Goal: Answer question/provide support: Share knowledge or assist other users

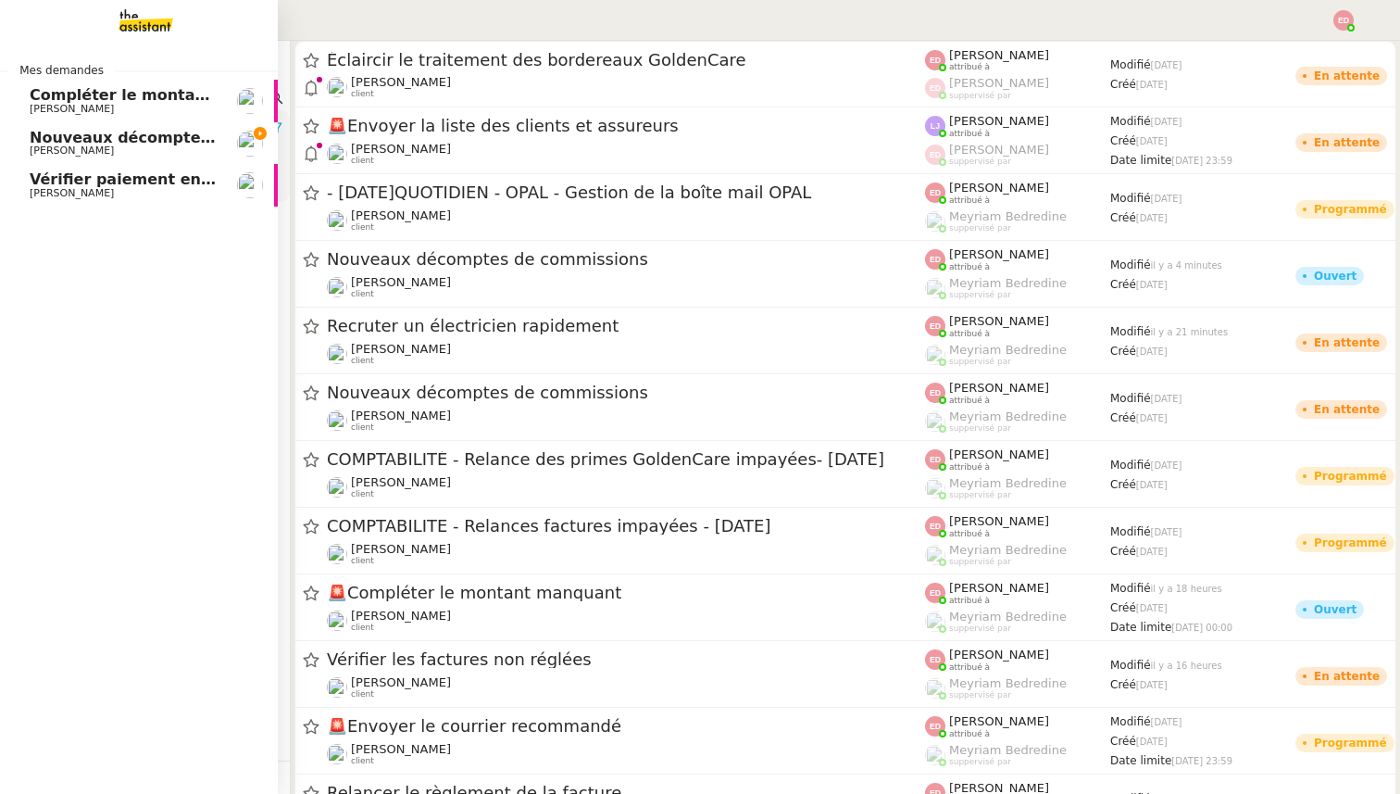
click at [52, 140] on span "Nouveaux décomptes de commissions" at bounding box center [189, 138] width 318 height 18
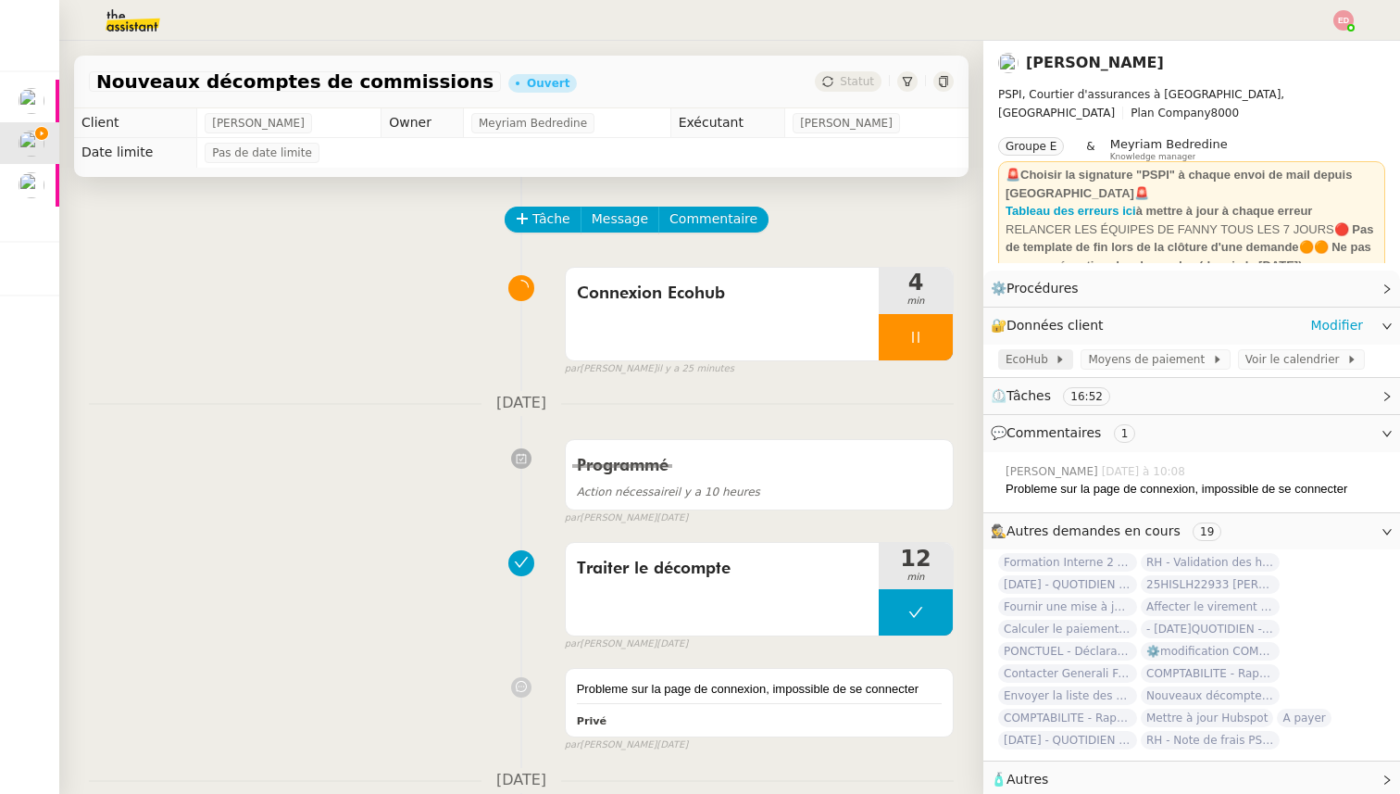
click at [1040, 356] on span "EcoHub" at bounding box center [1030, 359] width 49 height 19
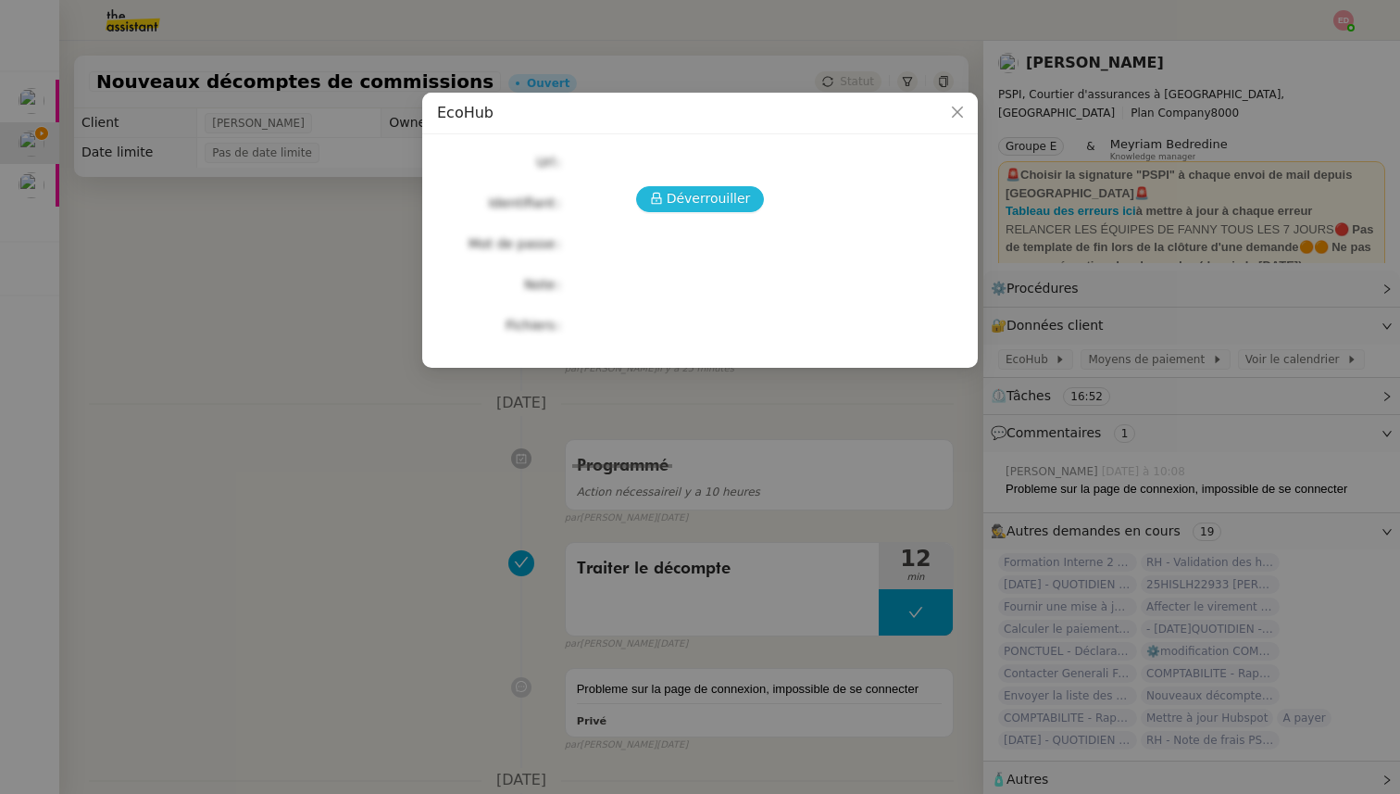
click at [669, 198] on span "Déverrouiller" at bounding box center [709, 198] width 84 height 21
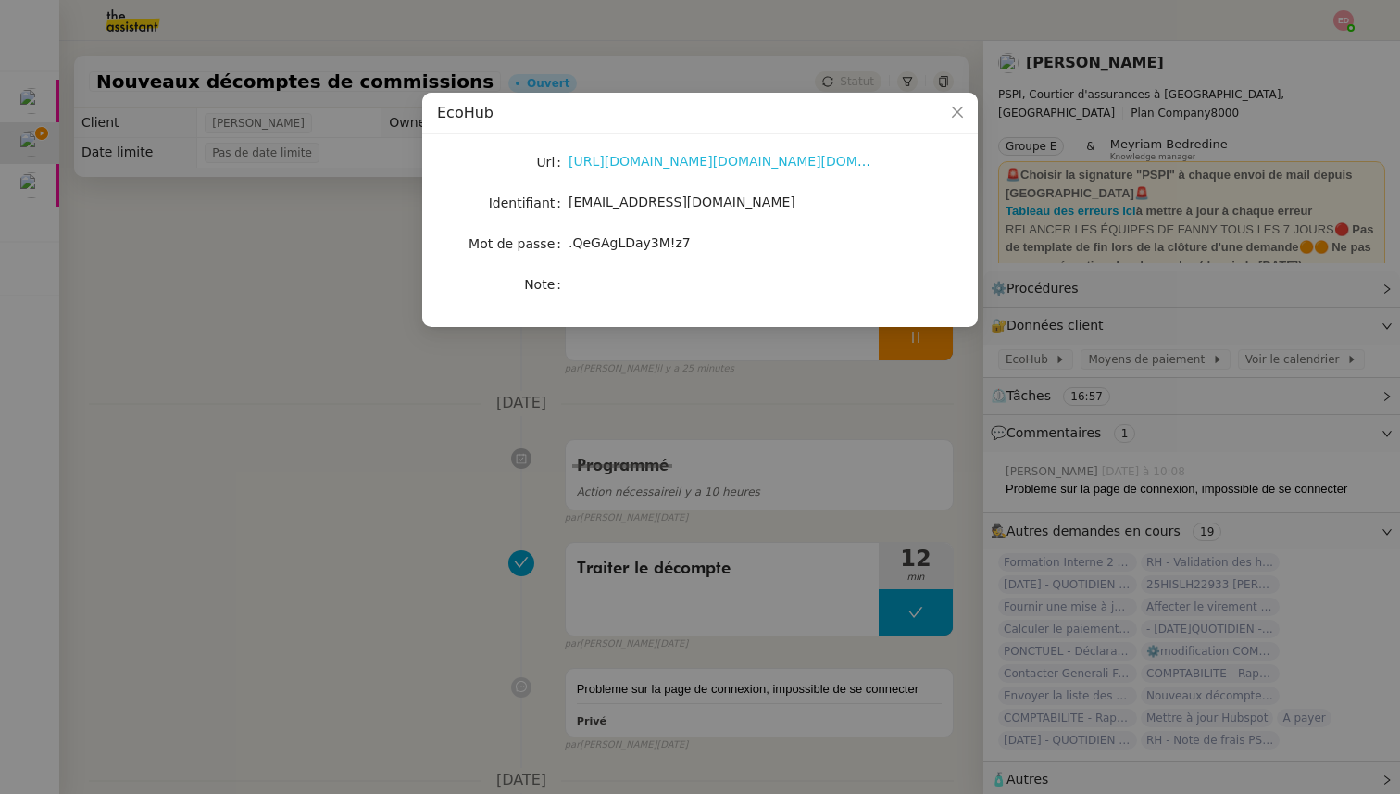
click at [633, 167] on link "[URL][DOMAIN_NAME][DOMAIN_NAME][DOMAIN_NAME]" at bounding box center [749, 161] width 361 height 15
click at [667, 412] on nz-modal-container "EcoHub Url [URL][DOMAIN_NAME][DOMAIN_NAME][DOMAIN_NAME] Identifiant [EMAIL_ADDR…" at bounding box center [700, 397] width 1400 height 794
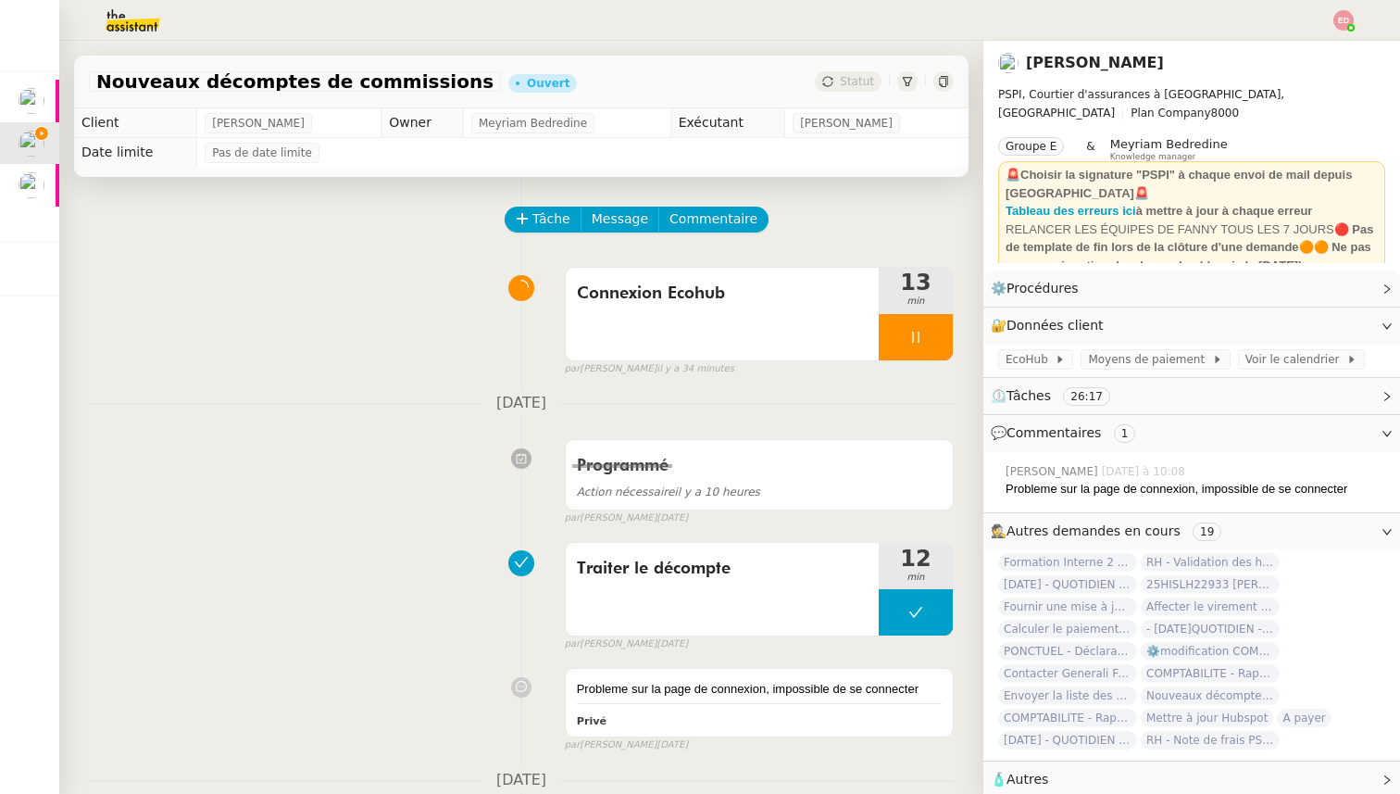
click at [961, 343] on div "Tâche Message Commentaire Veuillez patienter une erreur s'est produite 👌👌👌 mess…" at bounding box center [521, 680] width 924 height 1007
click at [941, 343] on div at bounding box center [916, 337] width 74 height 46
click at [941, 343] on icon at bounding box center [934, 337] width 15 height 15
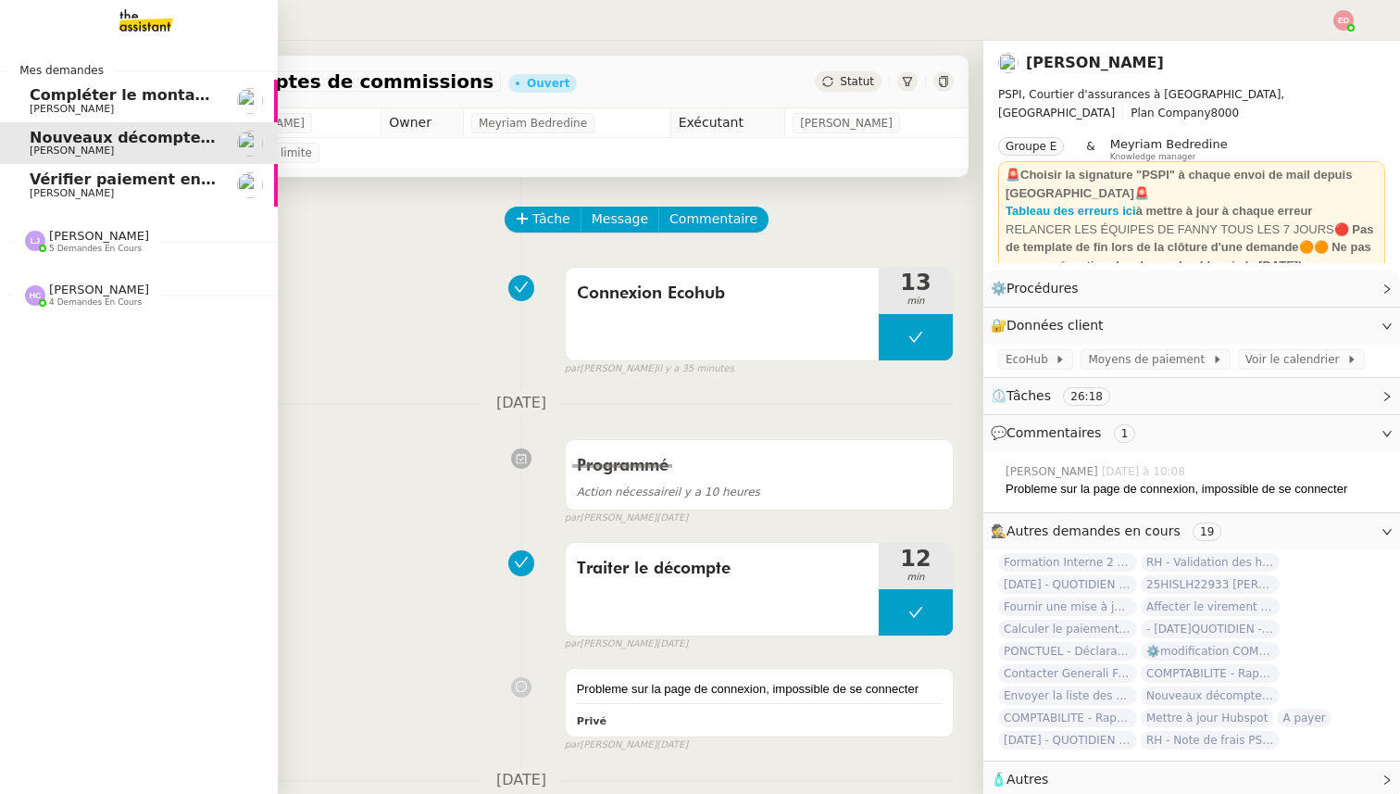
click at [158, 99] on span "Compléter le montant manquant" at bounding box center [166, 95] width 273 height 18
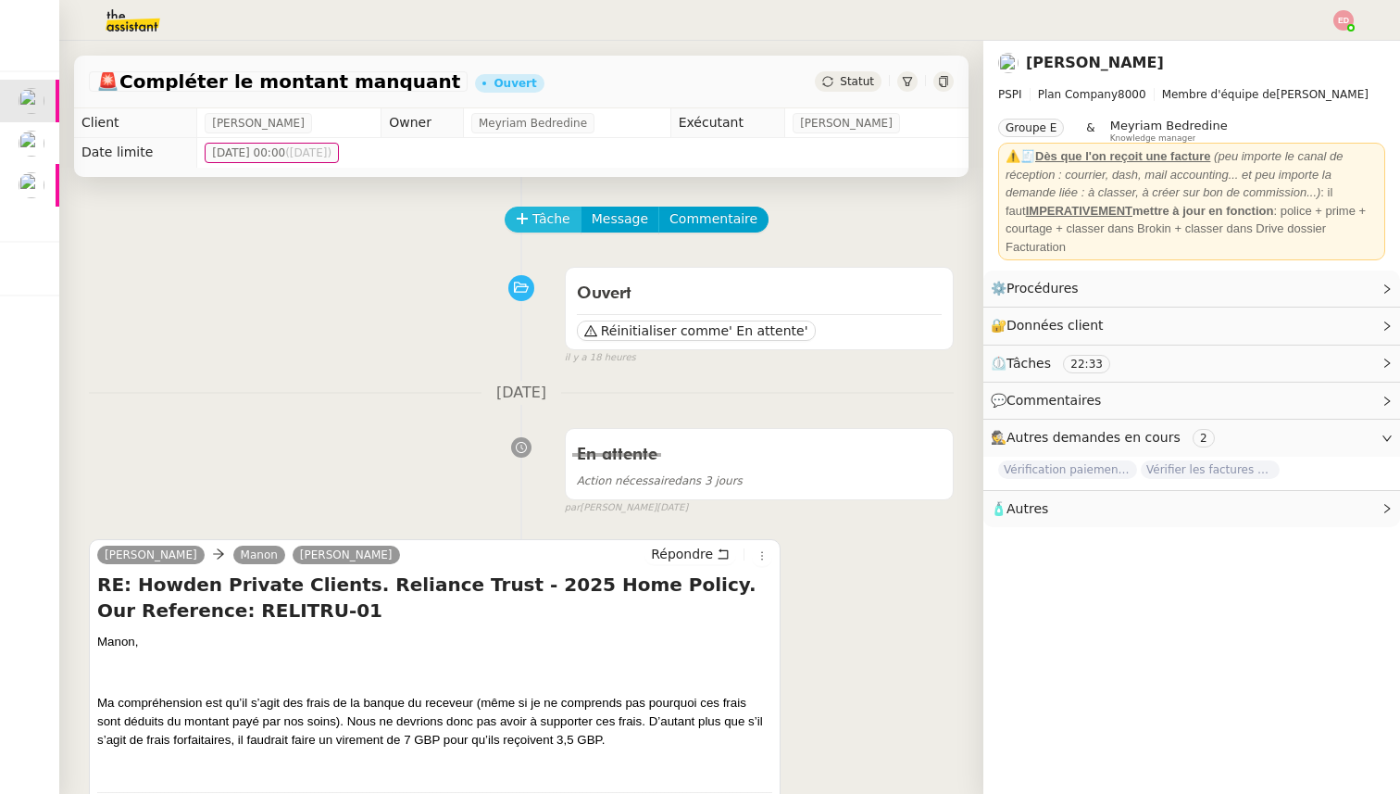
click at [534, 222] on span "Tâche" at bounding box center [551, 218] width 38 height 21
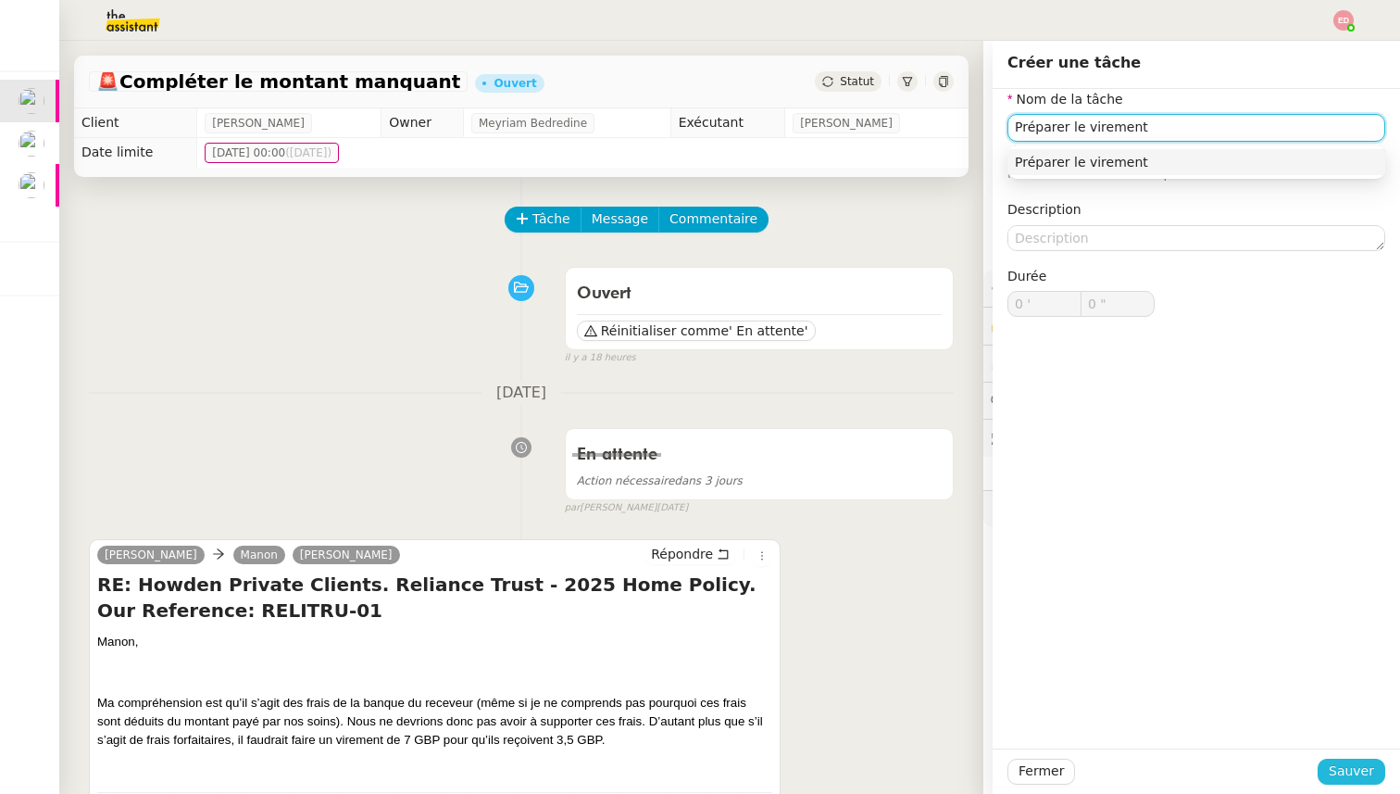
type input "Préparer le virement"
click at [1328, 774] on button "Sauver" at bounding box center [1352, 771] width 68 height 26
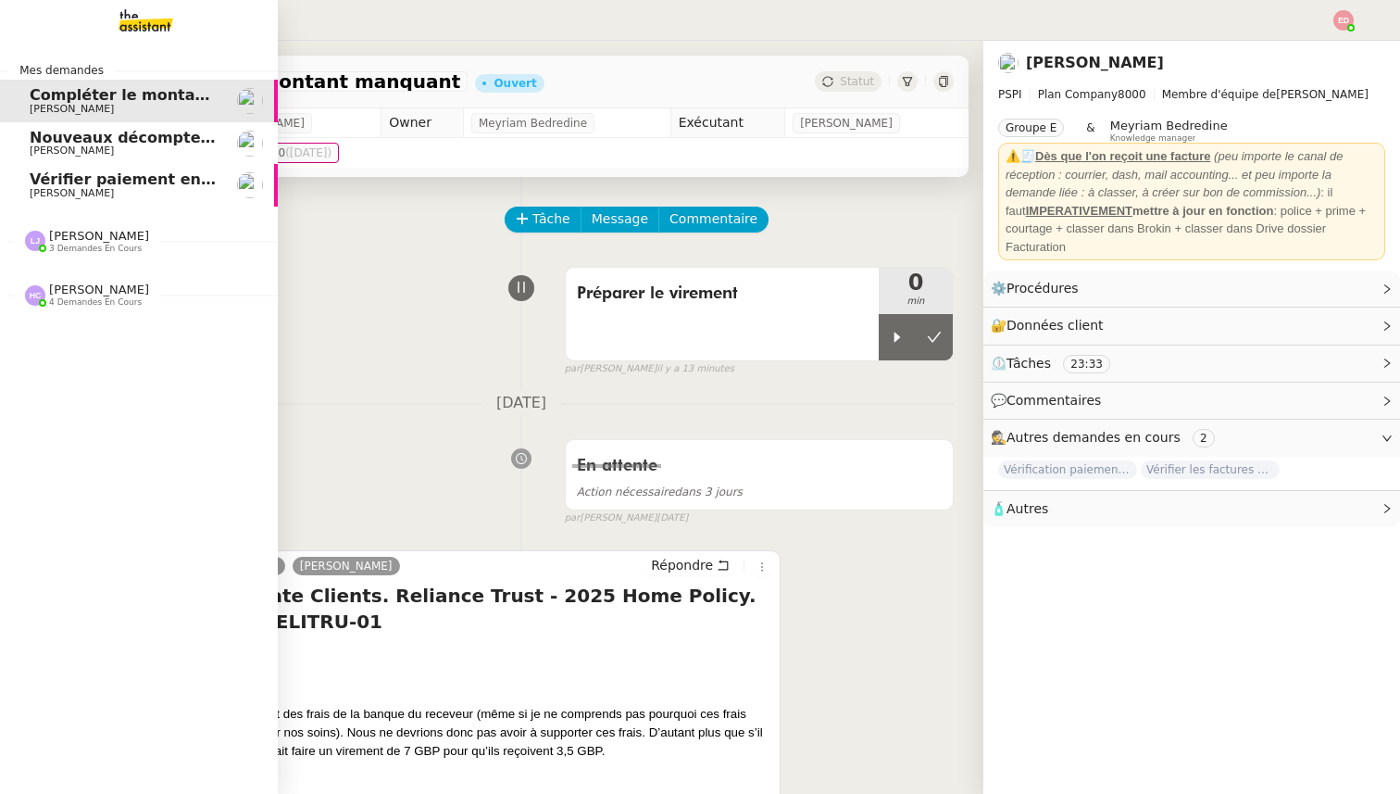
click at [56, 143] on span "Nouveaux décomptes de commissions" at bounding box center [189, 138] width 318 height 18
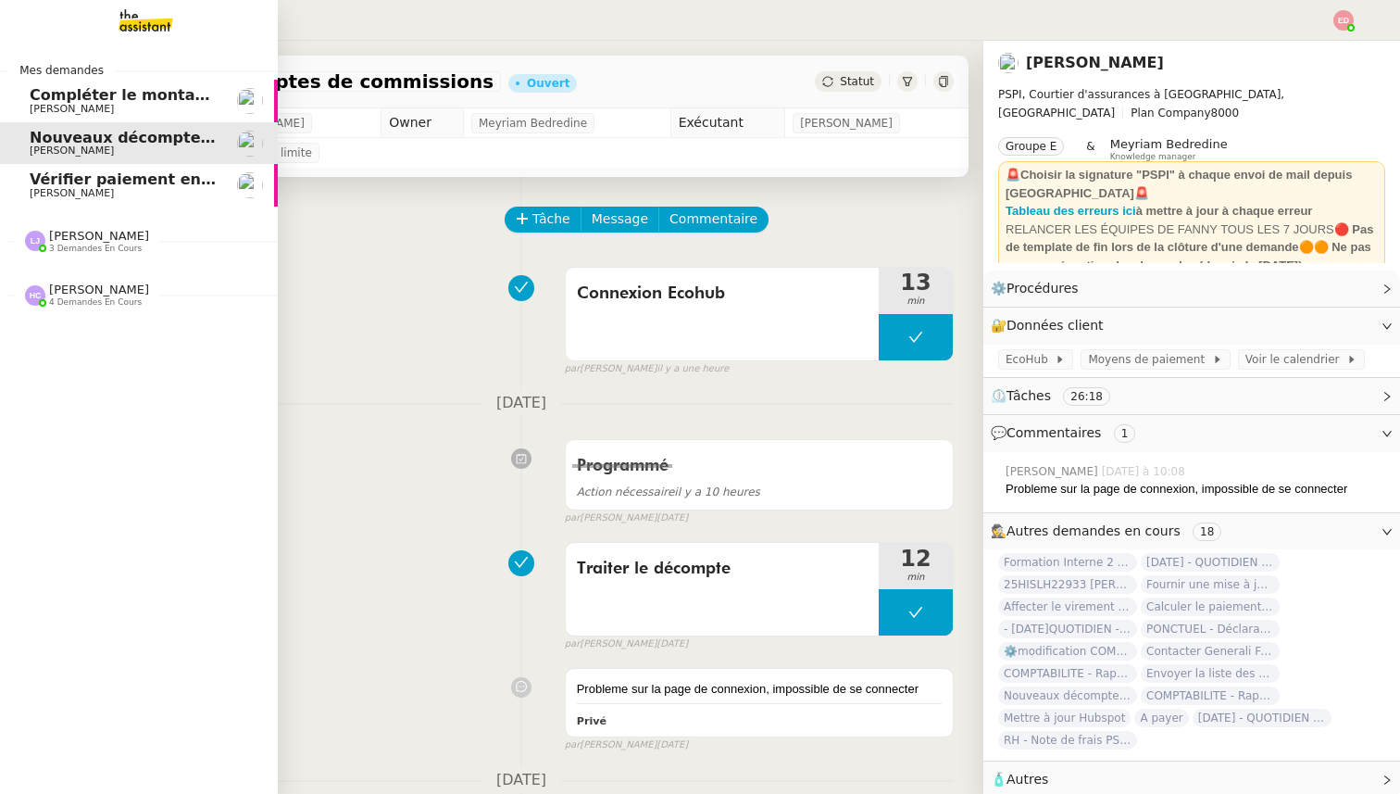
click at [76, 193] on span "[PERSON_NAME]" at bounding box center [72, 193] width 84 height 12
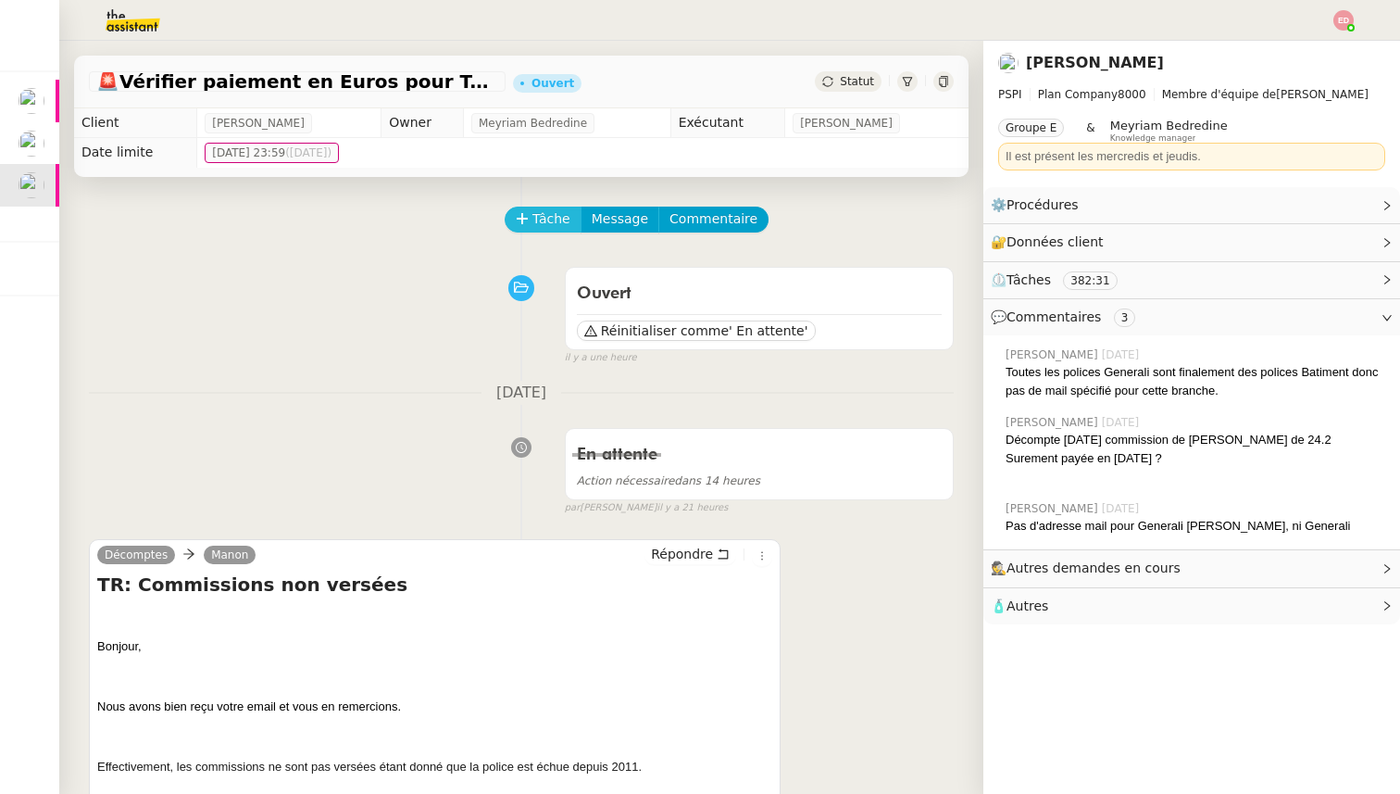
click at [544, 214] on span "Tâche" at bounding box center [551, 218] width 38 height 21
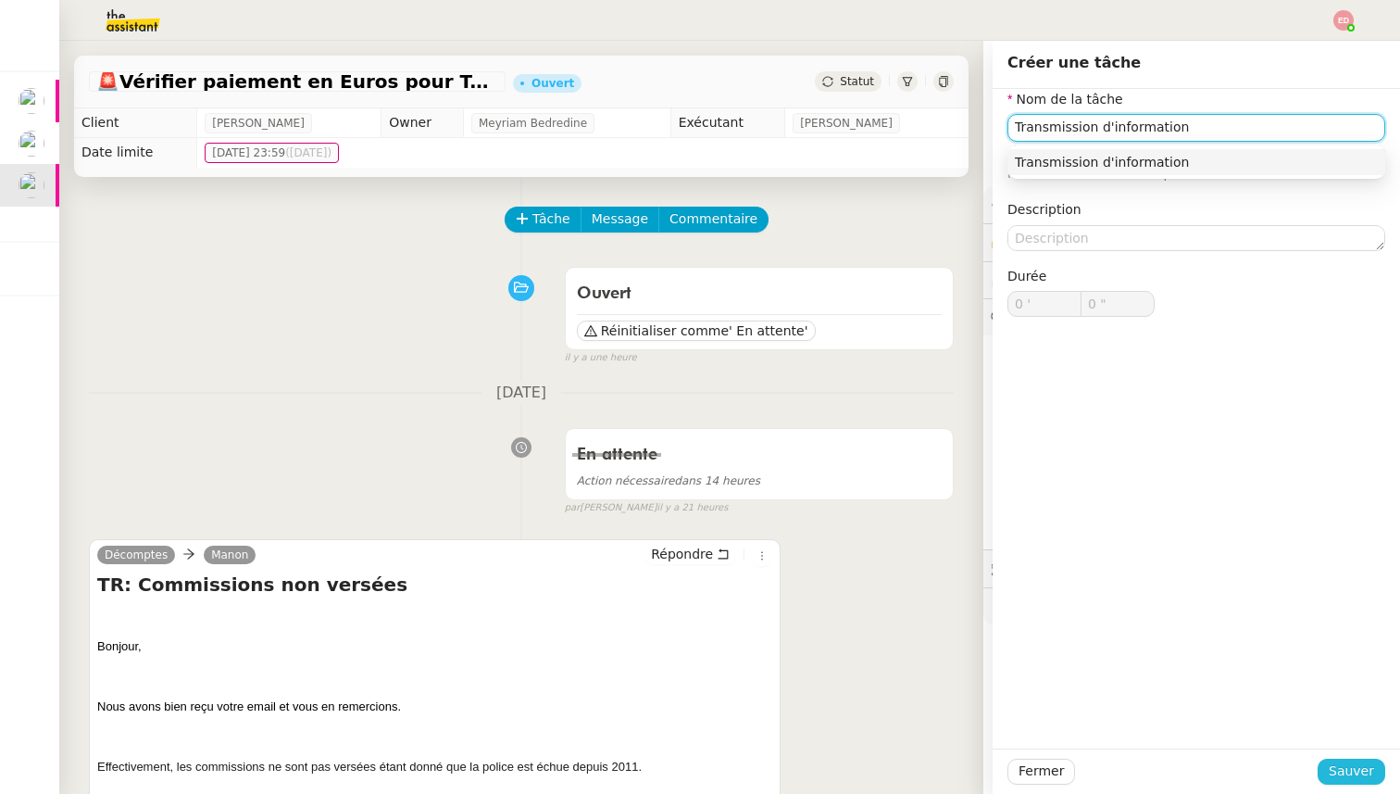
type input "Transmission d'information"
click at [1343, 777] on span "Sauver" at bounding box center [1351, 770] width 45 height 21
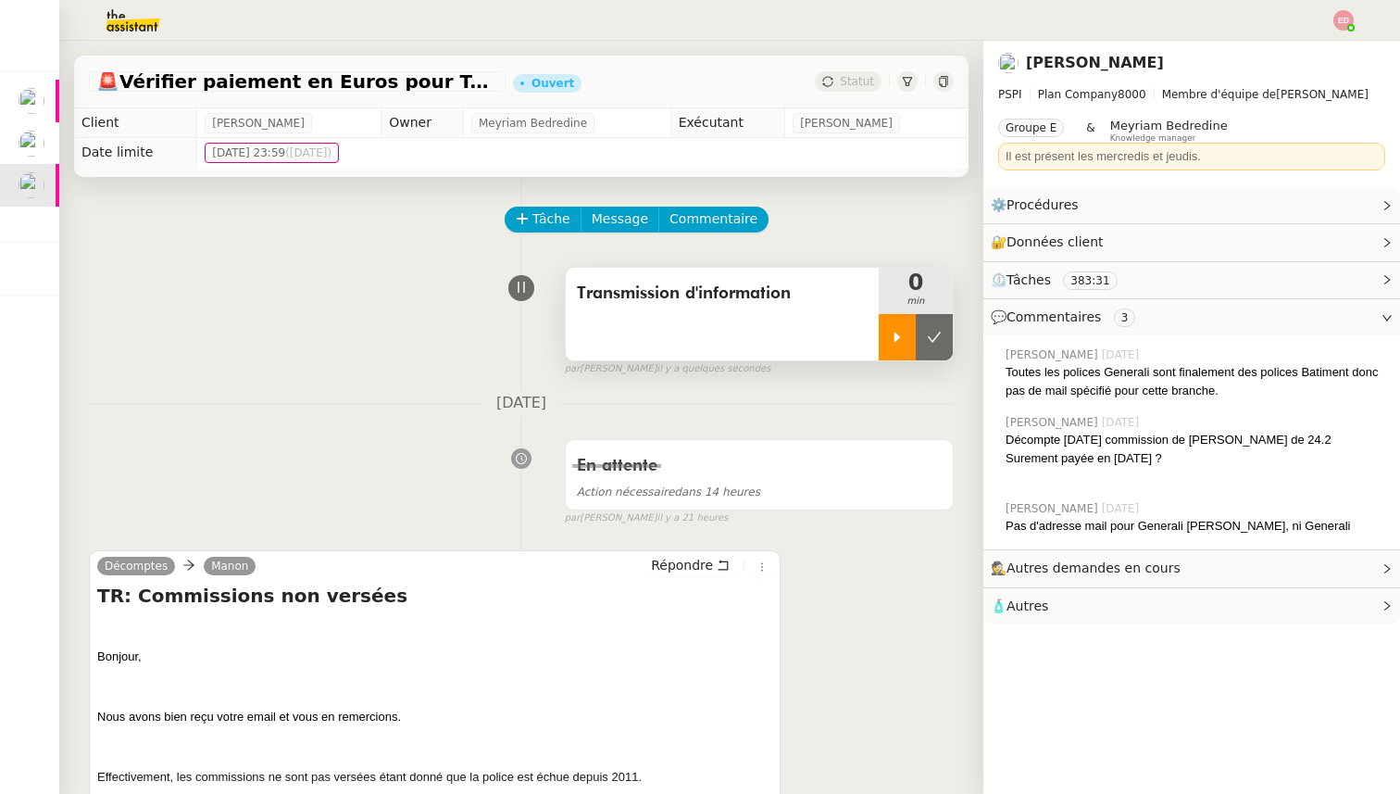
click at [891, 326] on div at bounding box center [897, 337] width 37 height 46
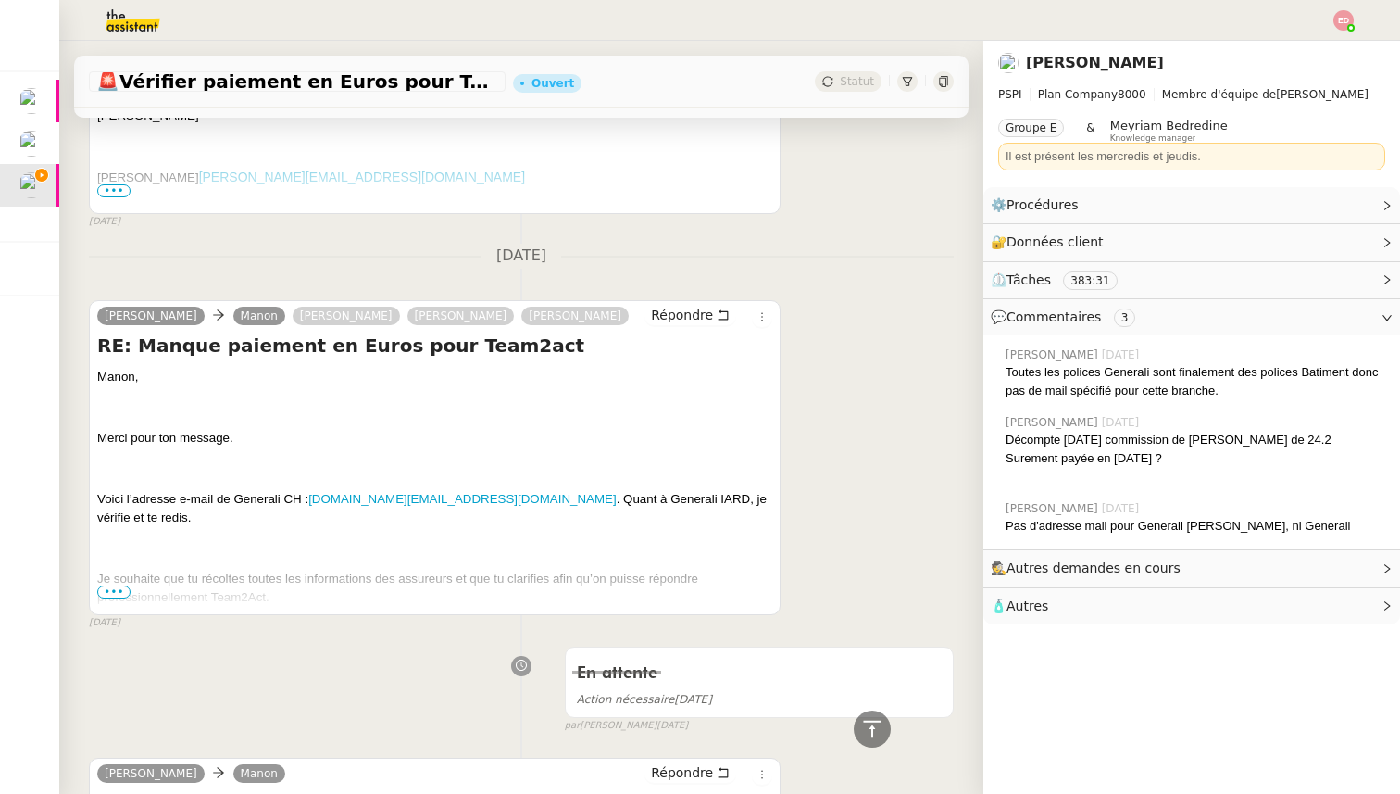
scroll to position [7748, 0]
click at [696, 306] on span "Répondre" at bounding box center [682, 314] width 62 height 19
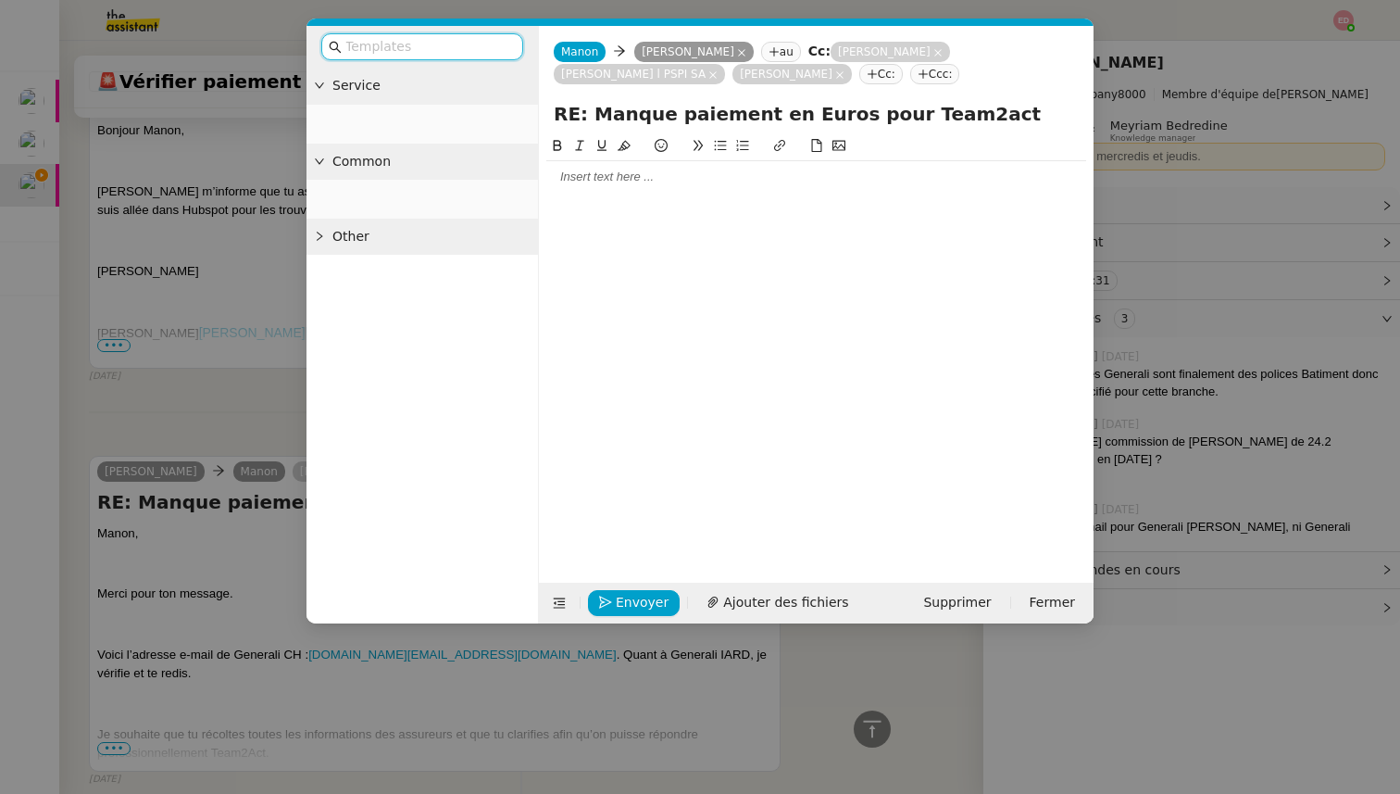
scroll to position [7904, 0]
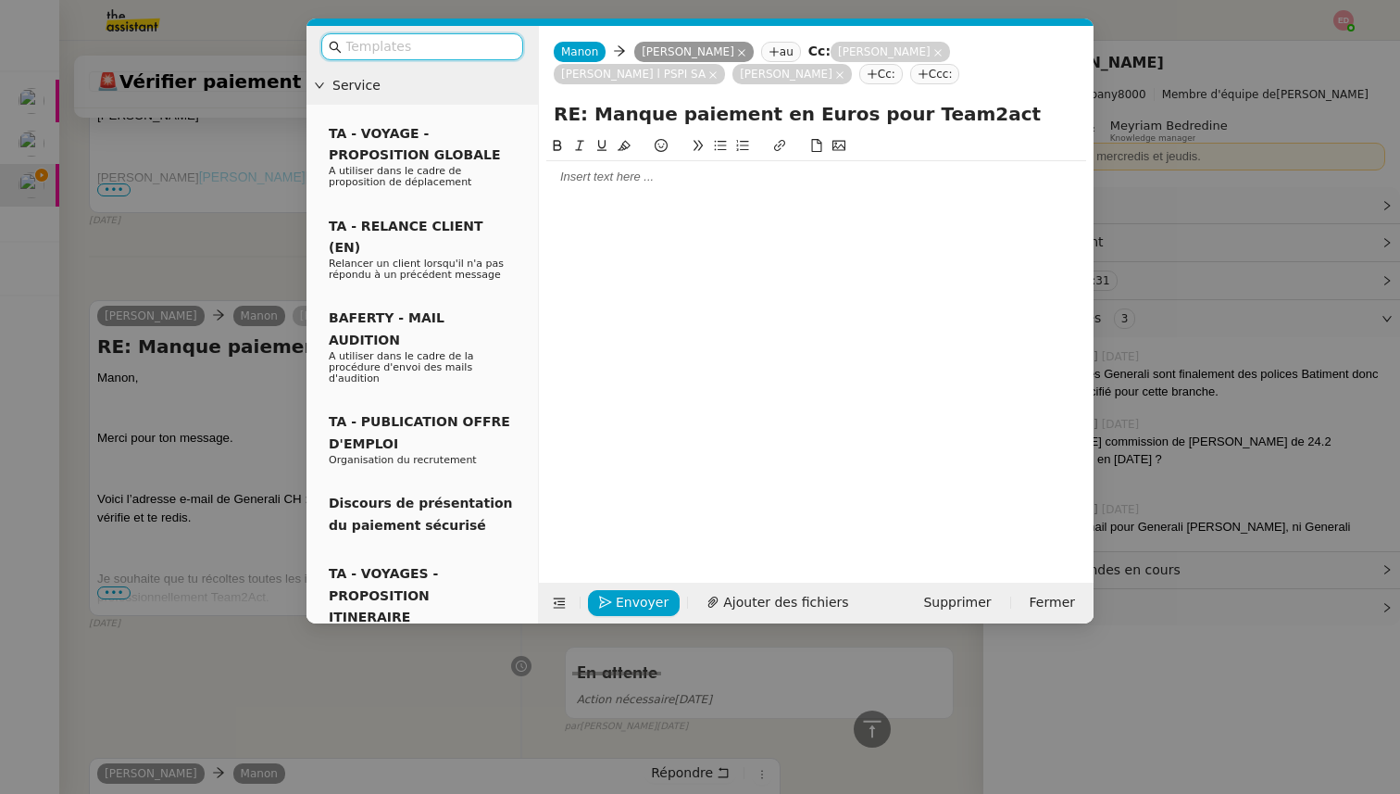
click at [586, 178] on div at bounding box center [816, 177] width 540 height 17
click at [152, 227] on nz-modal-container "Service TA - VOYAGE - PROPOSITION GLOBALE A utiliser dans le cadre de propositi…" at bounding box center [700, 397] width 1400 height 794
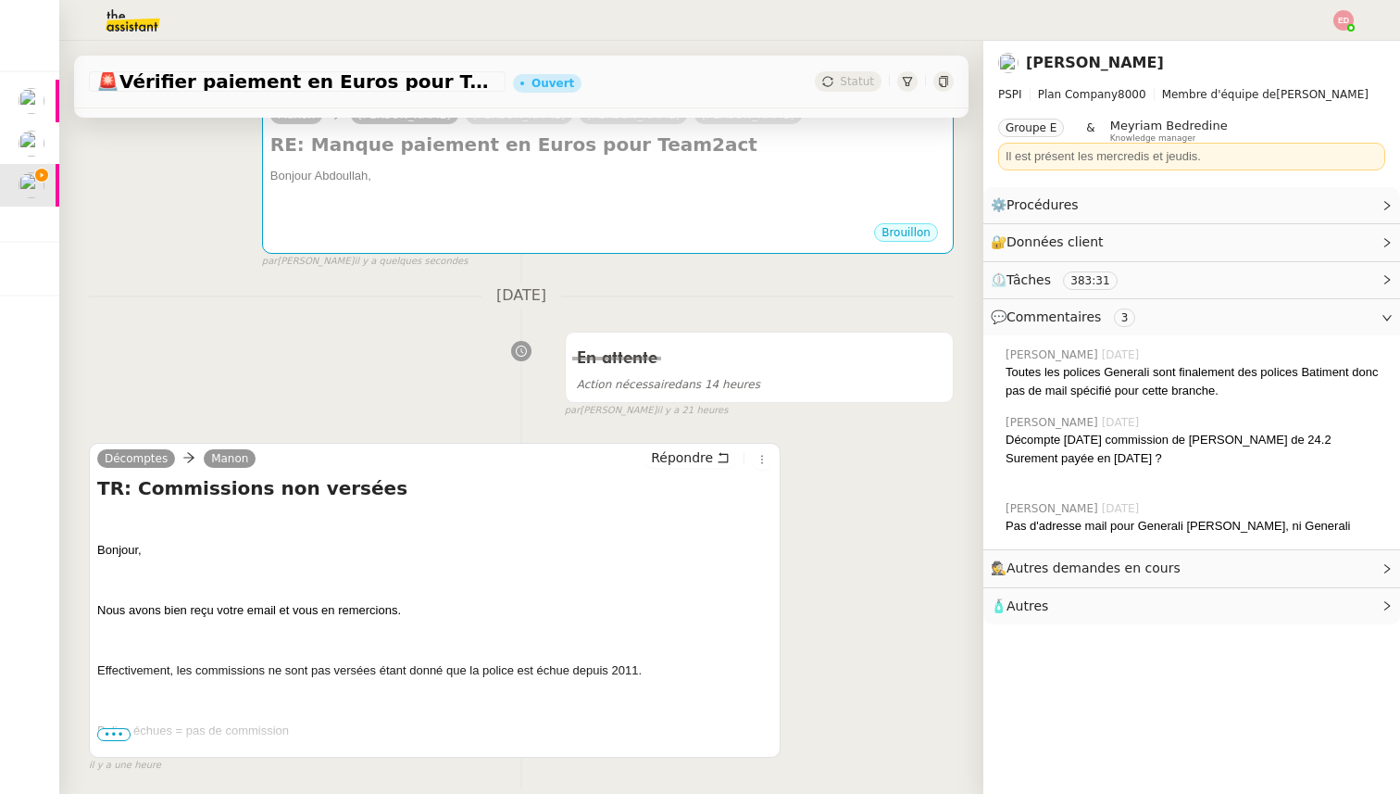
scroll to position [321, 0]
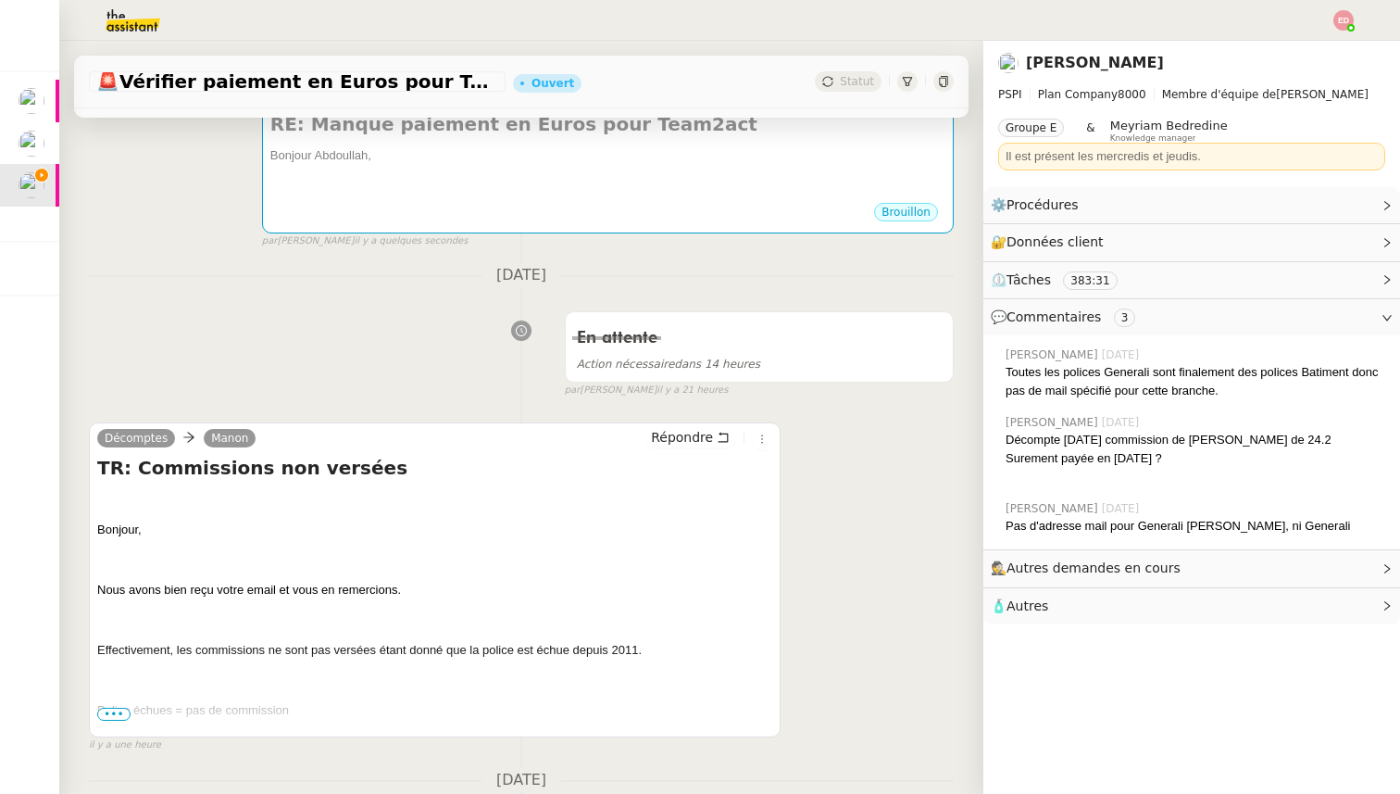
click at [104, 716] on span "•••" at bounding box center [113, 713] width 33 height 13
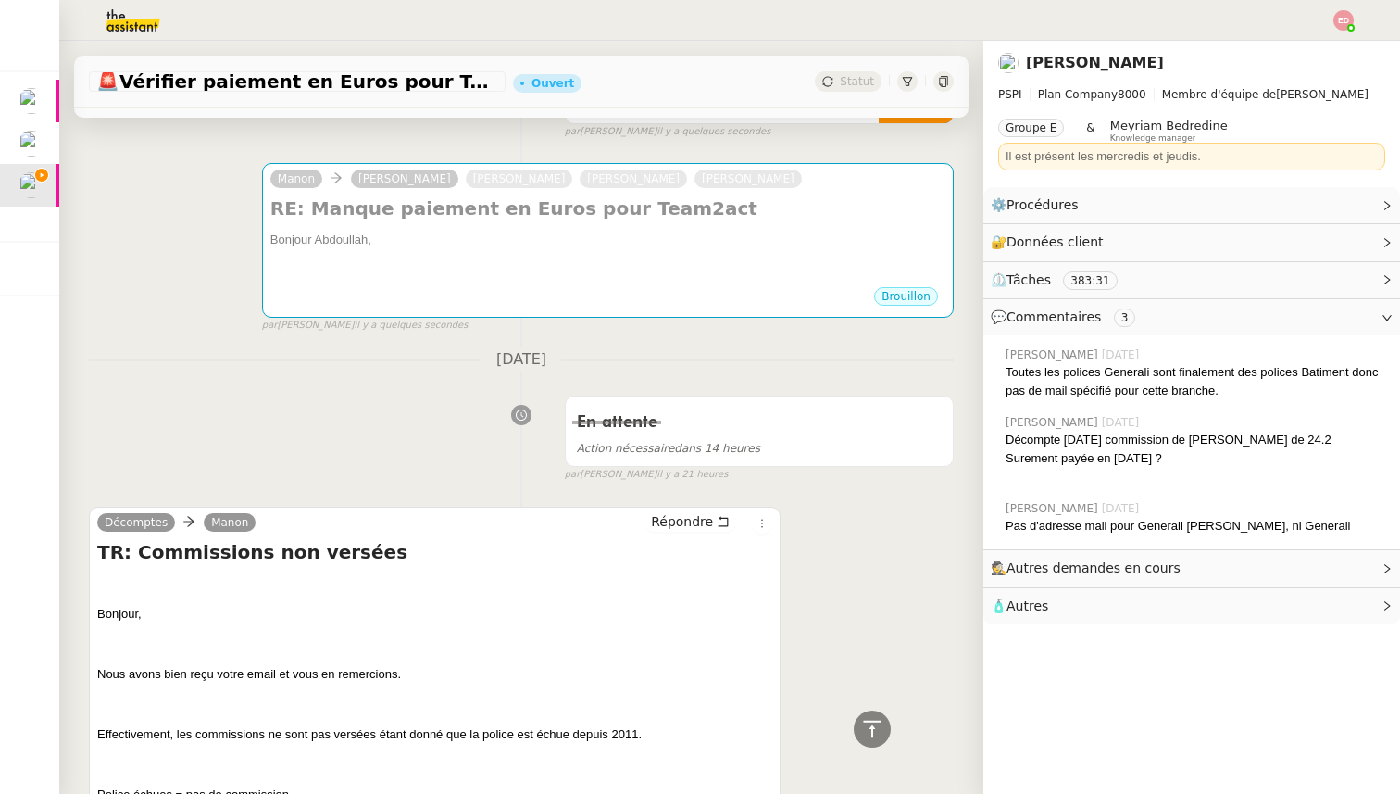
scroll to position [0, 0]
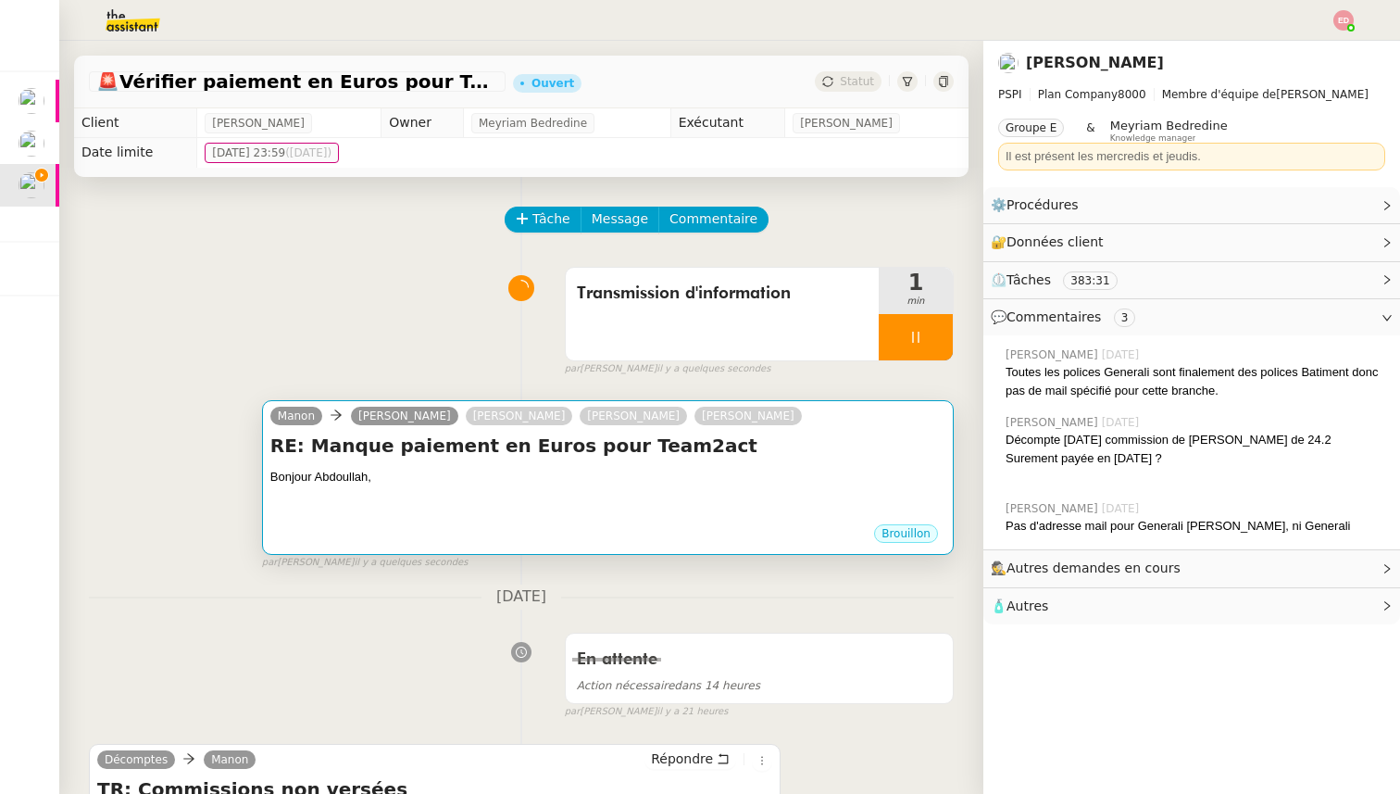
click at [506, 511] on div at bounding box center [607, 513] width 675 height 19
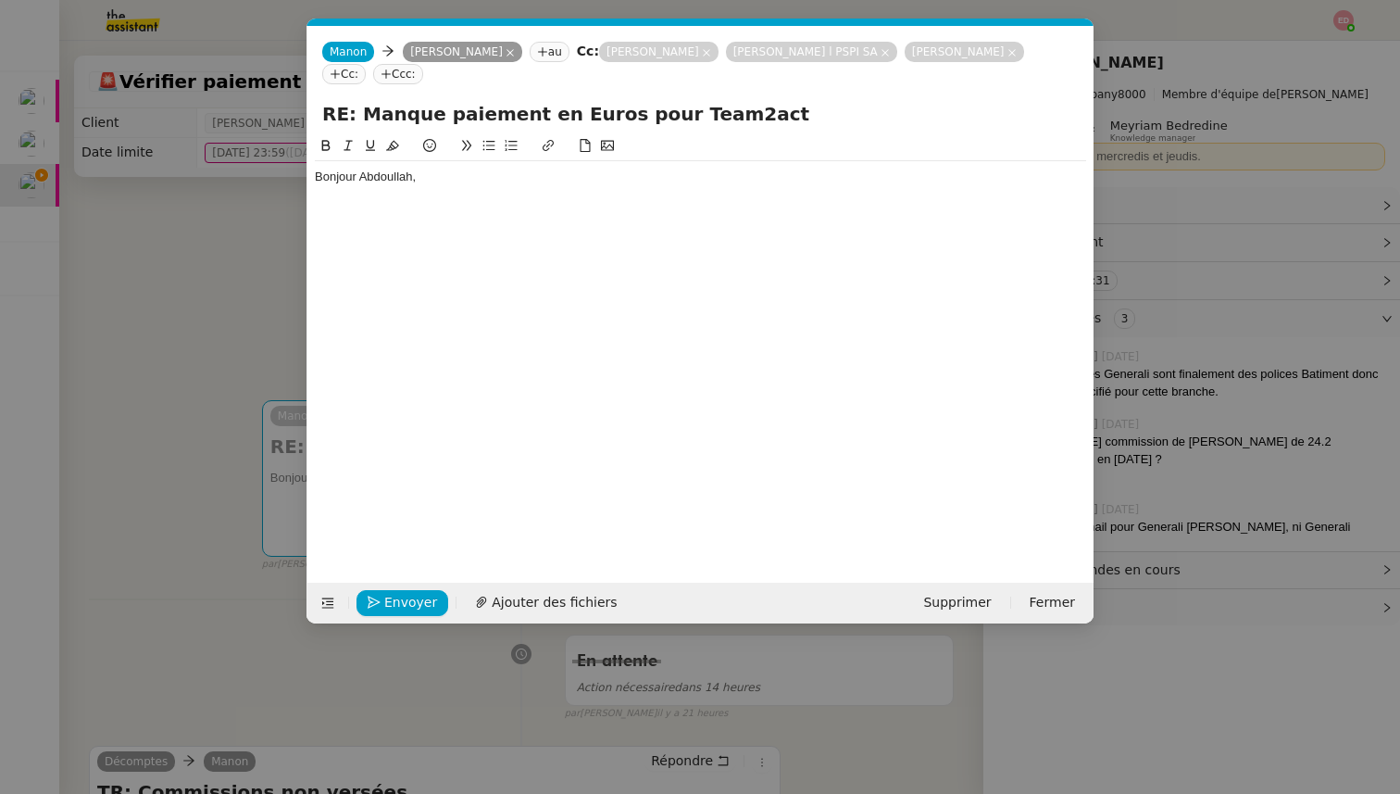
scroll to position [0, 39]
click at [486, 179] on div "Bonjour Abdoullah," at bounding box center [700, 177] width 771 height 17
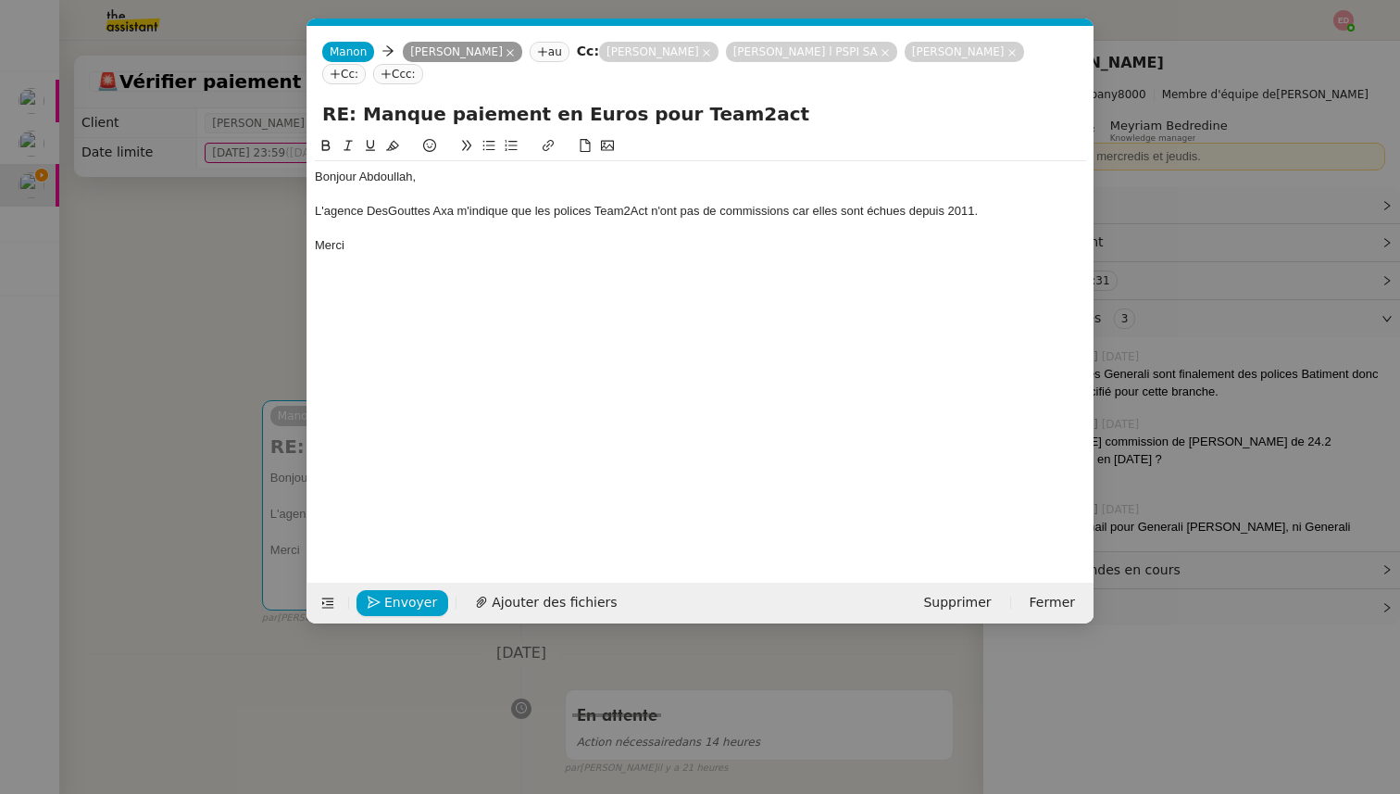
click at [214, 334] on nz-modal-container "Service TA - VOYAGE - PROPOSITION GLOBALE A utiliser dans le cadre de propositi…" at bounding box center [700, 397] width 1400 height 794
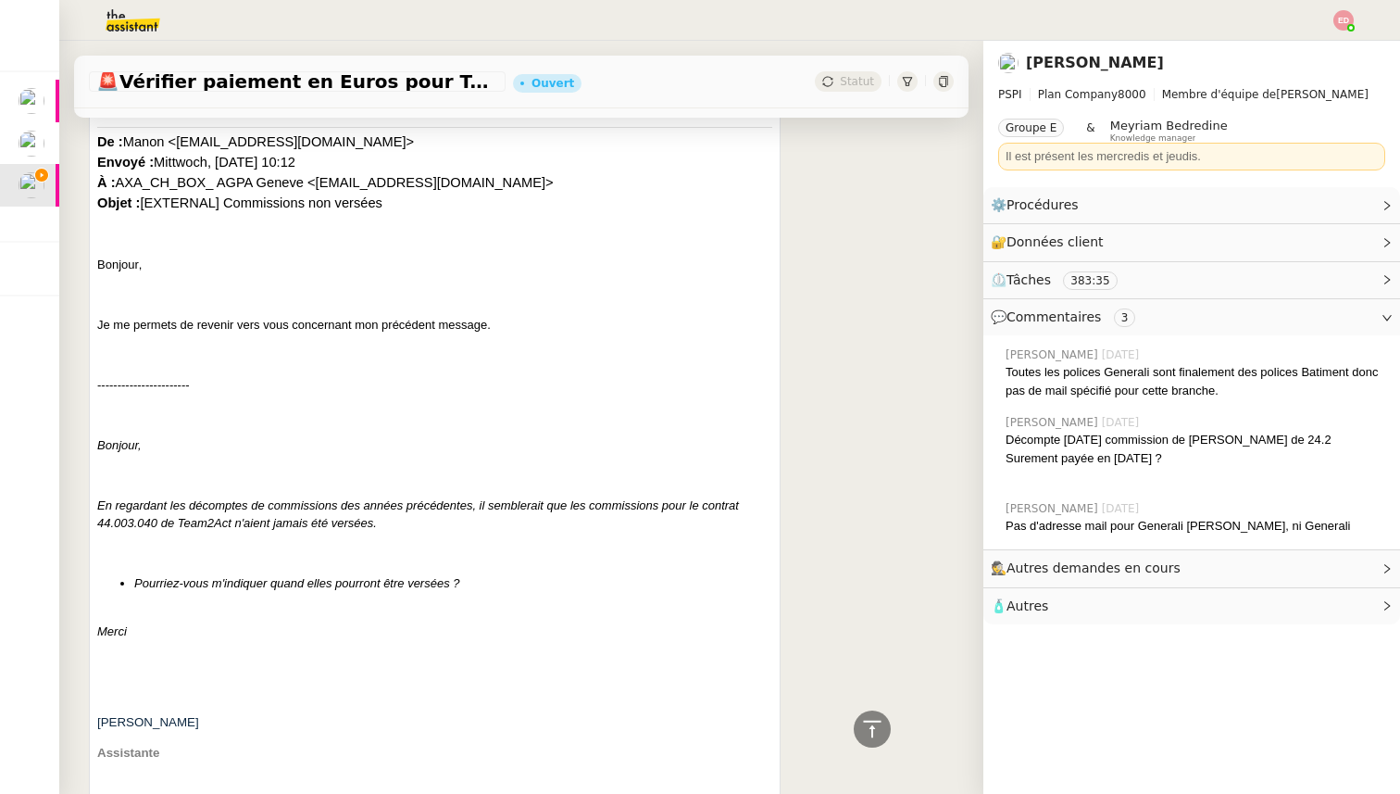
scroll to position [1379, 0]
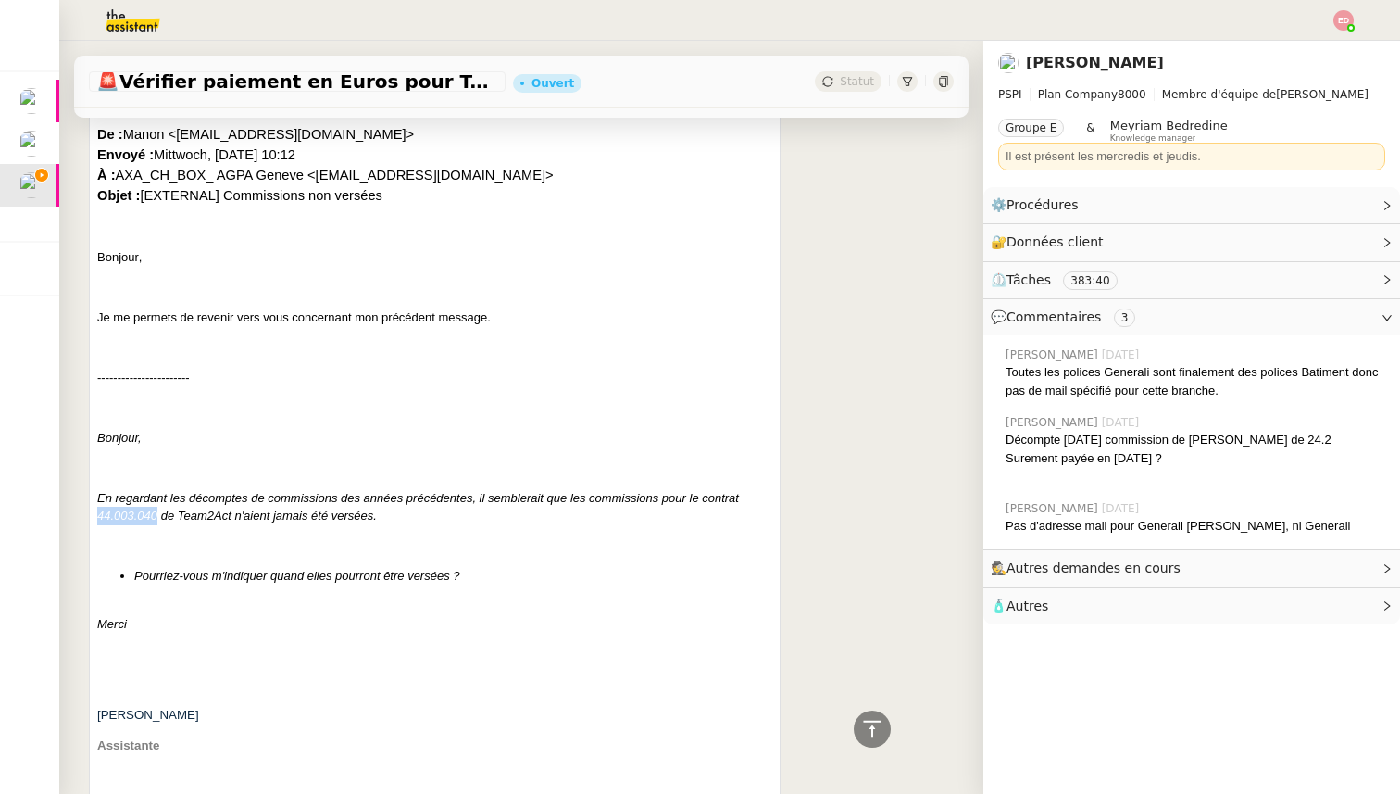
drag, startPoint x: 156, startPoint y: 515, endPoint x: 95, endPoint y: 514, distance: 61.1
copy span "44.003.040"
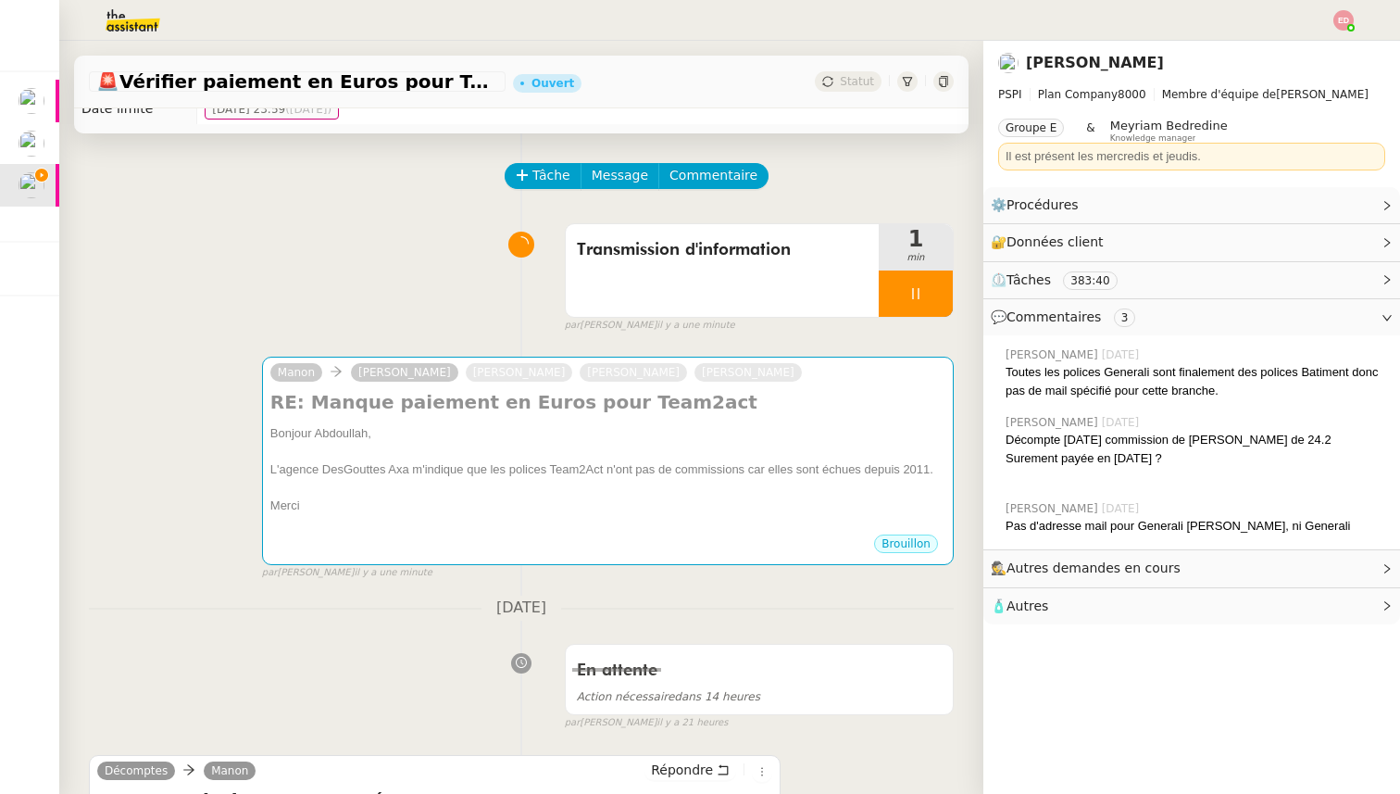
scroll to position [0, 0]
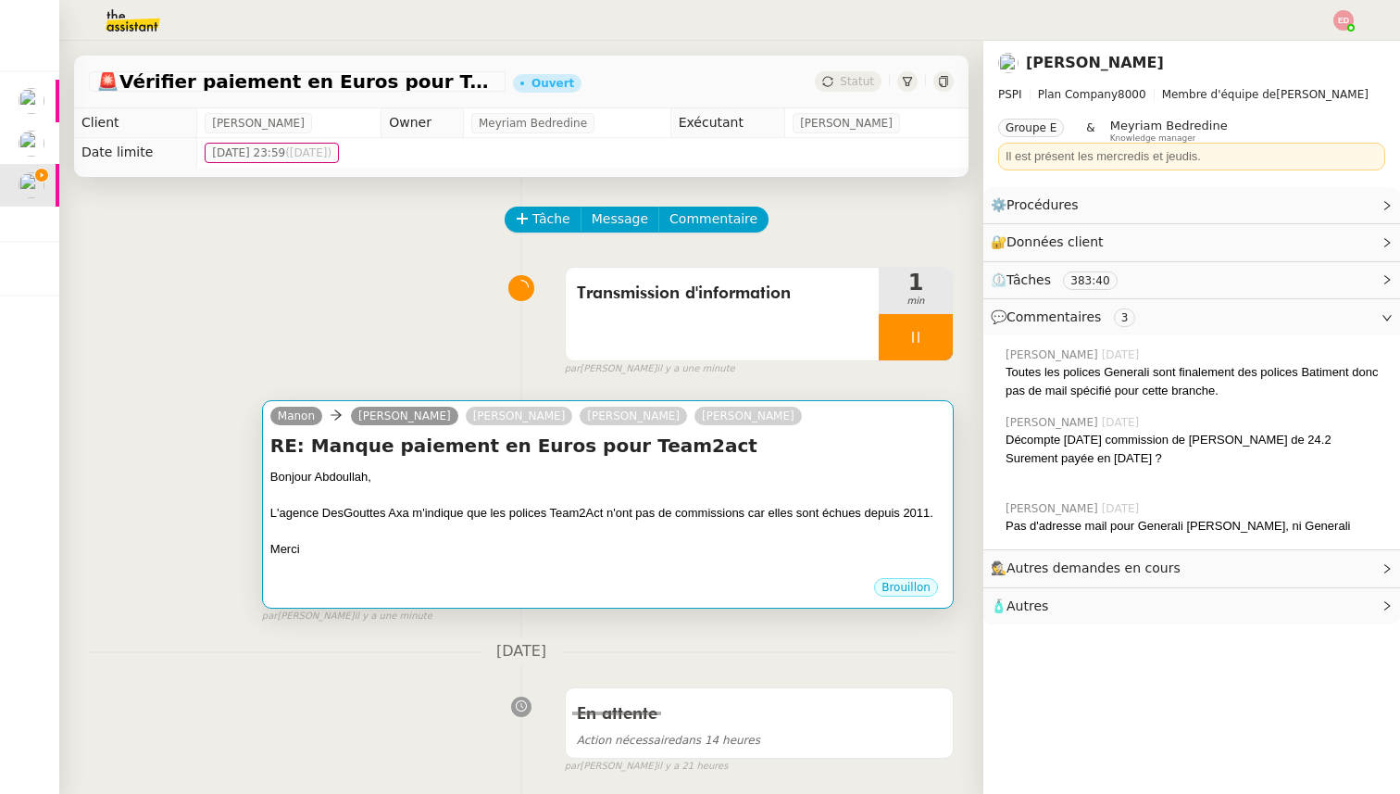
click at [509, 519] on div "L'agence DesGouttes Axa m'indique que les polices Team2Act n'ont pas de commiss…" at bounding box center [607, 513] width 675 height 19
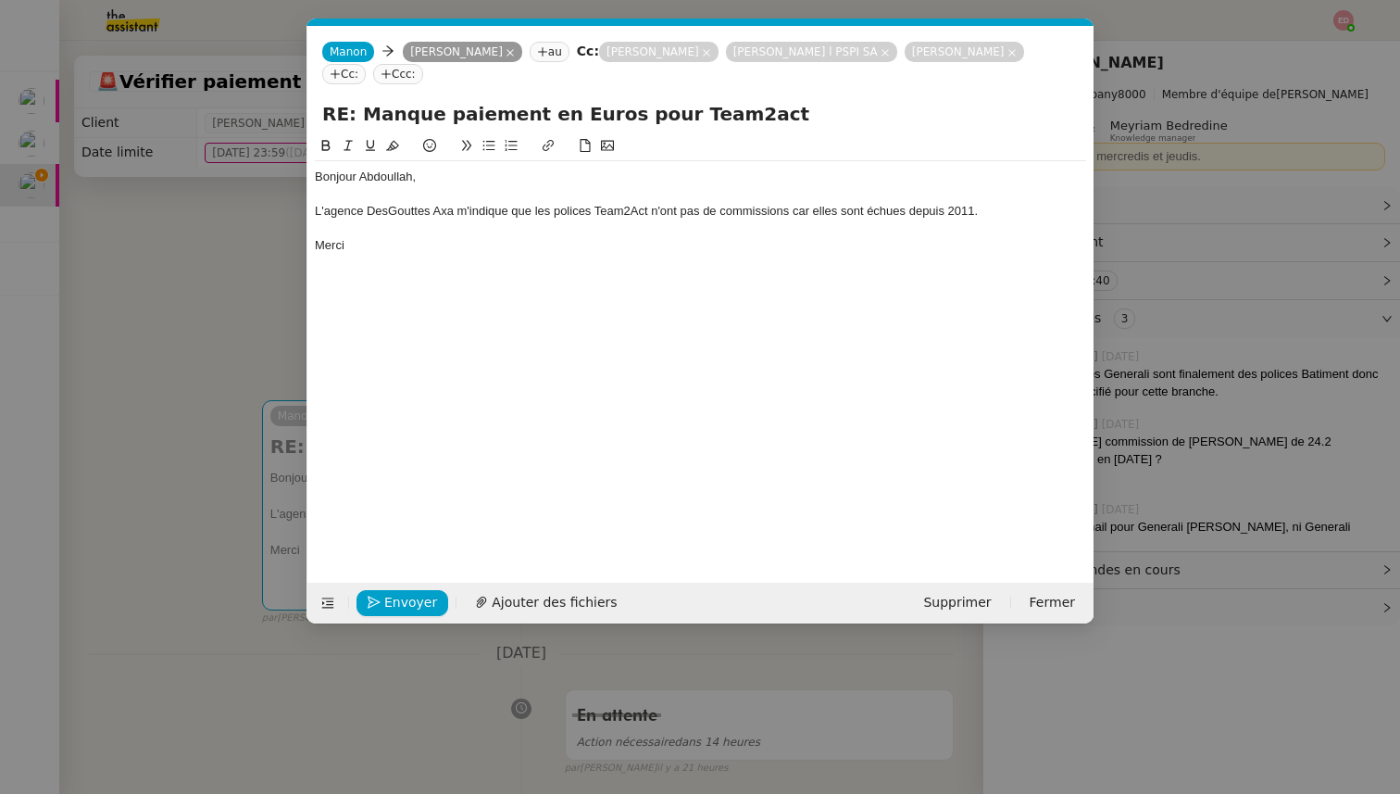
scroll to position [0, 39]
click at [547, 207] on div "L'agence DesGouttes Axa m'indique que les polices Team2Act n'ont pas de commiss…" at bounding box center [700, 211] width 771 height 17
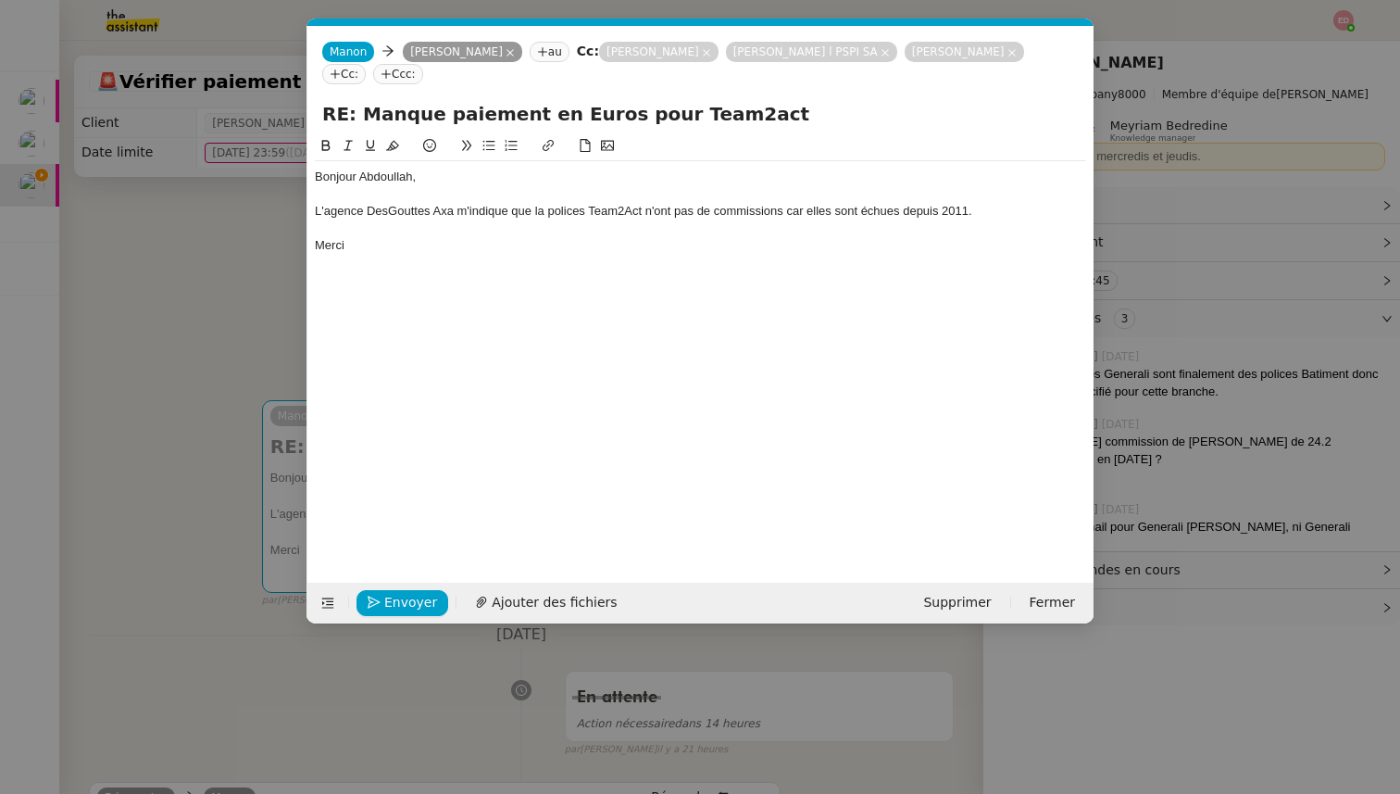
click at [582, 215] on div "L'agence DesGouttes Axa m'indique que la polices Team2Act n'ont pas de commissi…" at bounding box center [700, 211] width 771 height 17
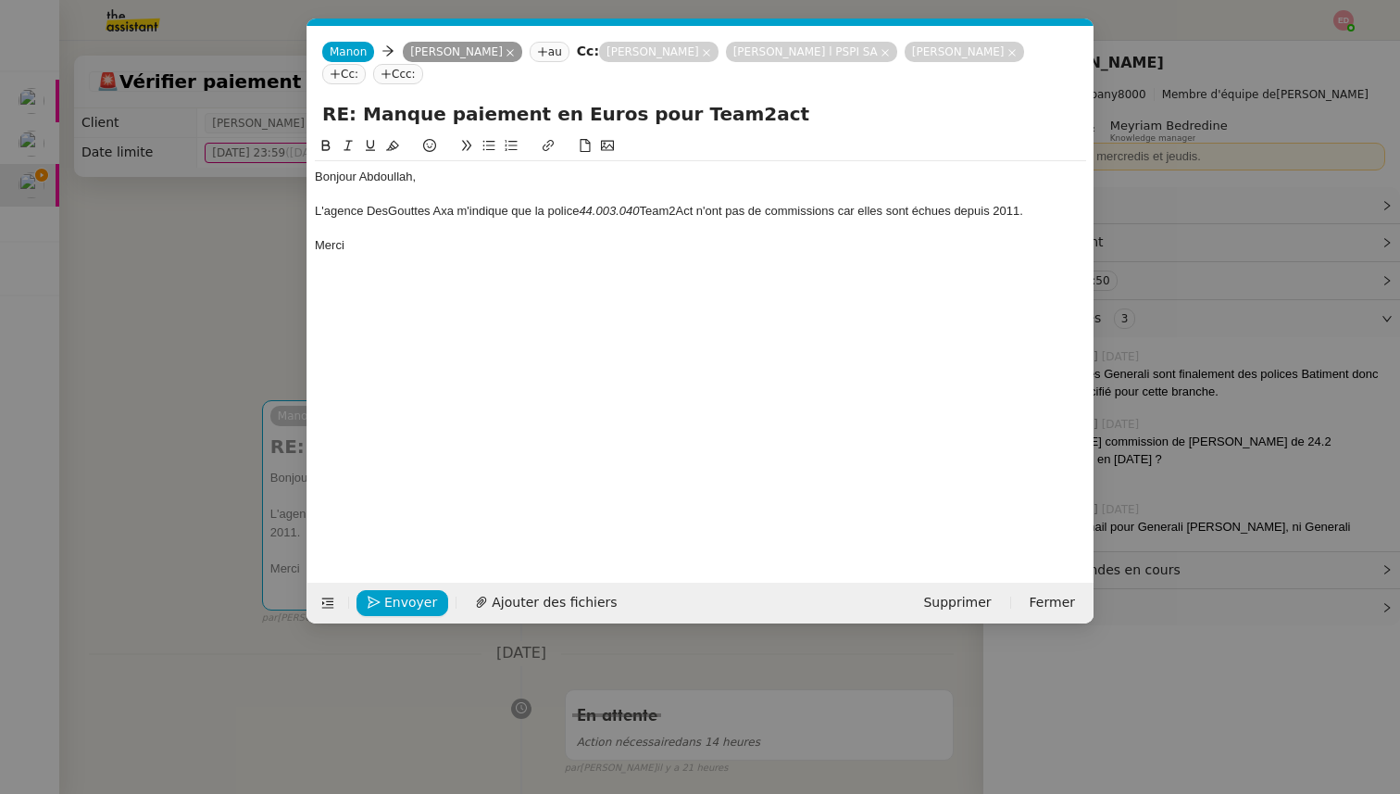
click at [729, 211] on div "L'agence DesGouttes Axa m'indique que la police 44.003.040 Team2Act n'ont pas d…" at bounding box center [700, 211] width 771 height 17
click at [876, 210] on div "L'agence DesGouttes Axa m'indique que la police 44.003.040 Team2Act n'a pas de …" at bounding box center [700, 211] width 771 height 17
click at [890, 210] on div "L'agence DesGouttes Axa m'indique que la police 44.003.040 Team2Act n'a pas de …" at bounding box center [700, 211] width 771 height 17
click at [933, 210] on div "L'agence DesGouttes Axa m'indique que la police 44.003.040 Team2Act n'a pas de …" at bounding box center [700, 211] width 771 height 17
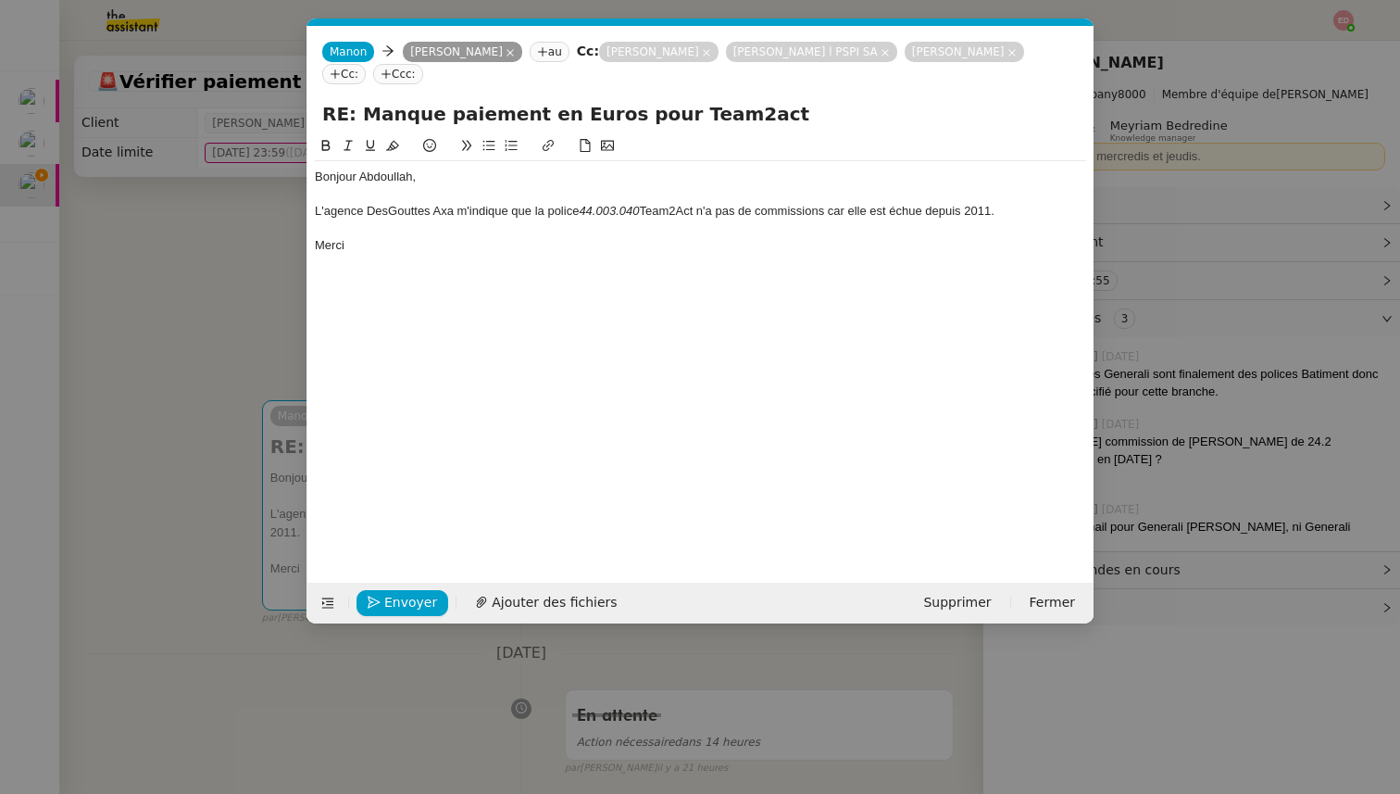
click at [218, 317] on nz-modal-container "Service TA - VOYAGE - PROPOSITION GLOBALE A utiliser dans le cadre de propositi…" at bounding box center [700, 397] width 1400 height 794
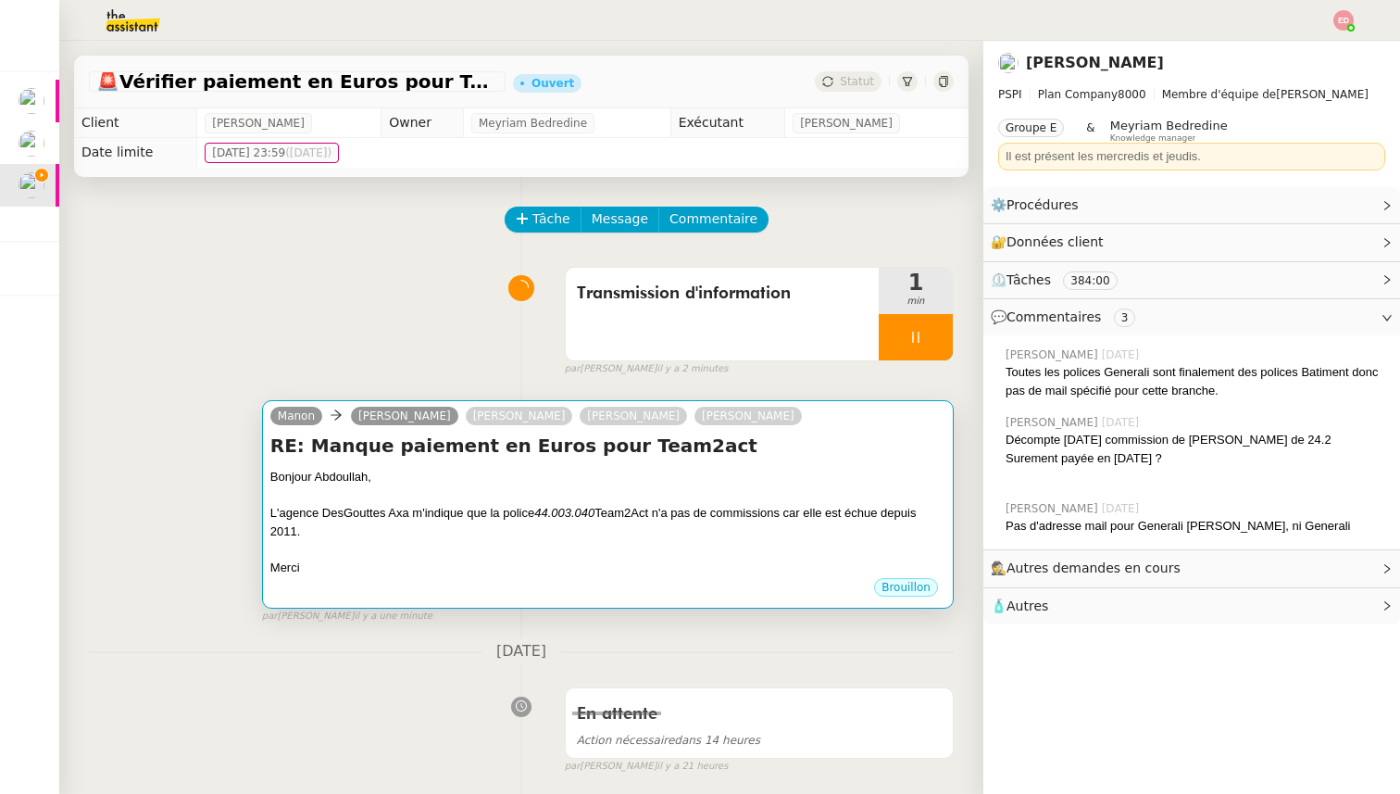
click at [451, 470] on div "Bonjour Abdoullah," at bounding box center [607, 477] width 675 height 19
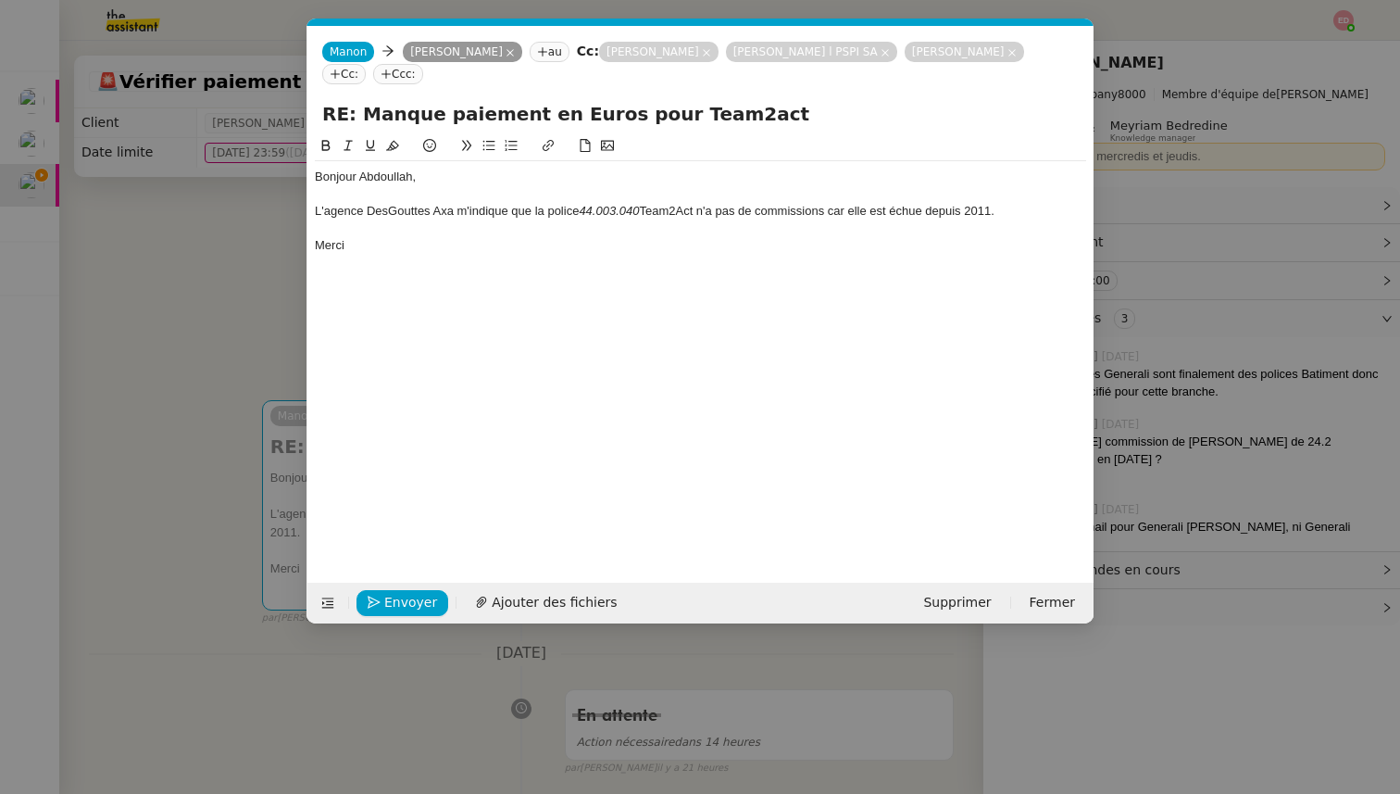
scroll to position [0, 39]
click at [384, 213] on div "L'agence DesGouttes Axa m'indique que la police 44.003.040 Team2Act n'a pas de …" at bounding box center [700, 211] width 771 height 17
click at [389, 211] on div "L'agence DesGouttes Axa m'indique que la police 44.003.040 Team2Act n'a pas de …" at bounding box center [700, 211] width 771 height 17
click at [164, 381] on nz-modal-container "Service TA - VOYAGE - PROPOSITION GLOBALE A utiliser dans le cadre de propositi…" at bounding box center [700, 397] width 1400 height 794
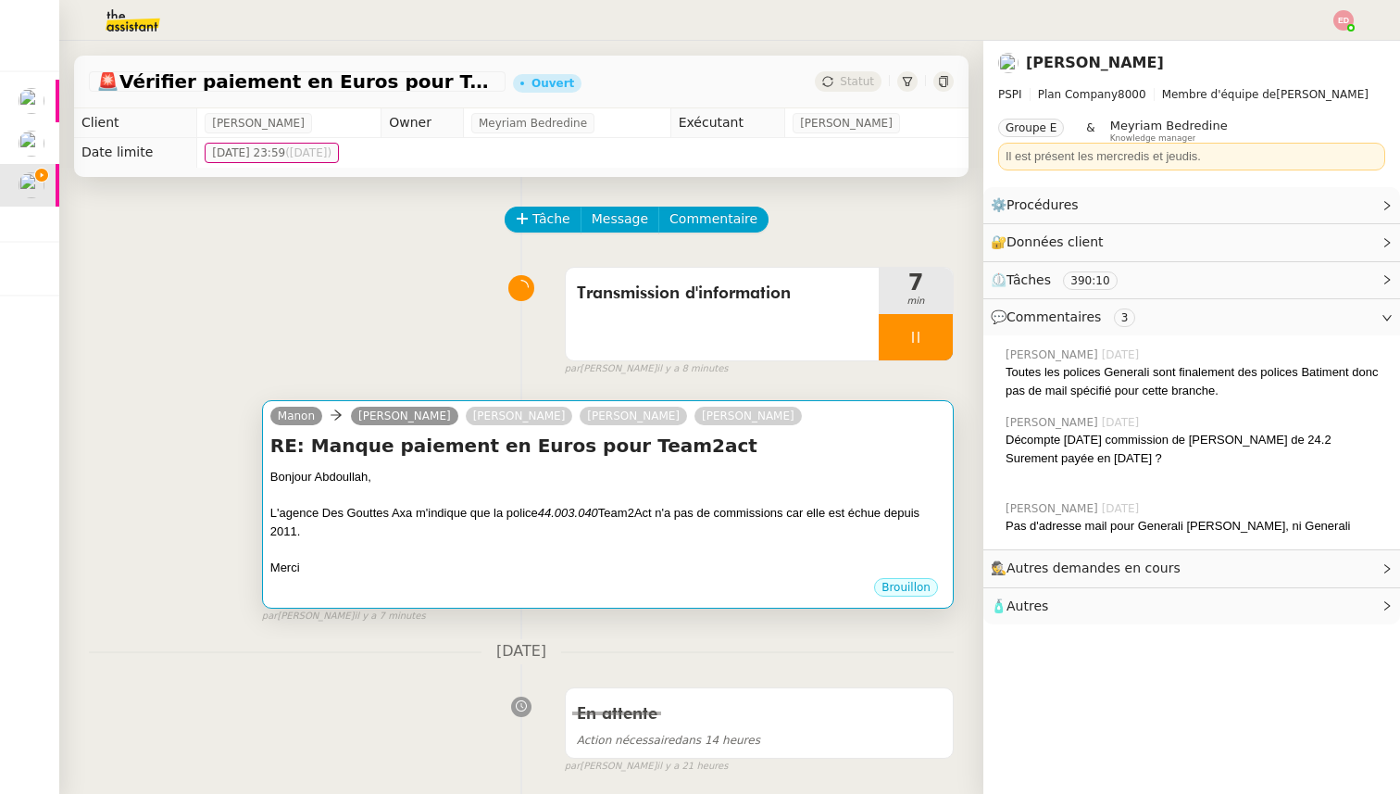
click at [469, 540] on div at bounding box center [607, 549] width 675 height 19
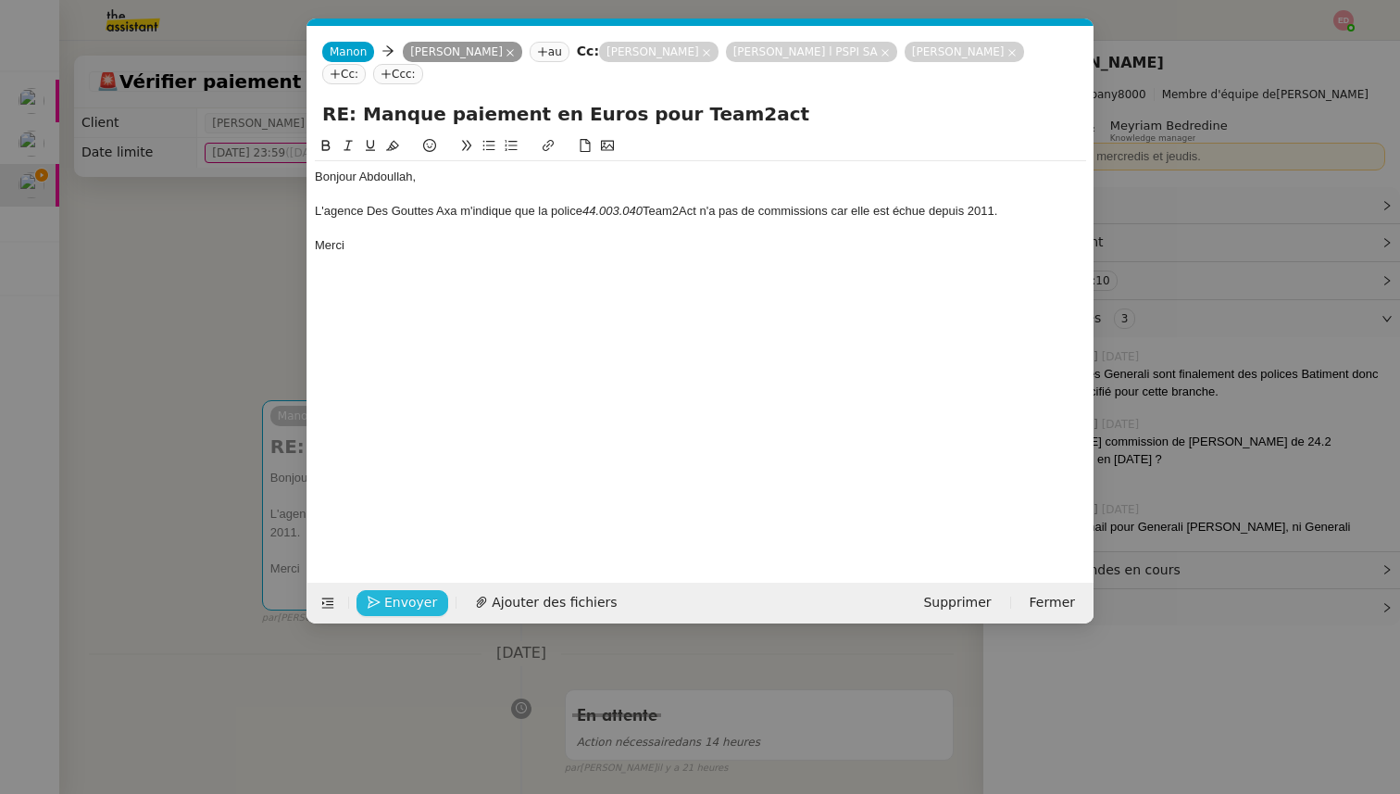
click at [404, 607] on span "Envoyer" at bounding box center [410, 602] width 53 height 21
click at [404, 607] on span "Confirmer l'envoi" at bounding box center [439, 602] width 111 height 21
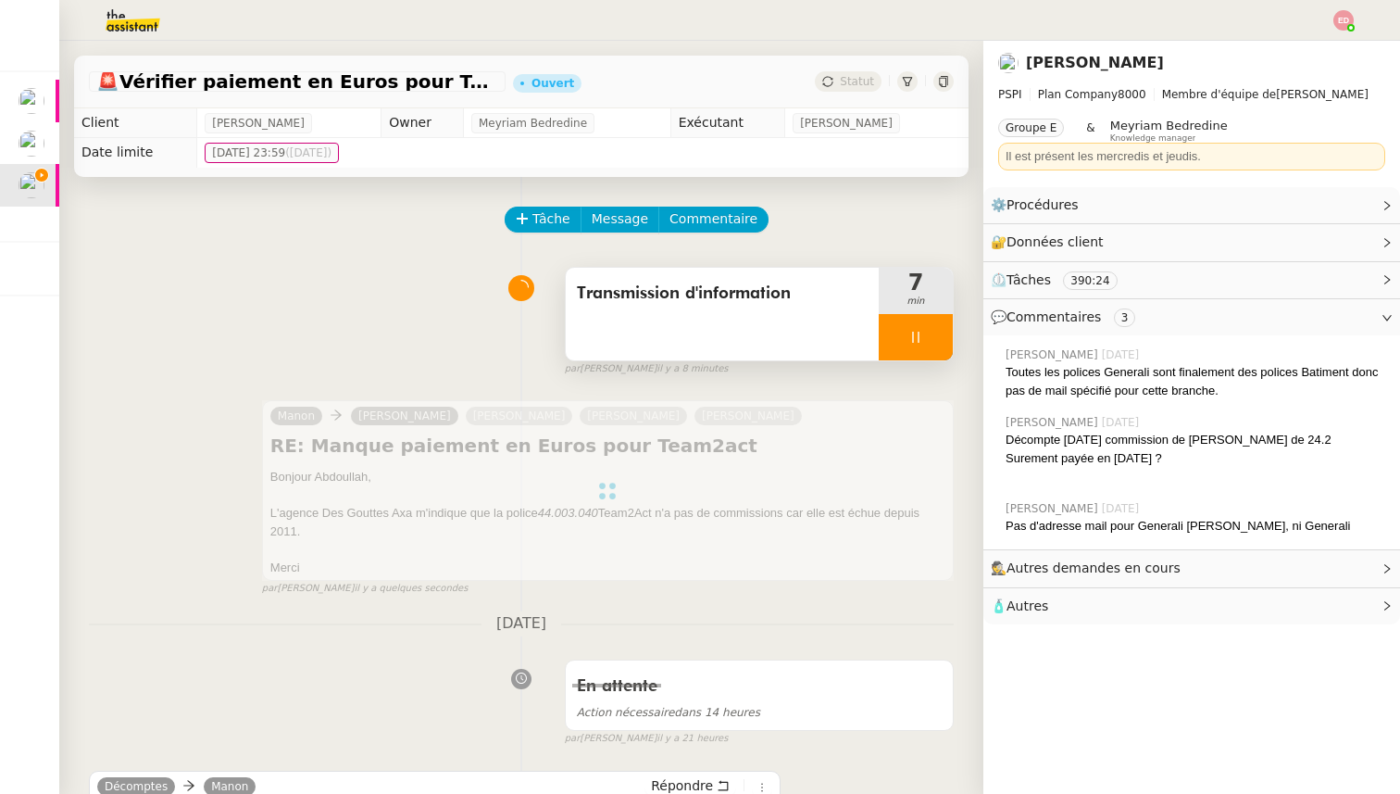
click at [929, 328] on div at bounding box center [916, 337] width 74 height 46
click at [931, 331] on icon at bounding box center [934, 337] width 15 height 15
click at [863, 84] on span "Statut" at bounding box center [857, 81] width 34 height 13
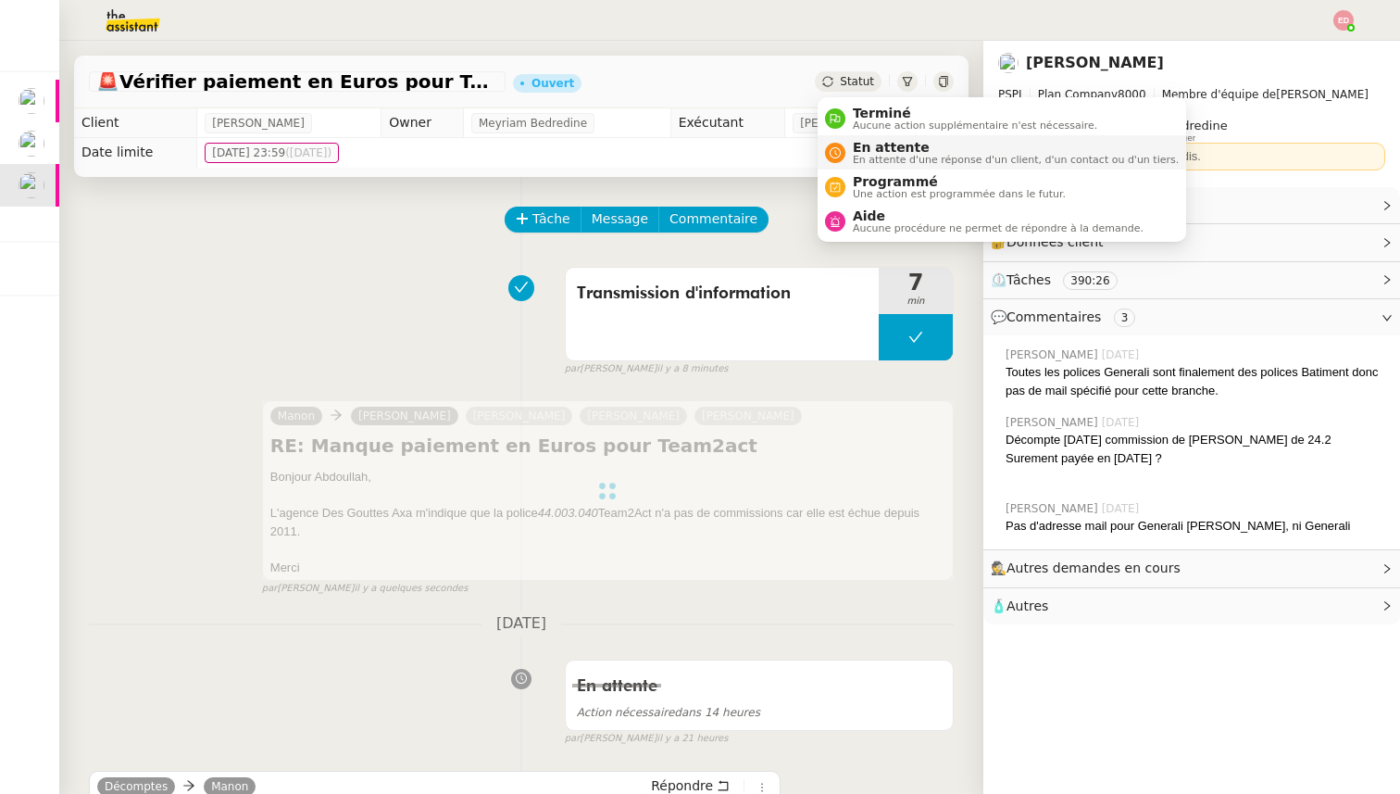
click at [865, 147] on span "En attente" at bounding box center [1016, 147] width 326 height 15
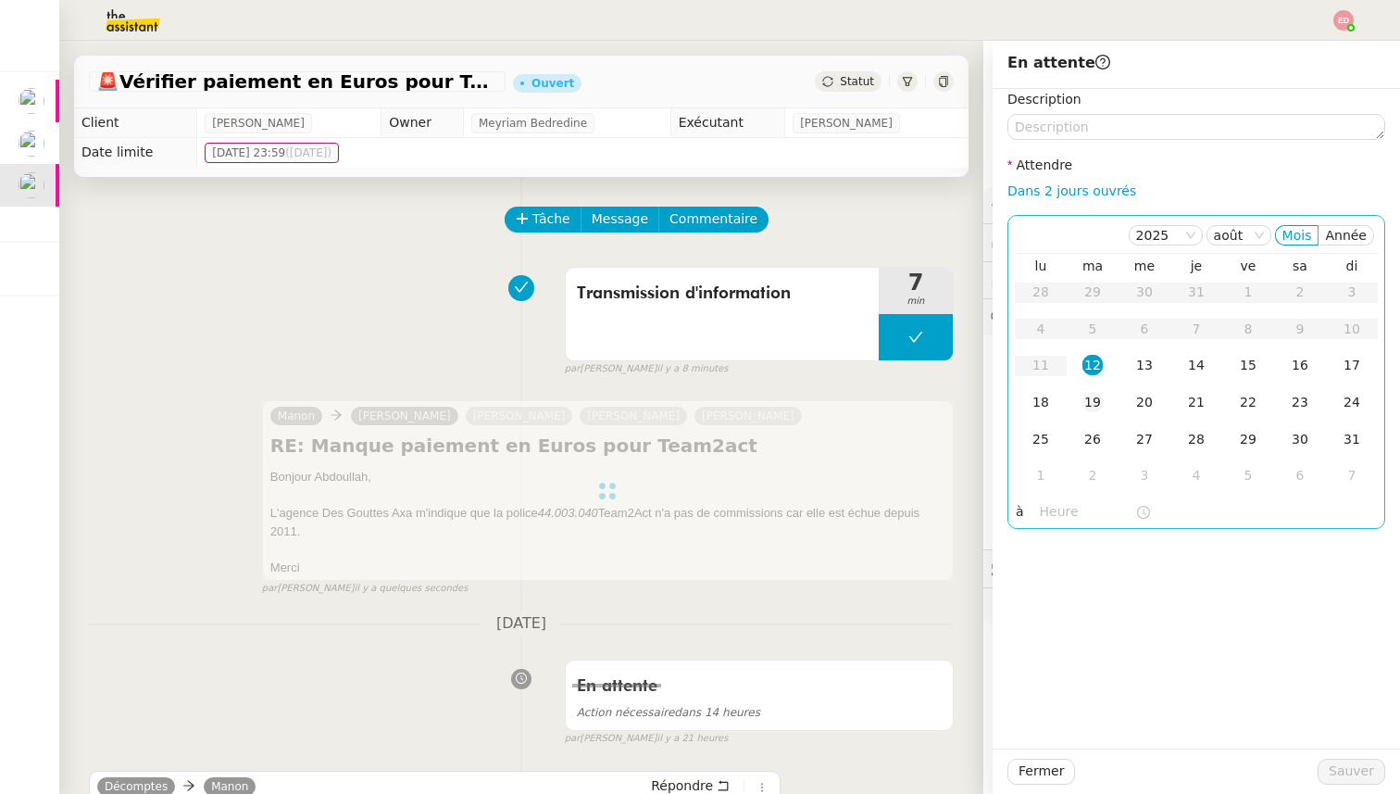
click at [1097, 397] on div "19" at bounding box center [1092, 402] width 20 height 20
click at [1346, 774] on span "Sauver" at bounding box center [1351, 770] width 45 height 21
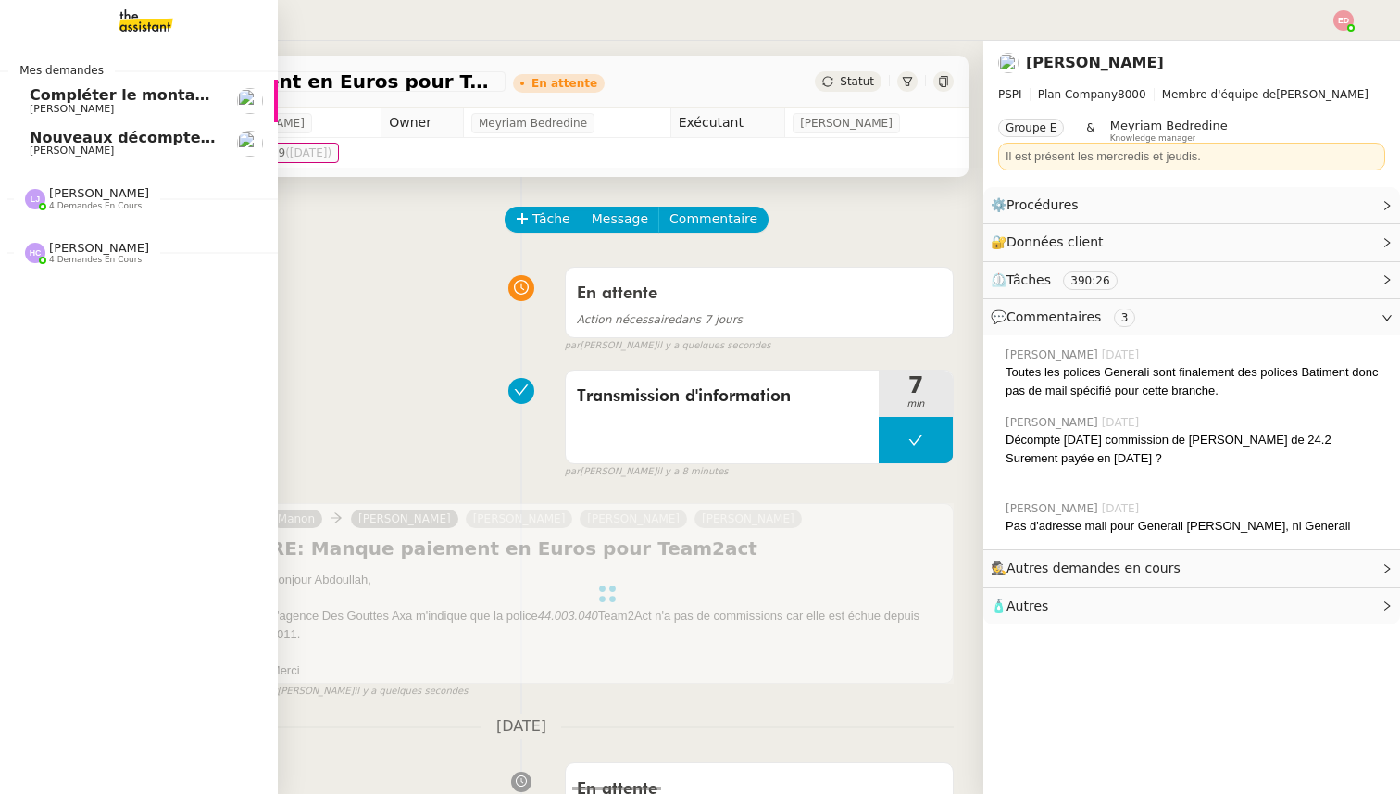
click at [48, 152] on span "[PERSON_NAME]" at bounding box center [72, 150] width 84 height 12
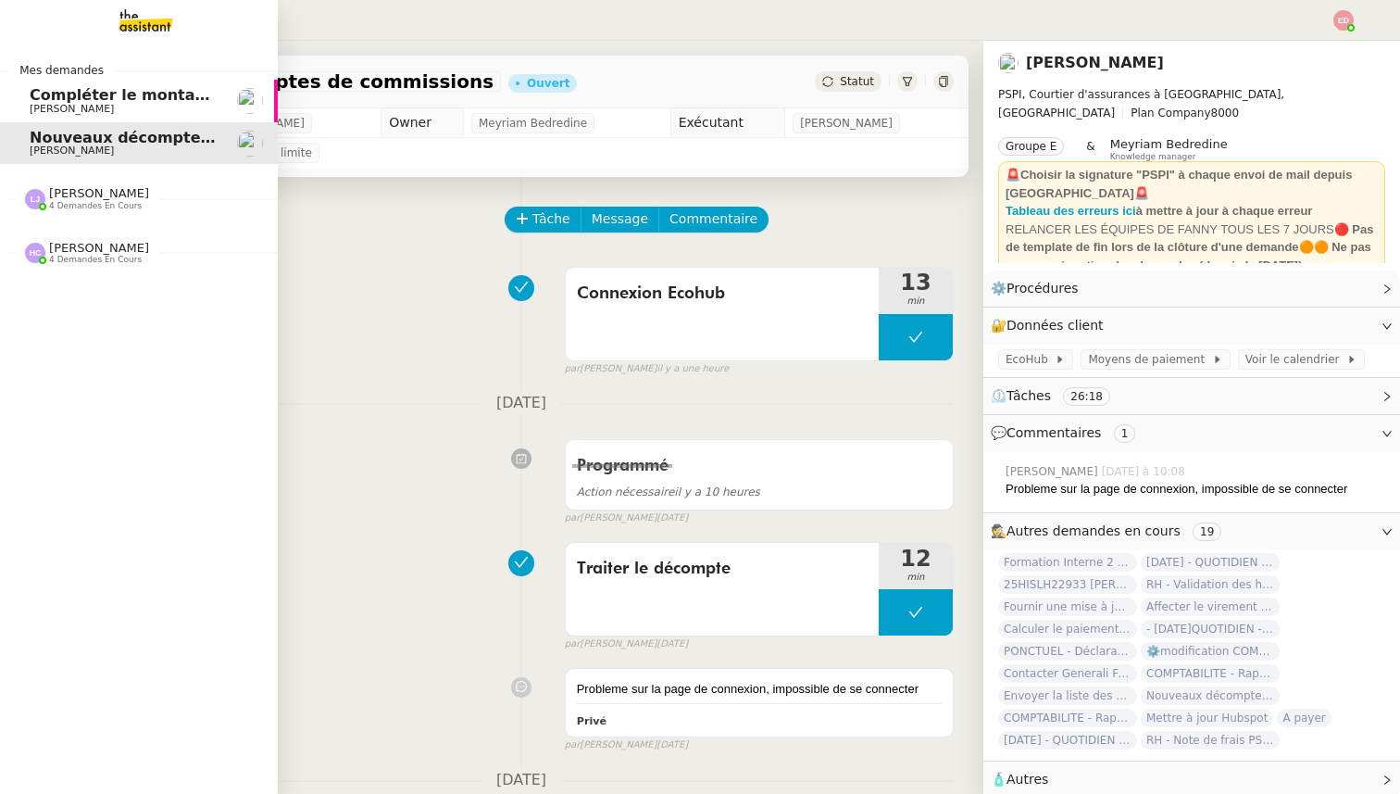
click at [53, 201] on span "4 demandes en cours" at bounding box center [95, 206] width 93 height 10
click at [67, 426] on span "4 demandes en cours" at bounding box center [95, 429] width 93 height 10
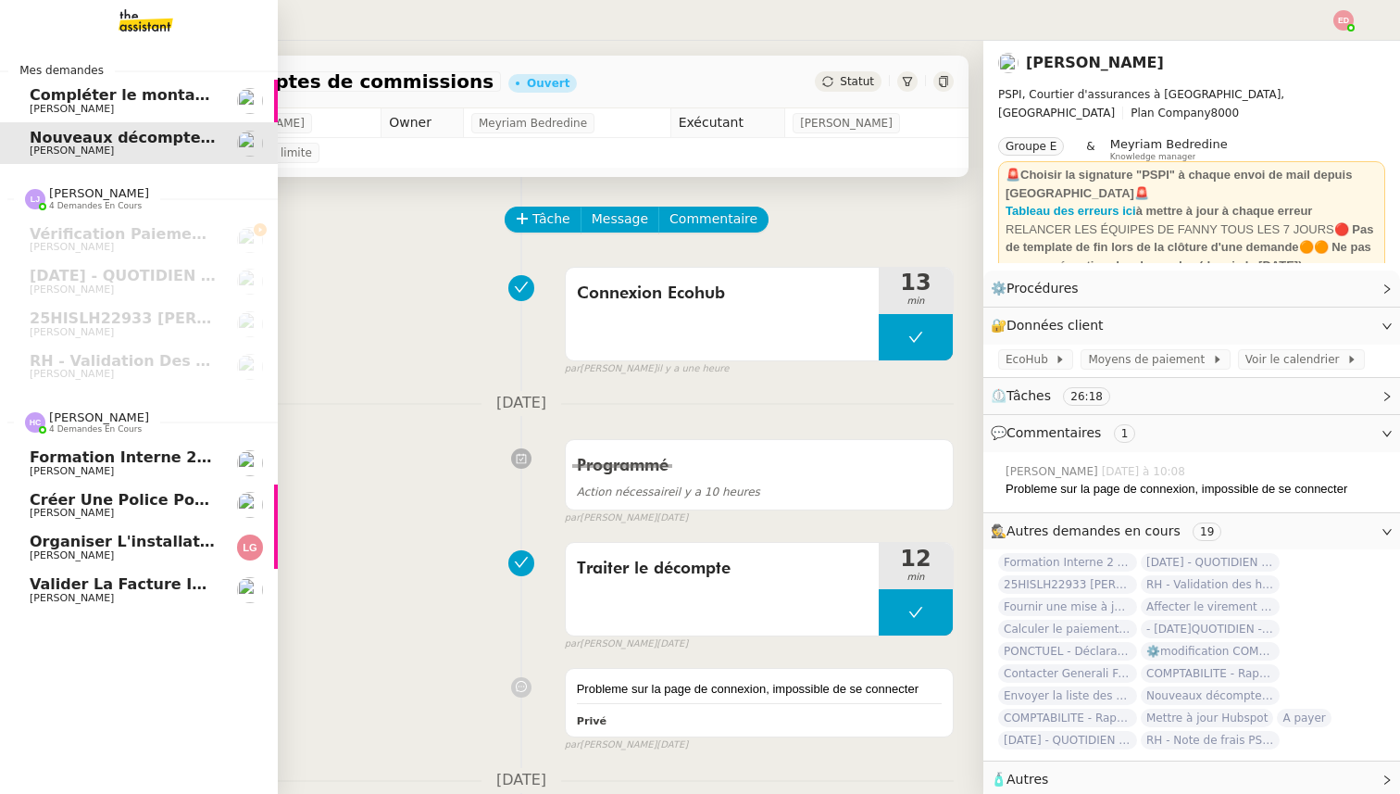
click at [79, 584] on span "Valider la facture INV/2025/0272" at bounding box center [170, 584] width 280 height 18
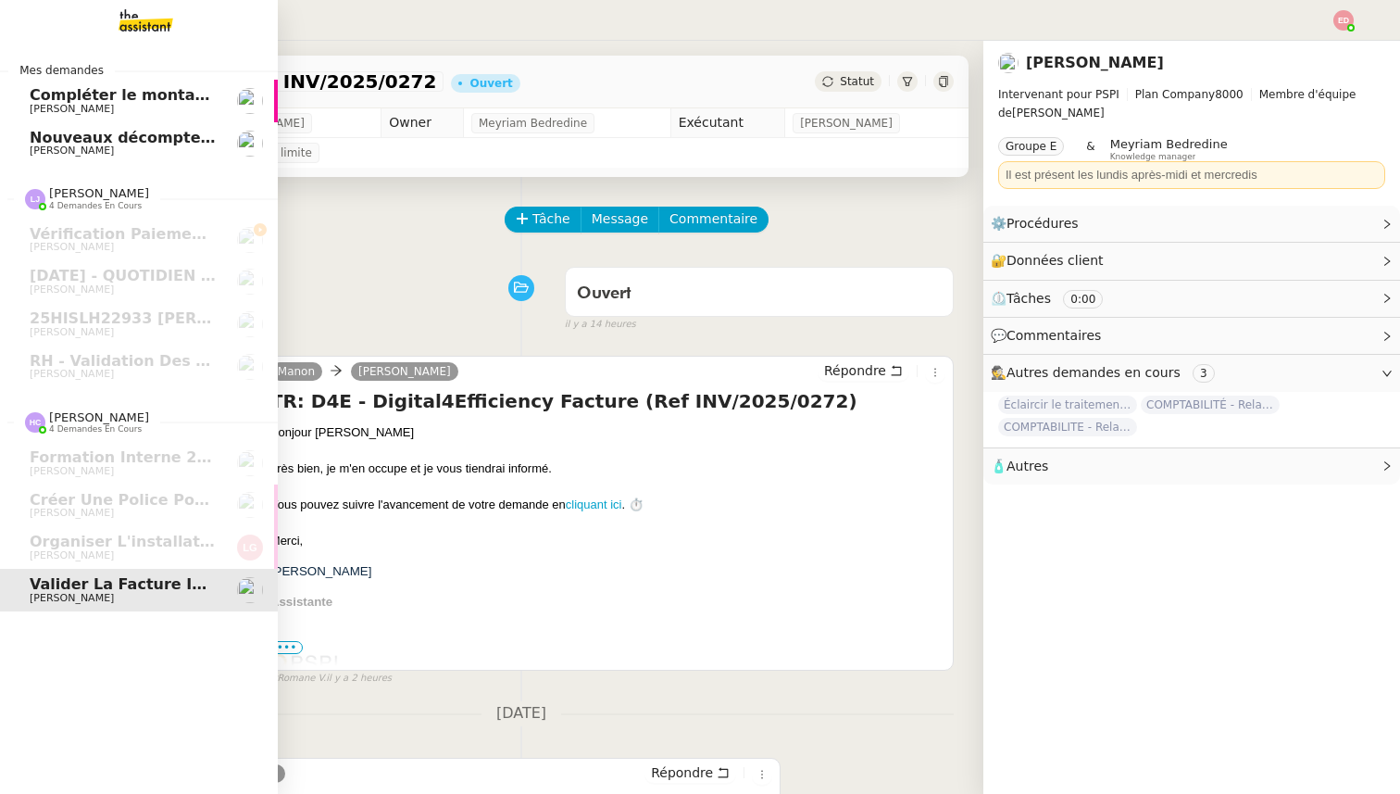
click at [53, 95] on span "Compléter le montant manquant" at bounding box center [166, 95] width 273 height 18
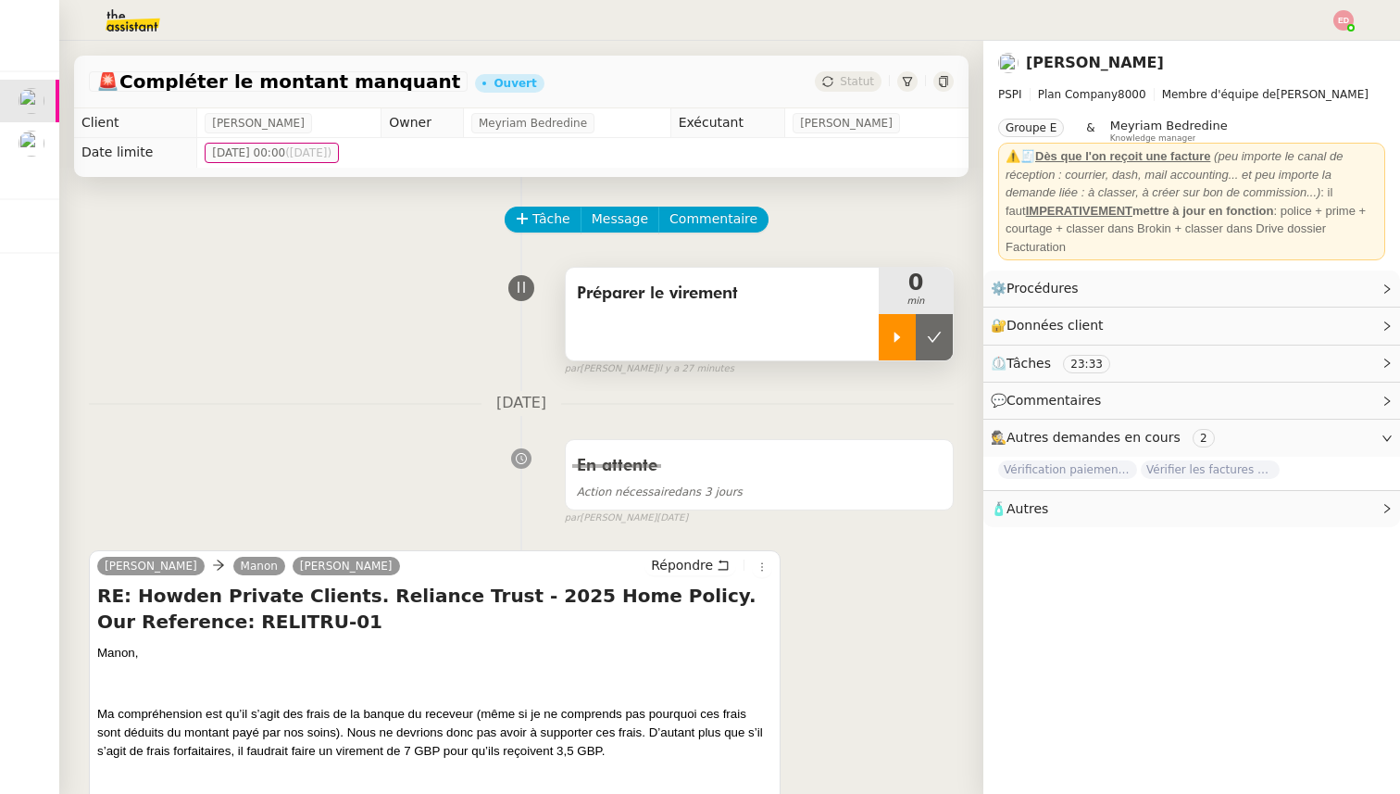
click at [904, 332] on icon at bounding box center [897, 337] width 15 height 15
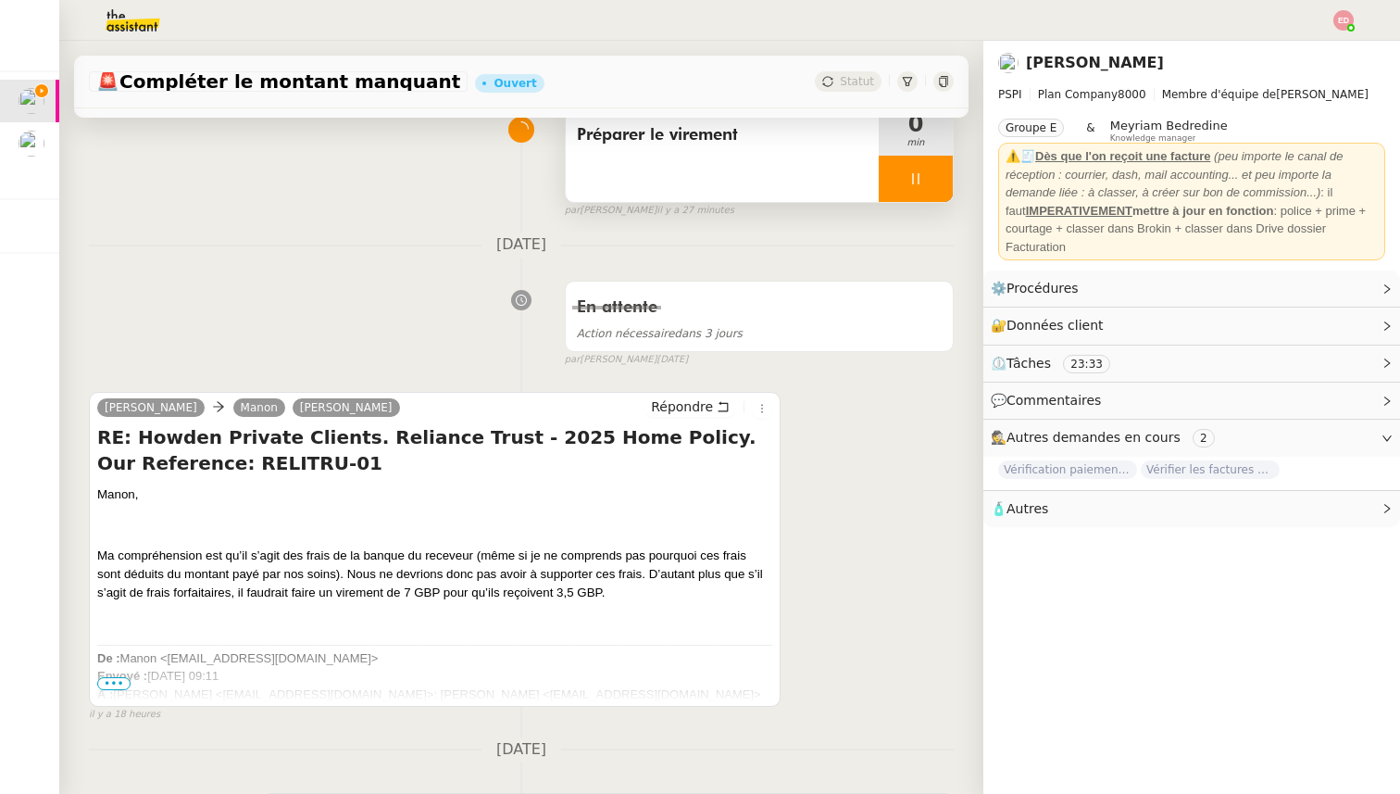
scroll to position [159, 0]
click at [109, 678] on span "•••" at bounding box center [113, 682] width 33 height 13
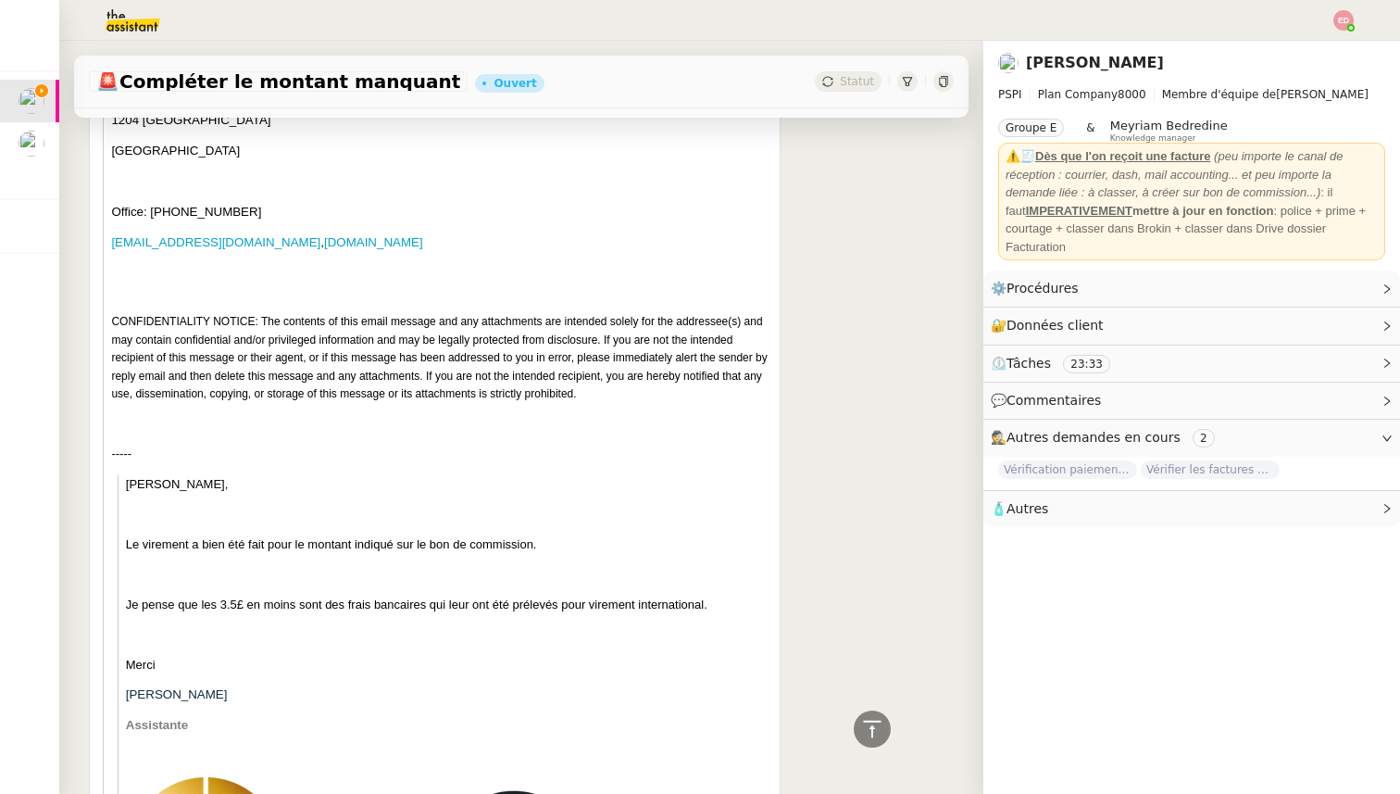
scroll to position [3210, 0]
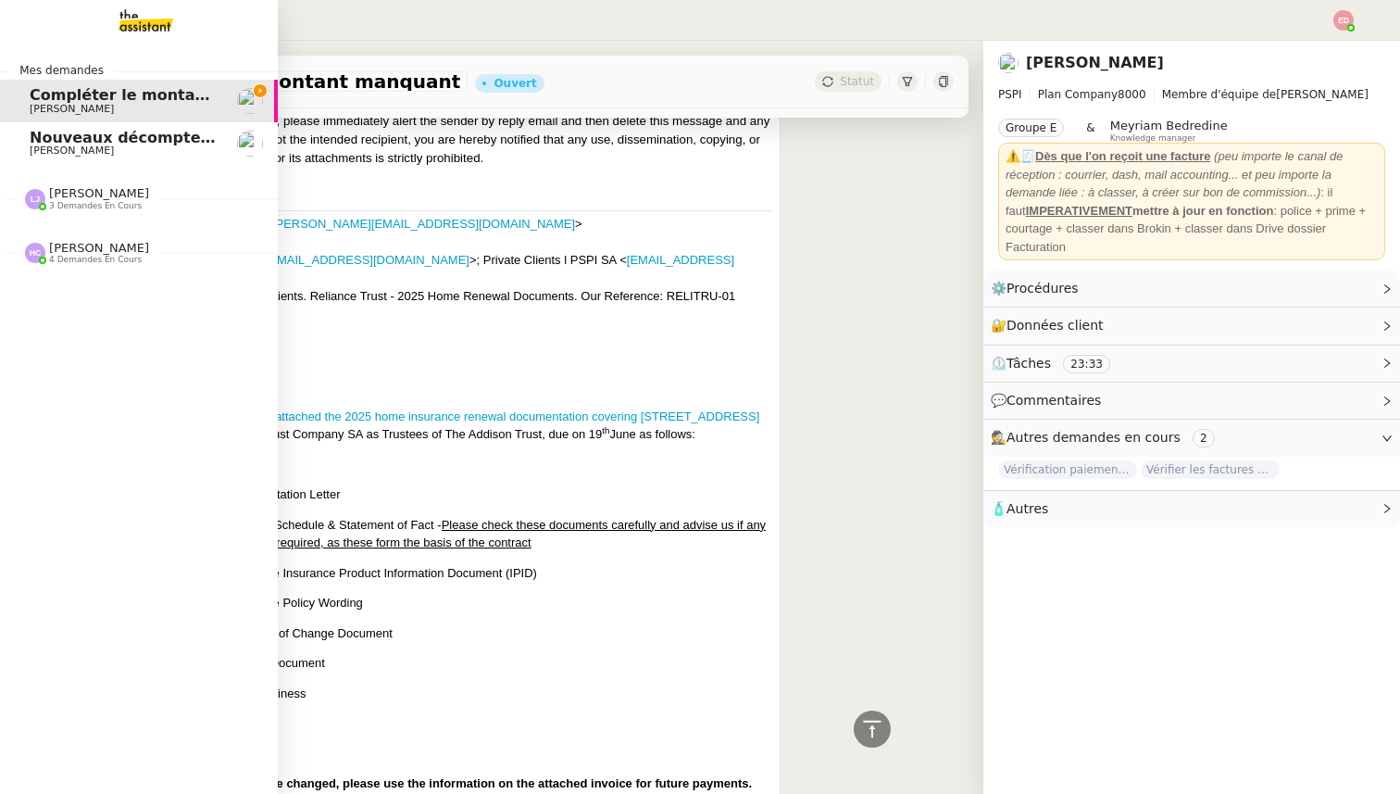
click at [64, 131] on span "Nouveaux décomptes de commissions" at bounding box center [189, 138] width 318 height 18
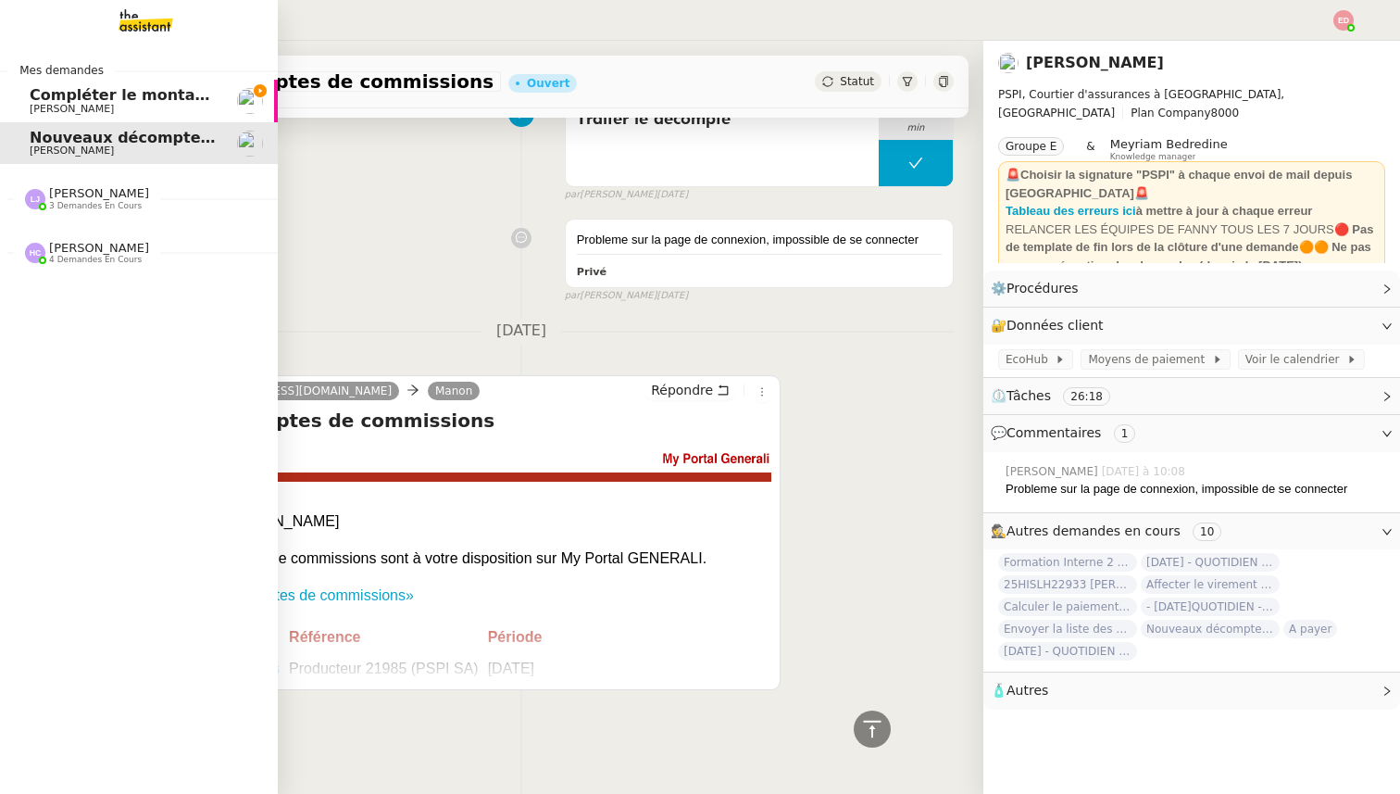
click at [67, 95] on span "Compléter le montant manquant" at bounding box center [166, 95] width 273 height 18
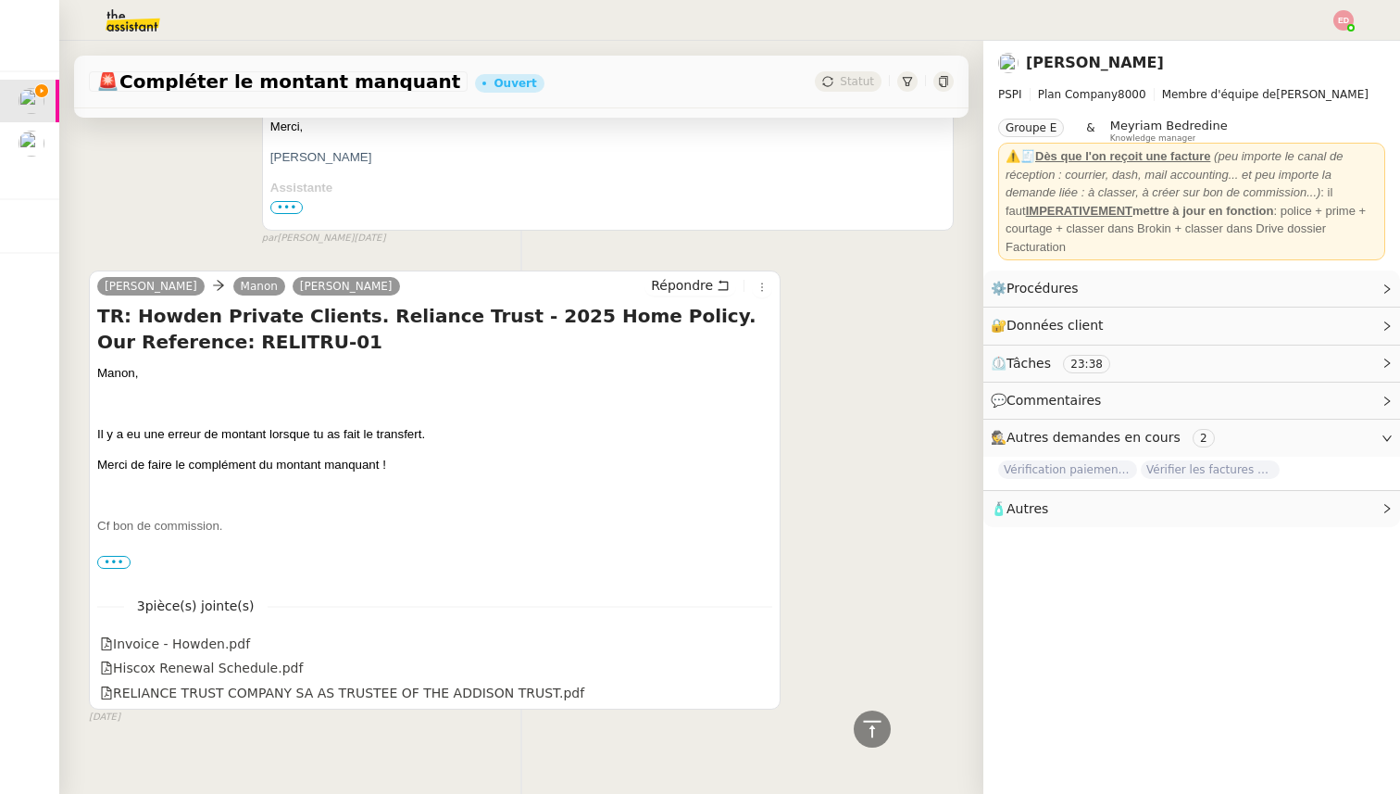
scroll to position [3954, 0]
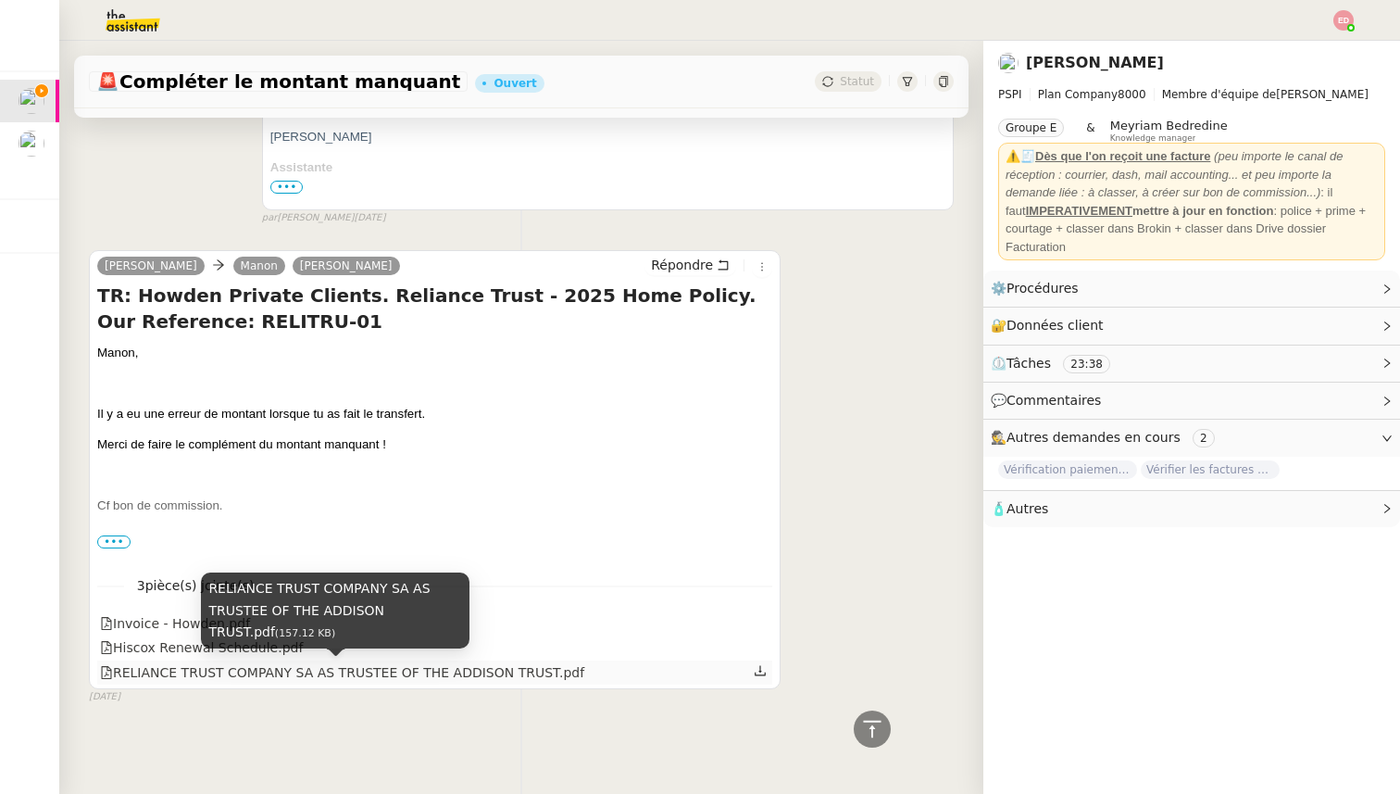
click at [243, 674] on div "RELIANCE TRUST COMPANY SA AS TRUSTEE OF THE ADDISON TRUST.pdf" at bounding box center [342, 672] width 484 height 21
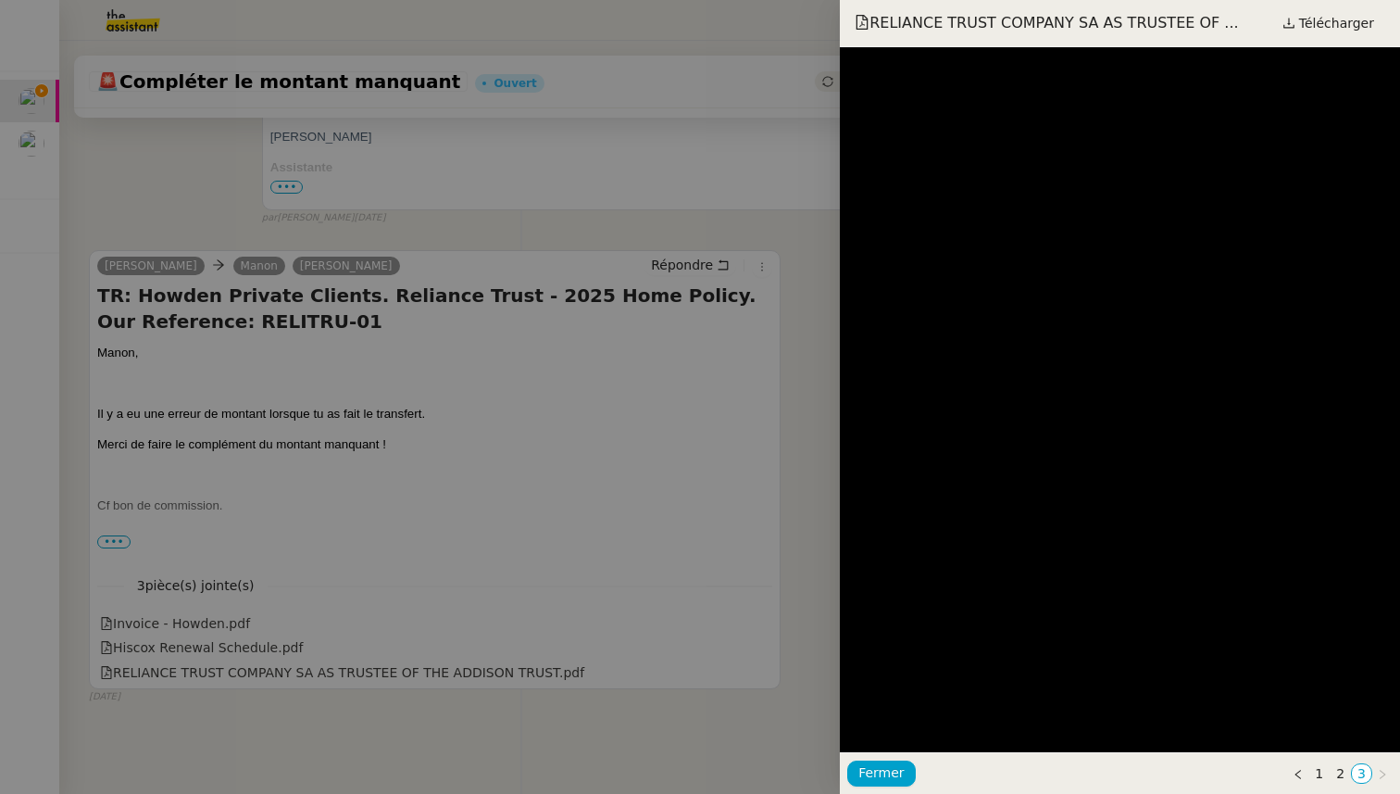
click at [206, 521] on div at bounding box center [700, 397] width 1400 height 794
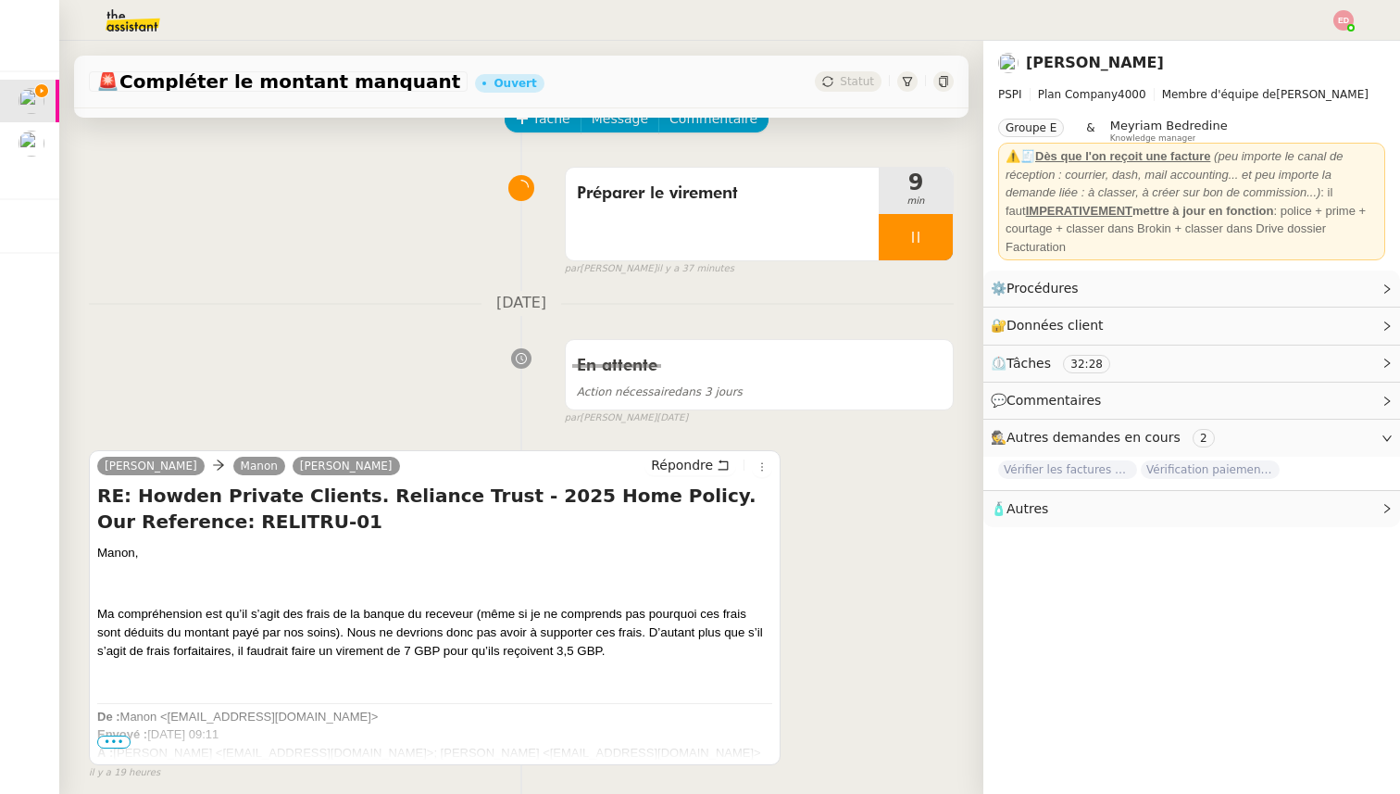
scroll to position [104, 0]
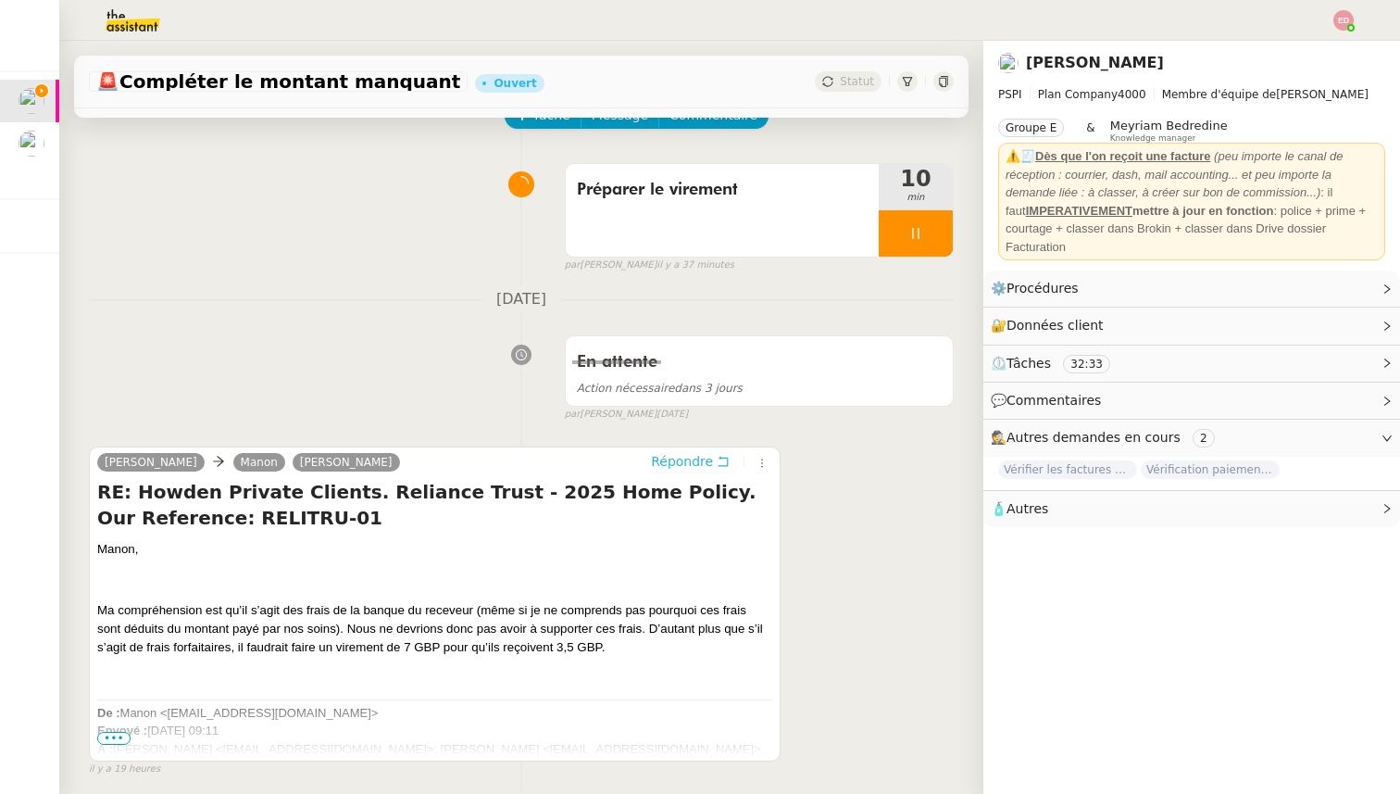
click at [669, 463] on span "Répondre" at bounding box center [682, 461] width 62 height 19
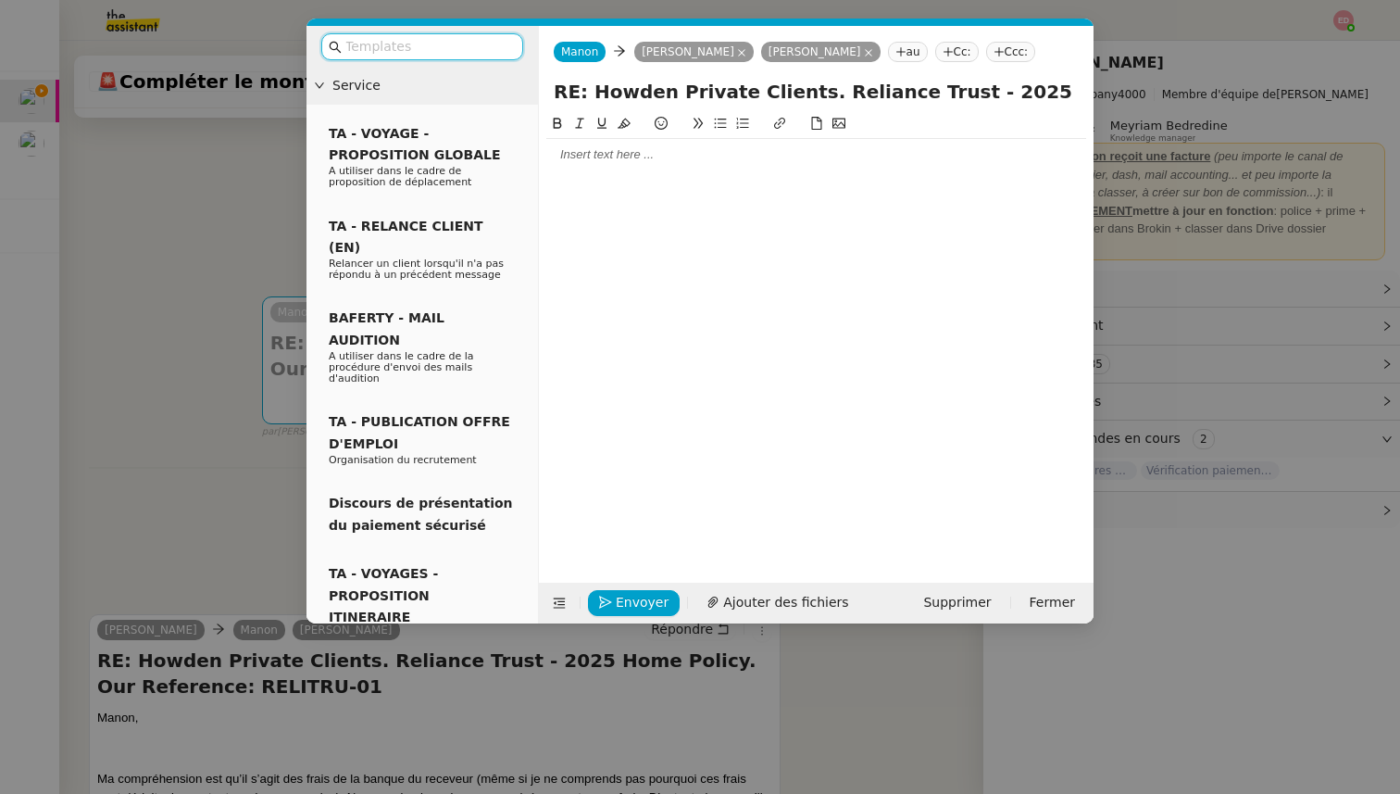
click at [651, 163] on div at bounding box center [816, 154] width 540 height 17
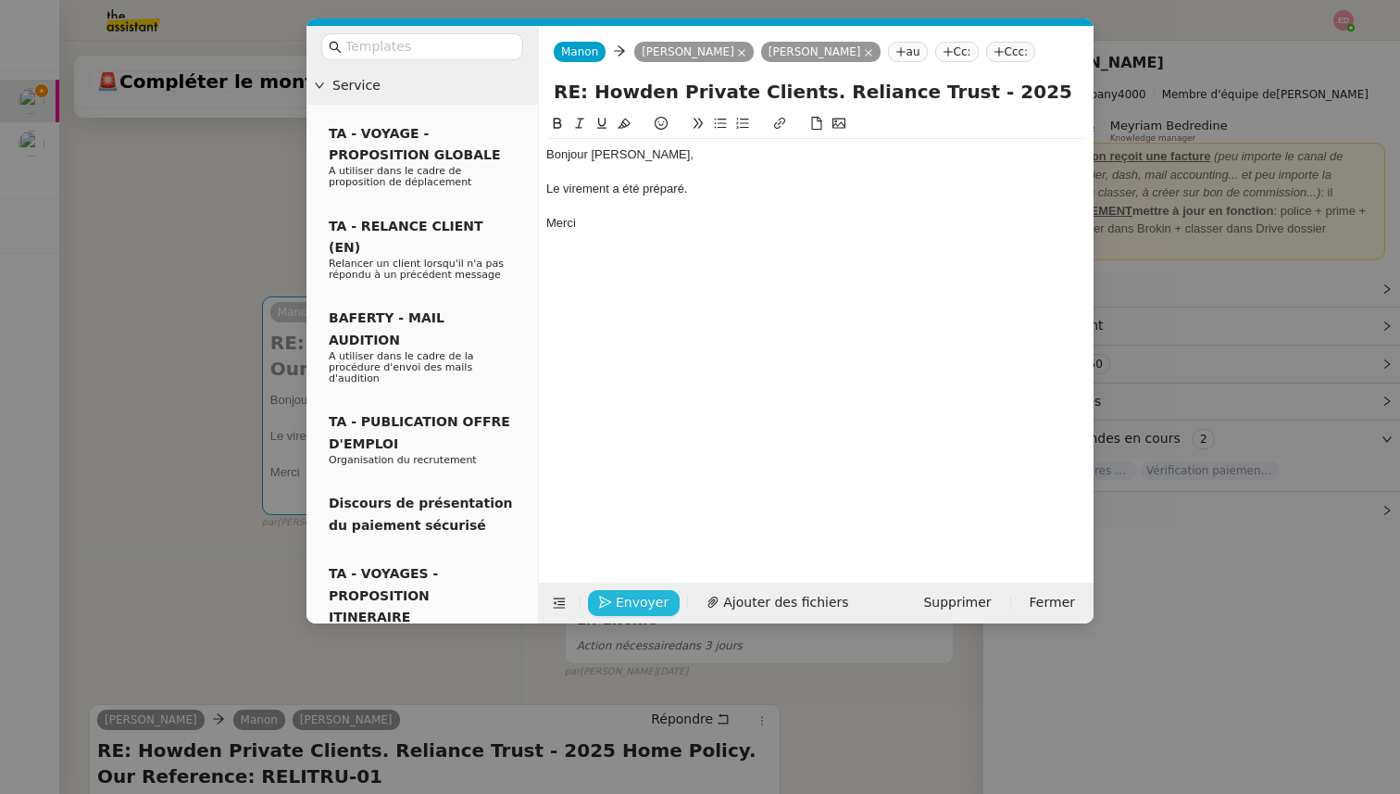
click at [623, 599] on span "Envoyer" at bounding box center [642, 602] width 53 height 21
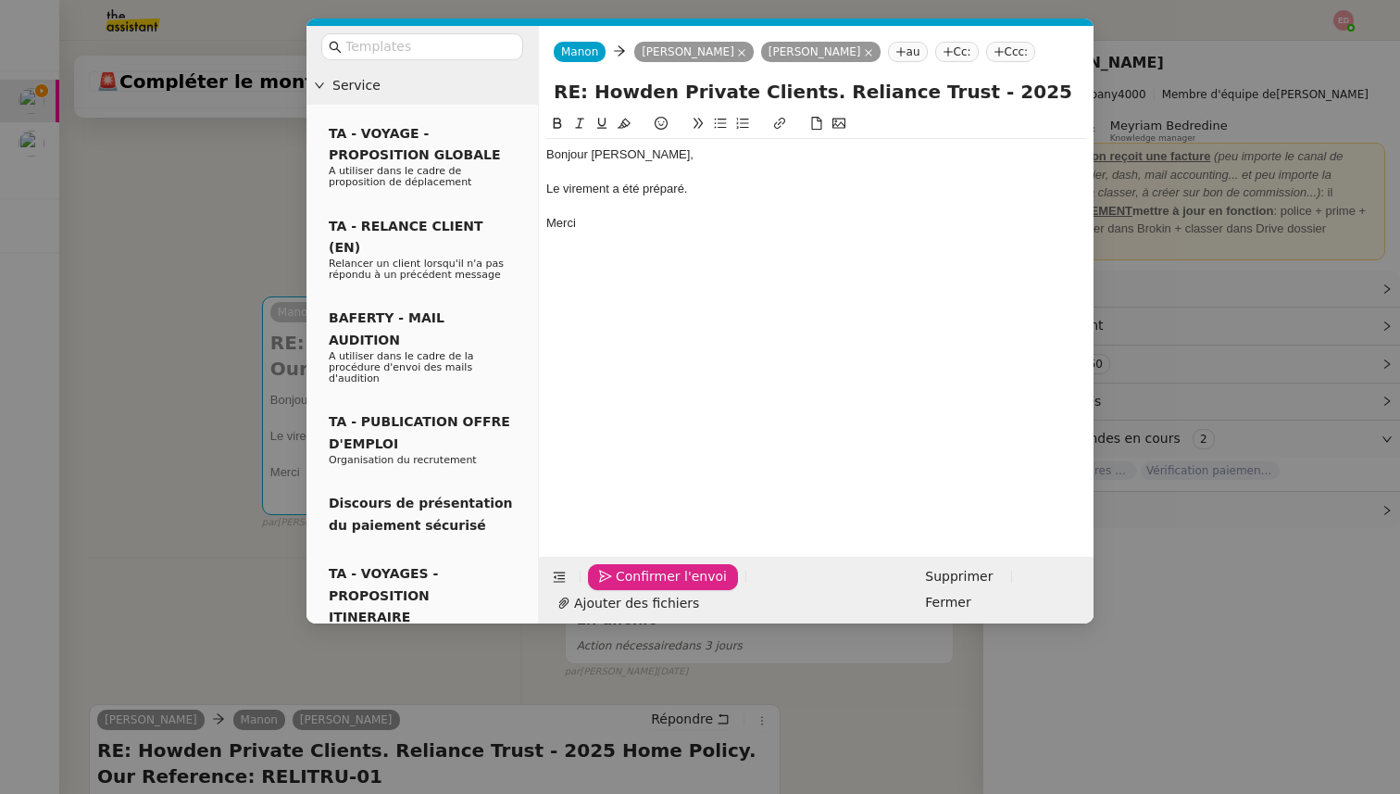
click at [623, 587] on span "Confirmer l'envoi" at bounding box center [671, 576] width 111 height 21
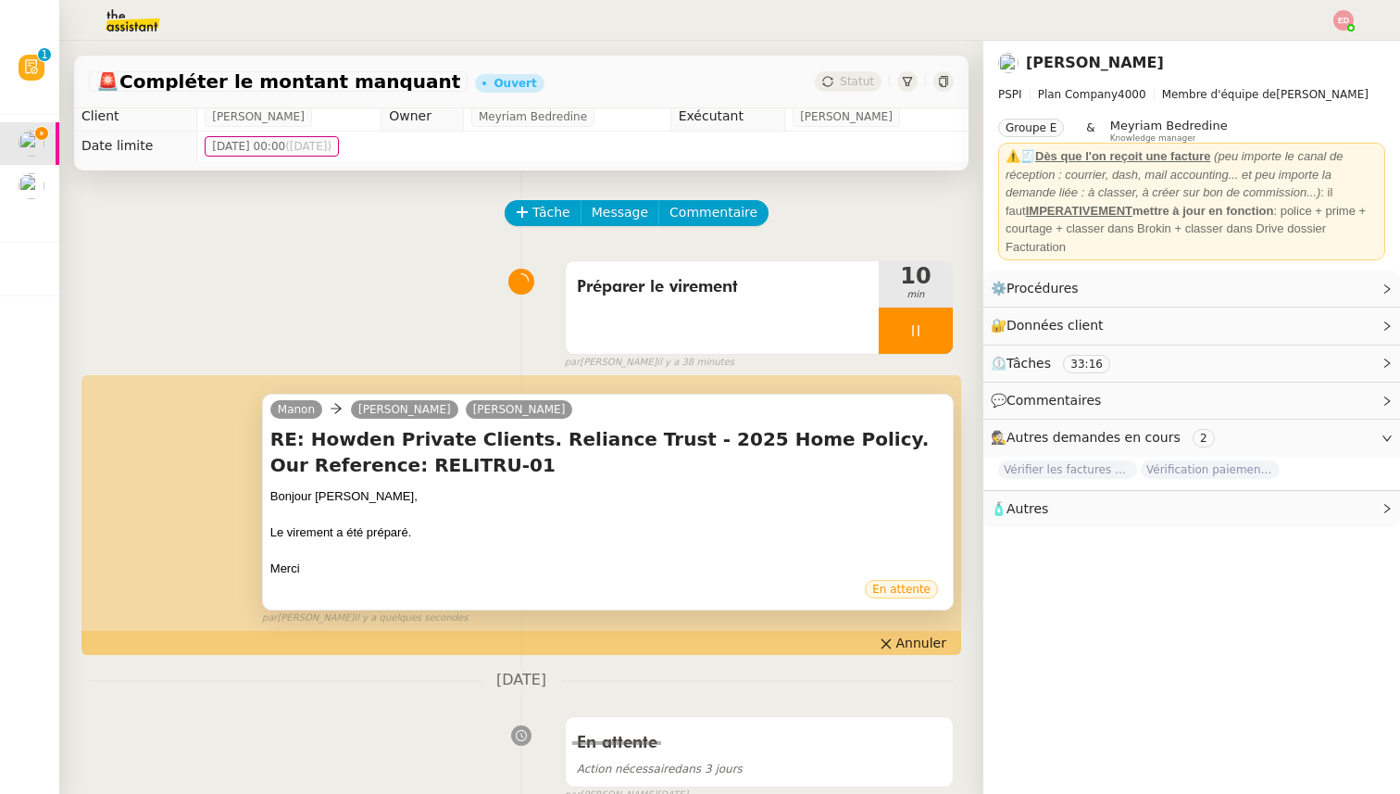
scroll to position [0, 0]
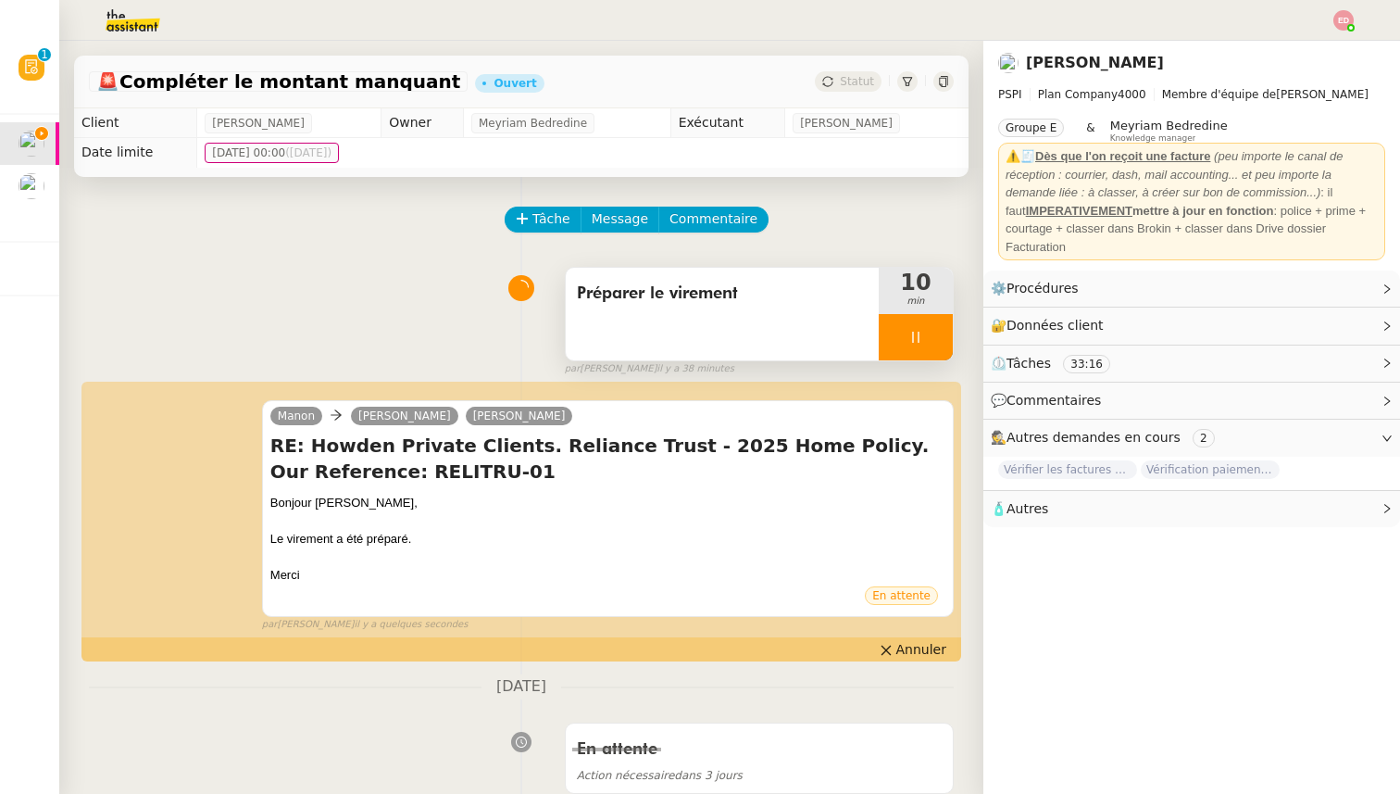
click at [941, 327] on div at bounding box center [916, 337] width 74 height 46
click at [941, 327] on button at bounding box center [934, 337] width 37 height 46
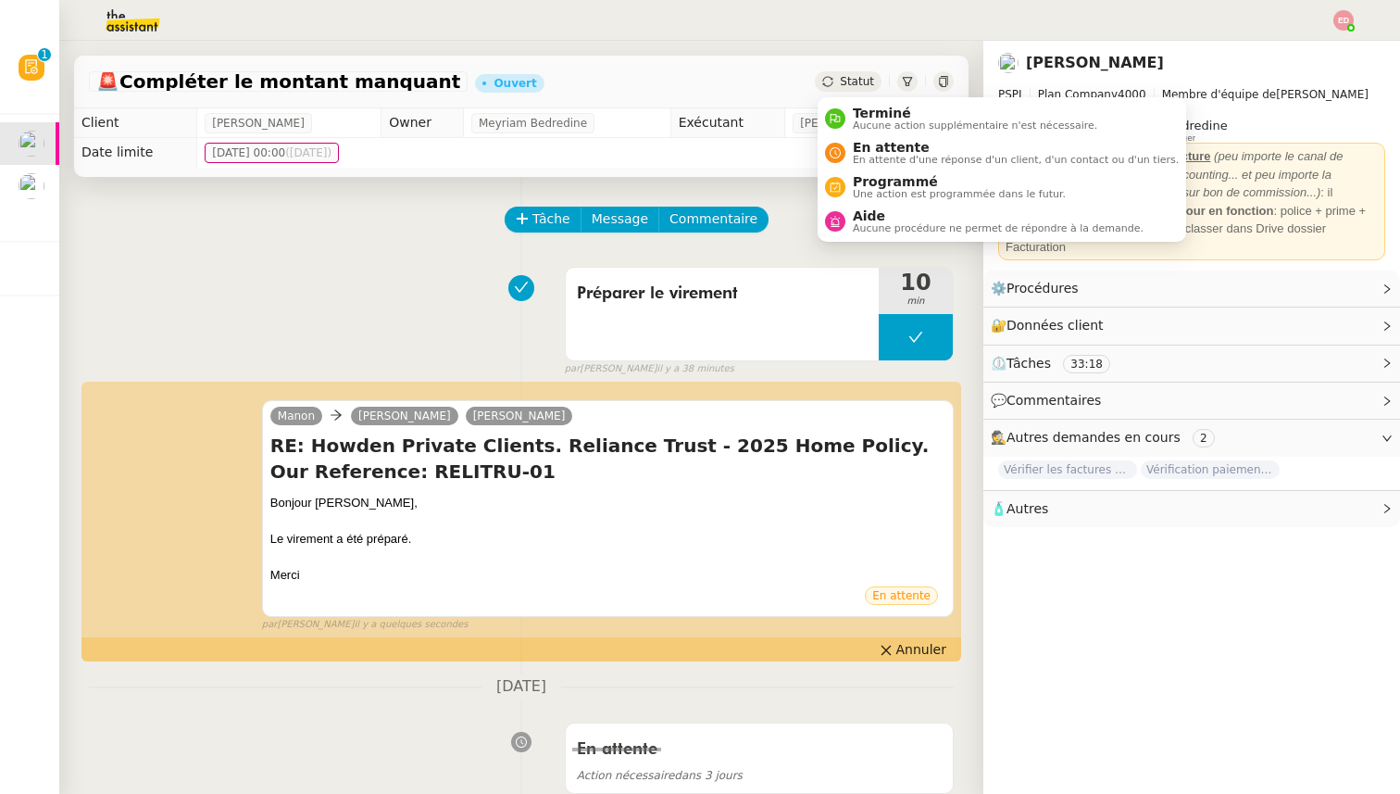
click at [845, 80] on span "Statut" at bounding box center [857, 81] width 34 height 13
click at [869, 141] on span "En attente" at bounding box center [1016, 147] width 326 height 15
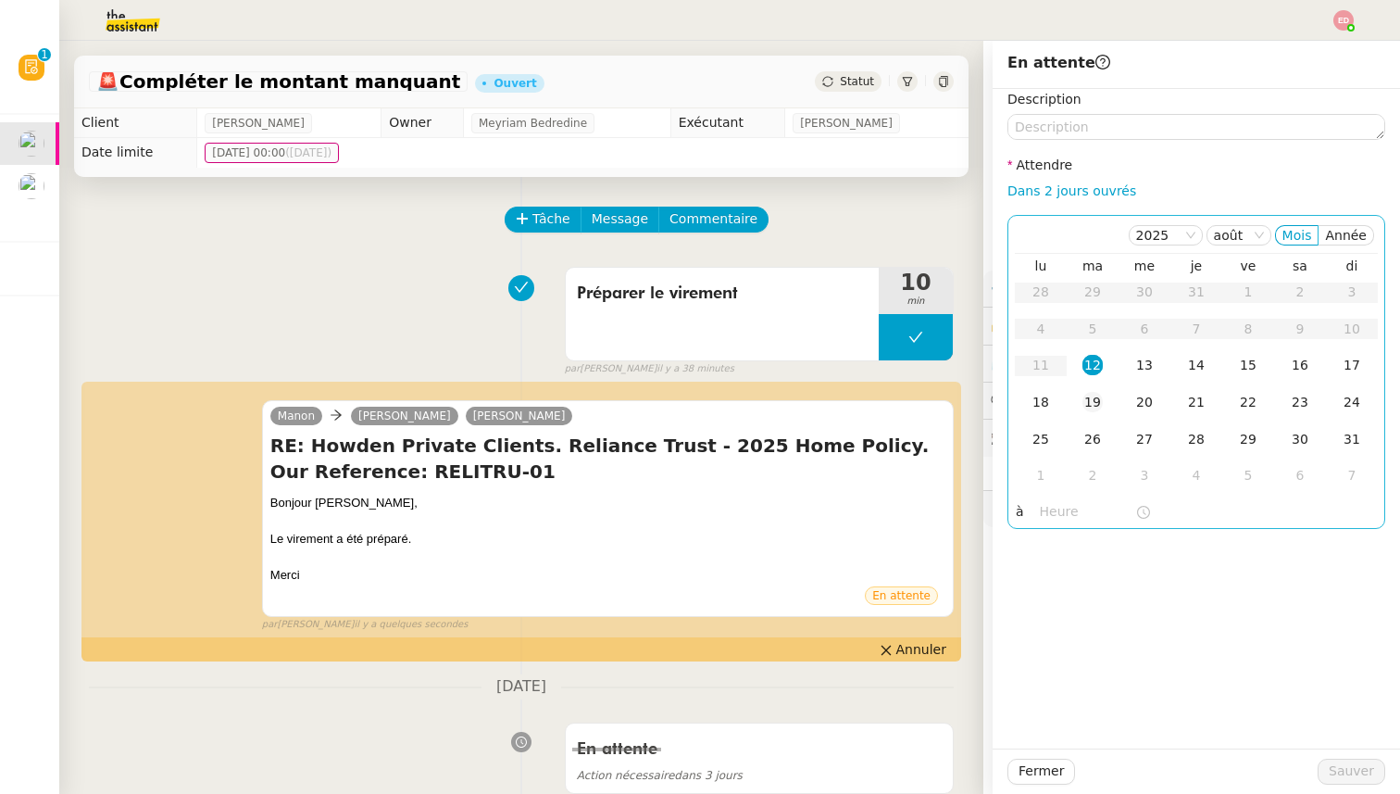
click at [1096, 402] on div "19" at bounding box center [1092, 402] width 20 height 20
click at [1363, 769] on span "Sauver" at bounding box center [1351, 770] width 45 height 21
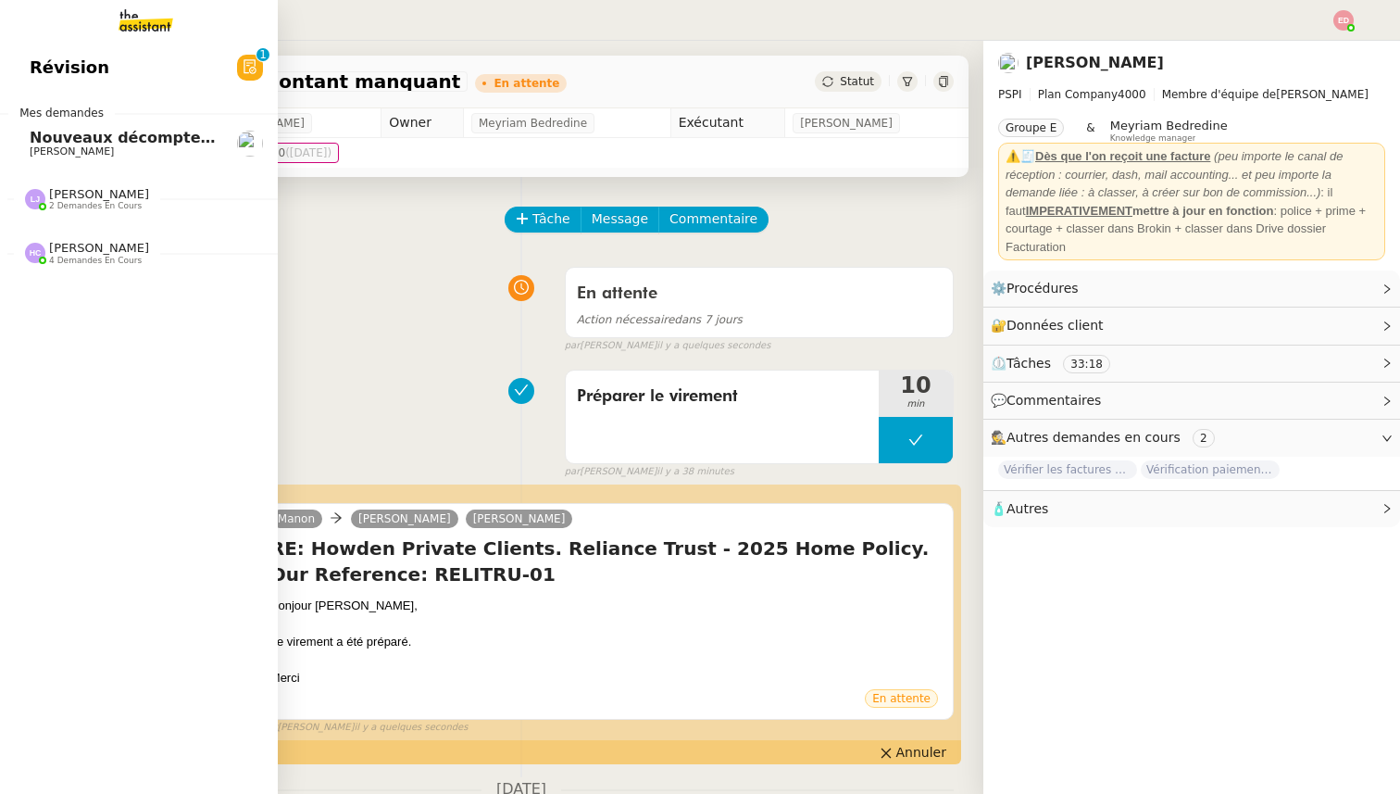
click at [72, 143] on span "Nouveaux décomptes de commissions" at bounding box center [189, 138] width 318 height 18
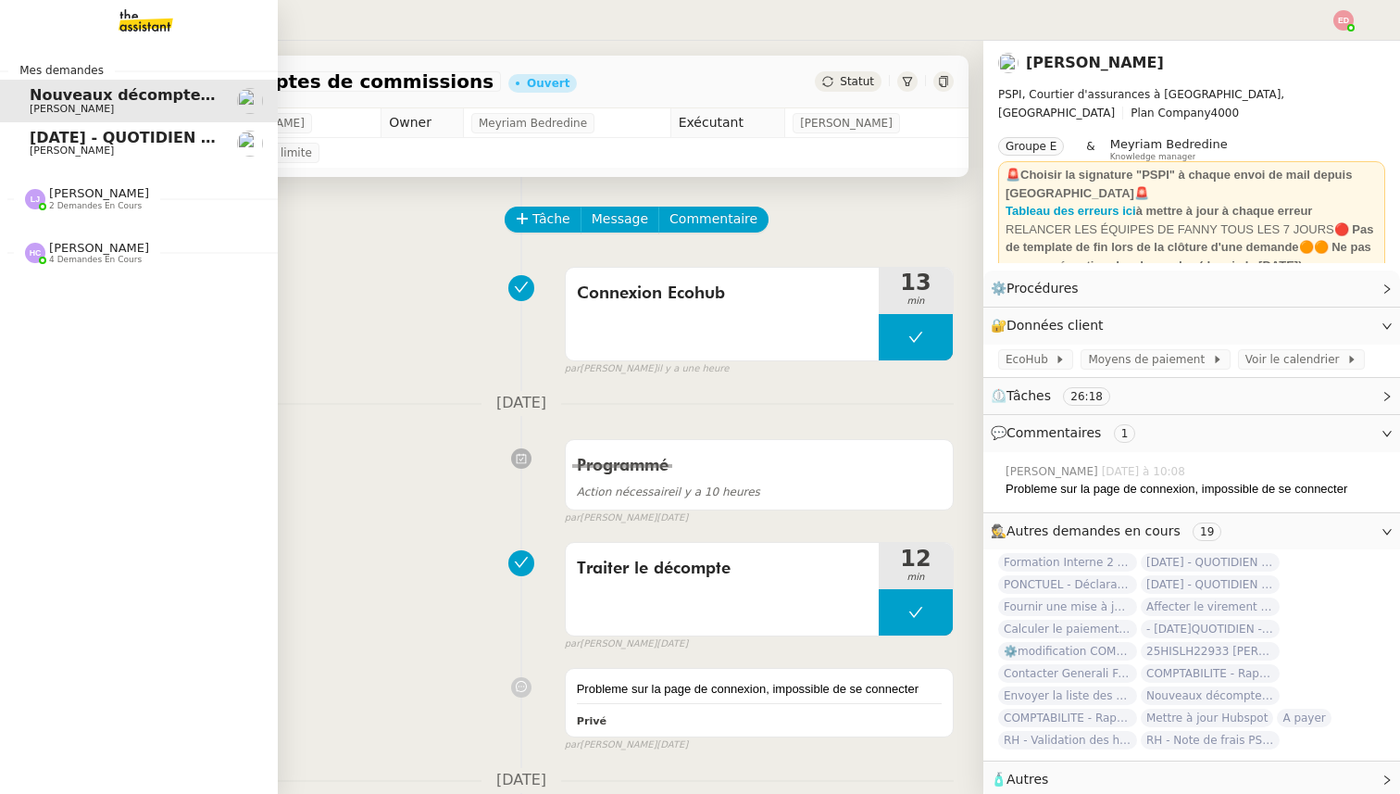
click at [60, 145] on span "[PERSON_NAME]" at bounding box center [72, 150] width 84 height 12
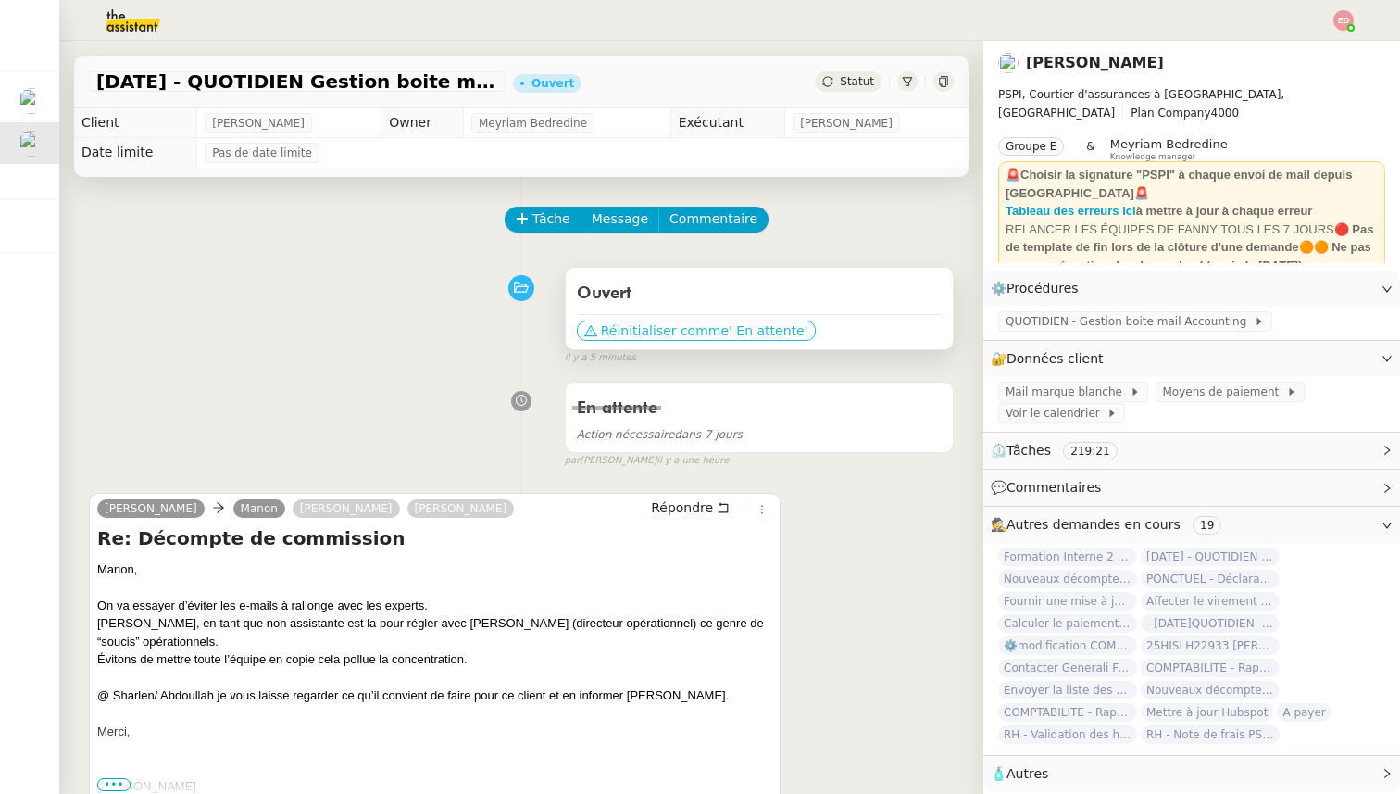
click at [656, 336] on span "Réinitialiser comme" at bounding box center [665, 330] width 128 height 19
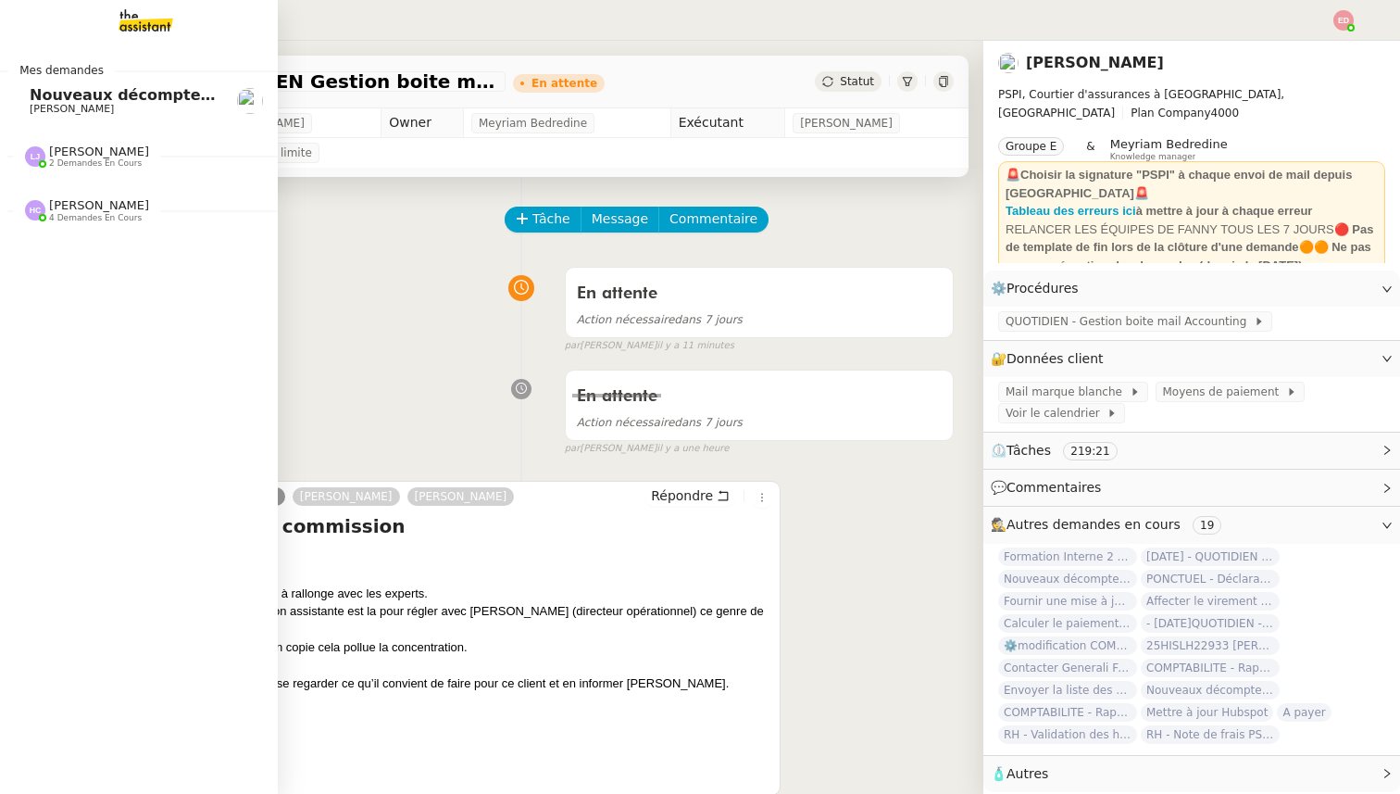
click at [84, 106] on span "[PERSON_NAME]" at bounding box center [72, 109] width 84 height 12
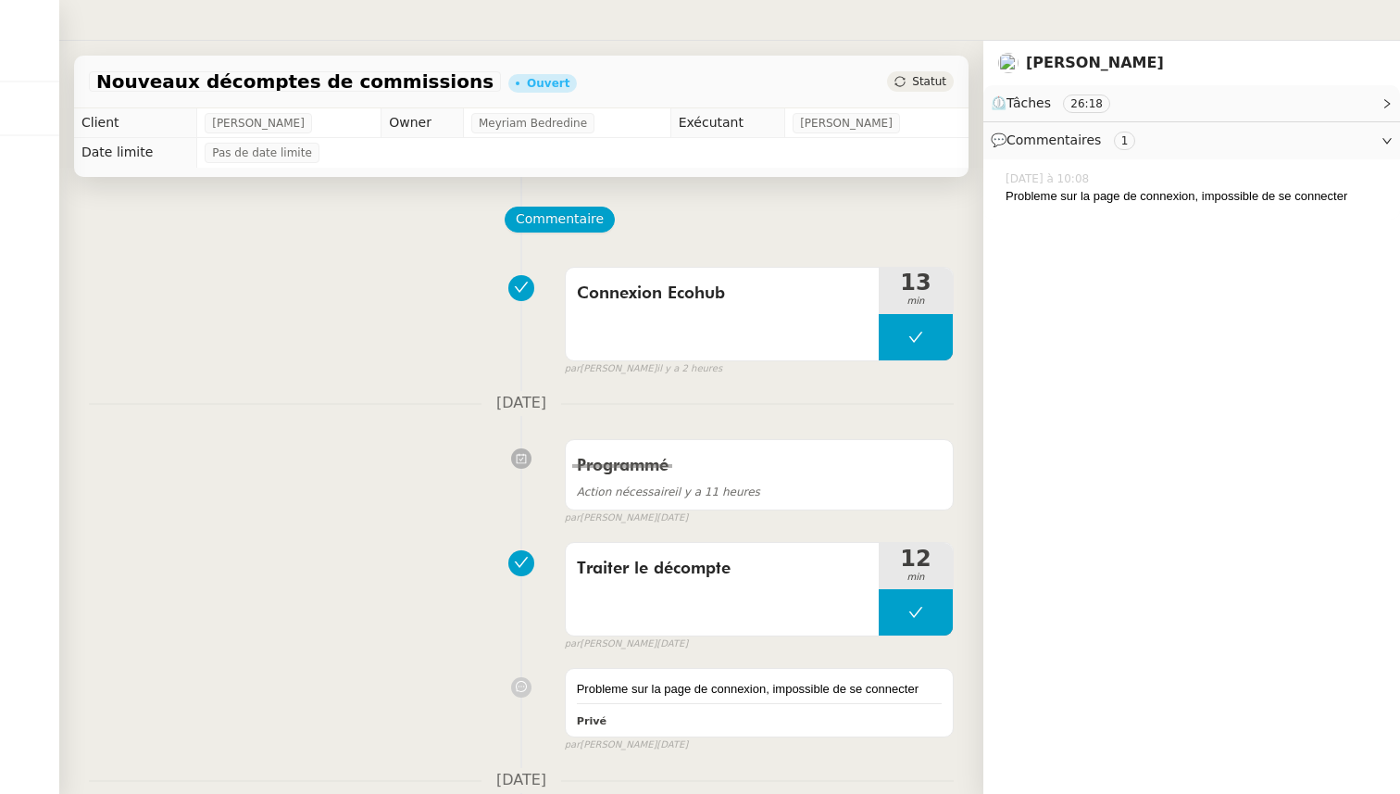
click at [938, 209] on div "Commentaire" at bounding box center [729, 228] width 447 height 44
